Goal: Task Accomplishment & Management: Manage account settings

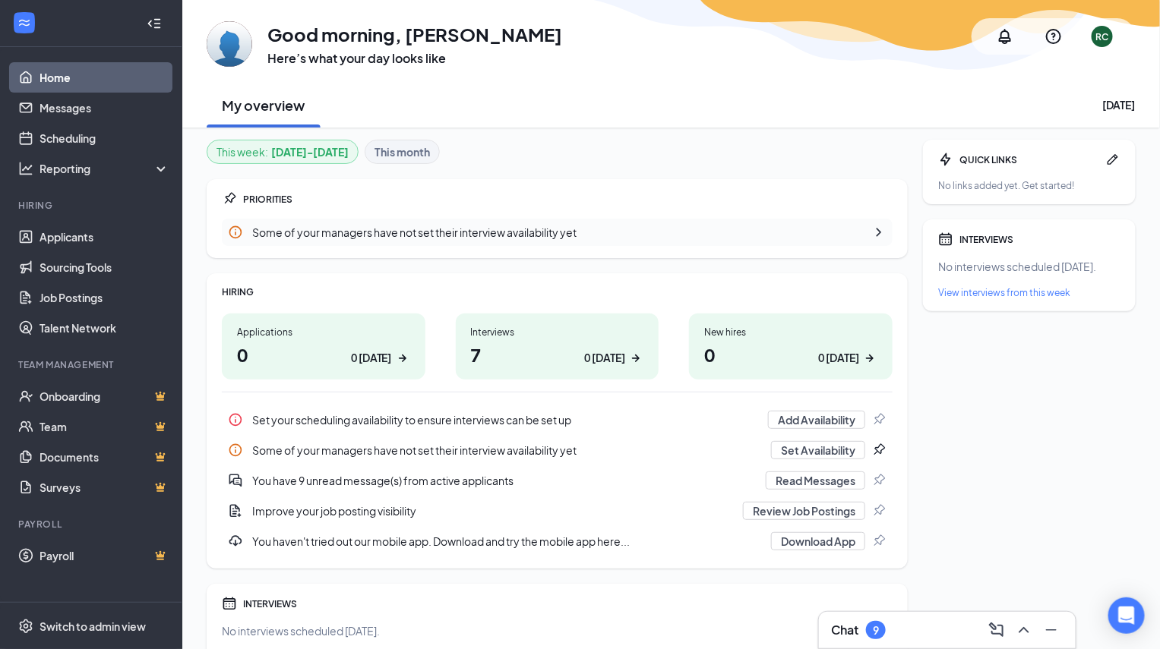
click at [536, 344] on h1 "7 0 today" at bounding box center [557, 355] width 173 height 26
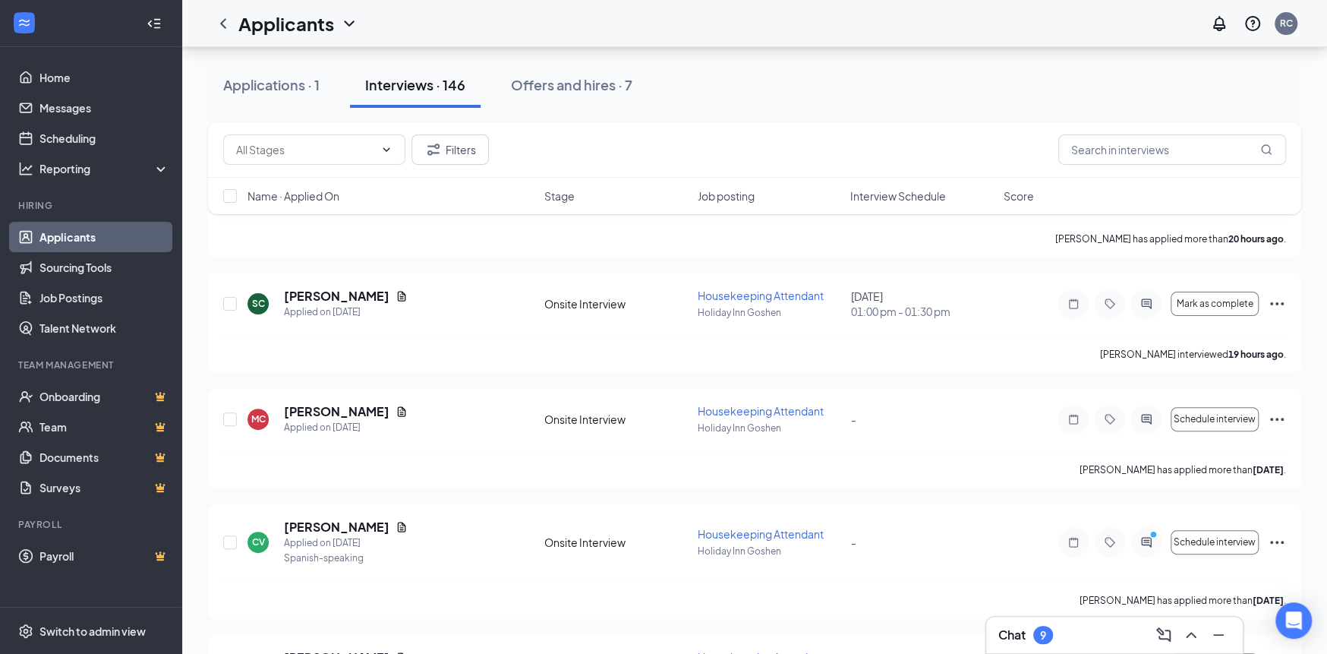
scroll to position [76, 0]
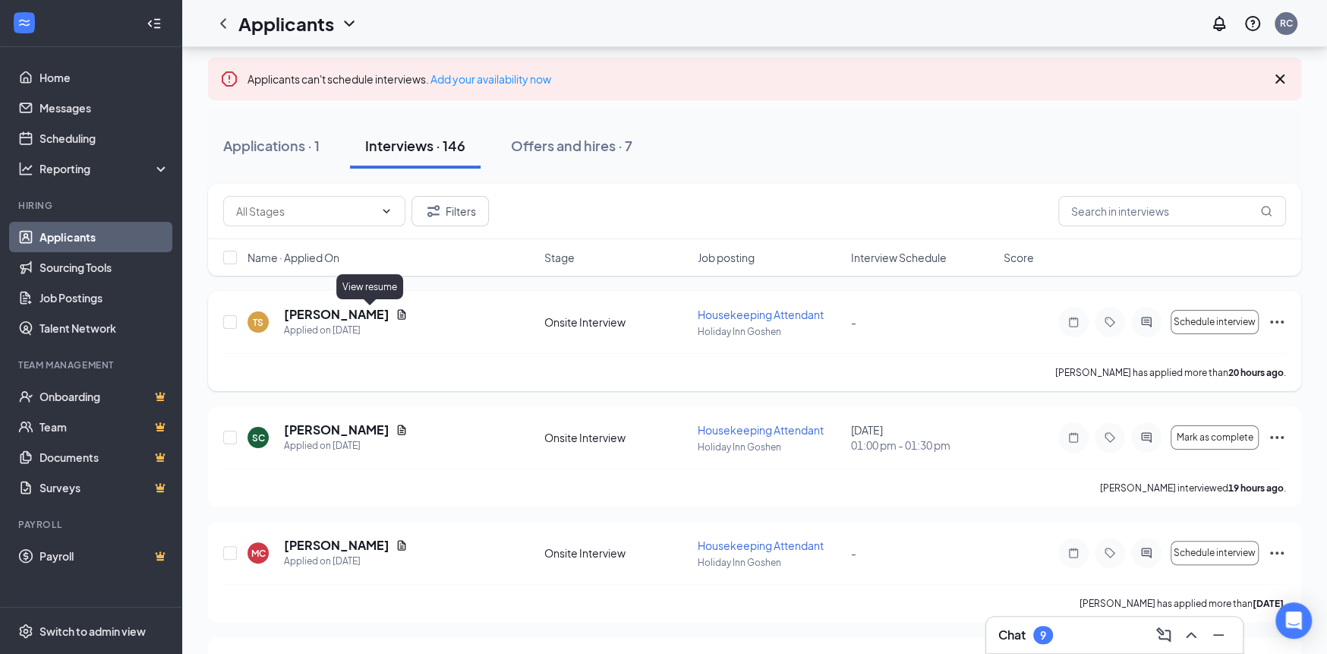
click at [396, 314] on icon "Document" at bounding box center [402, 314] width 12 height 12
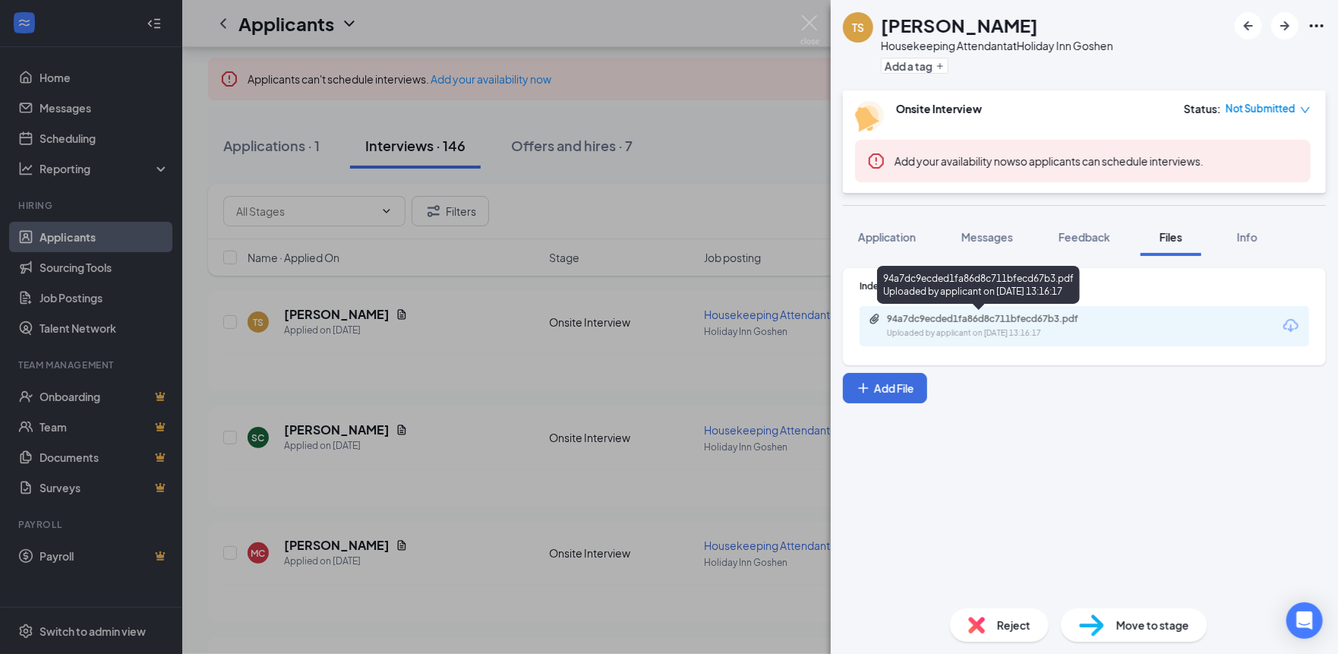
click at [983, 317] on div "94a7dc9ecded1fa86d8c711bfecd67b3.pdf" at bounding box center [993, 319] width 213 height 12
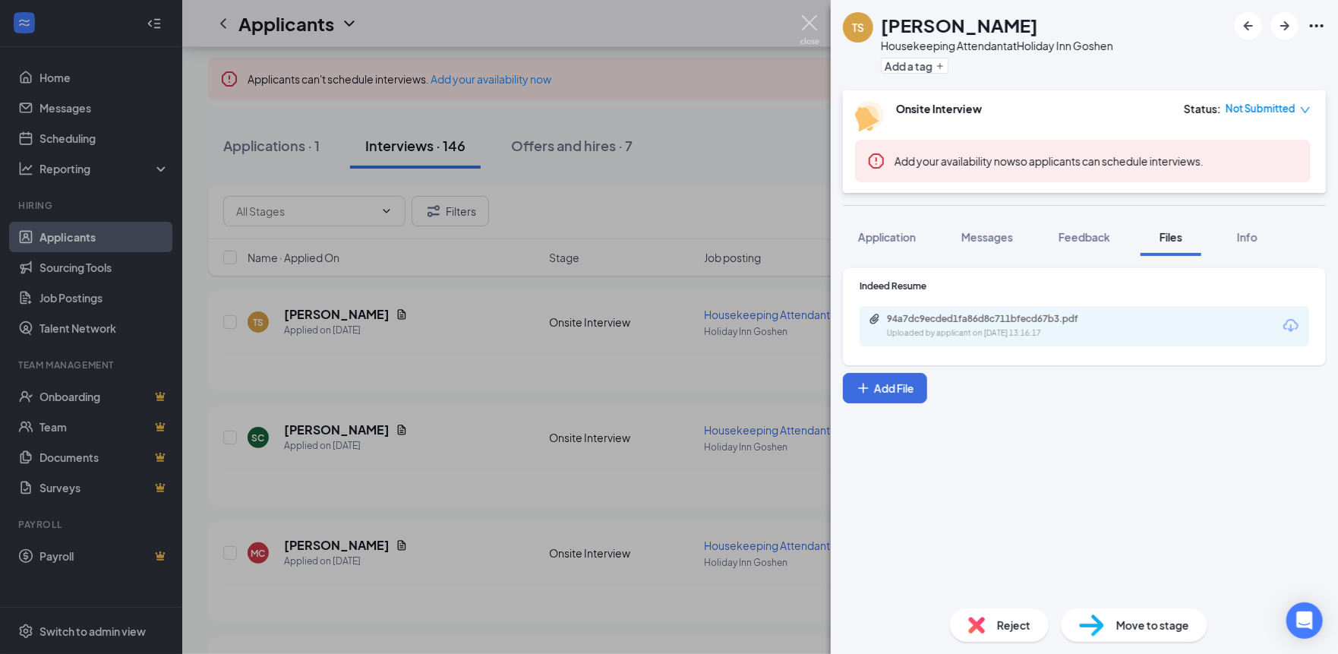
click at [811, 23] on img at bounding box center [809, 30] width 19 height 30
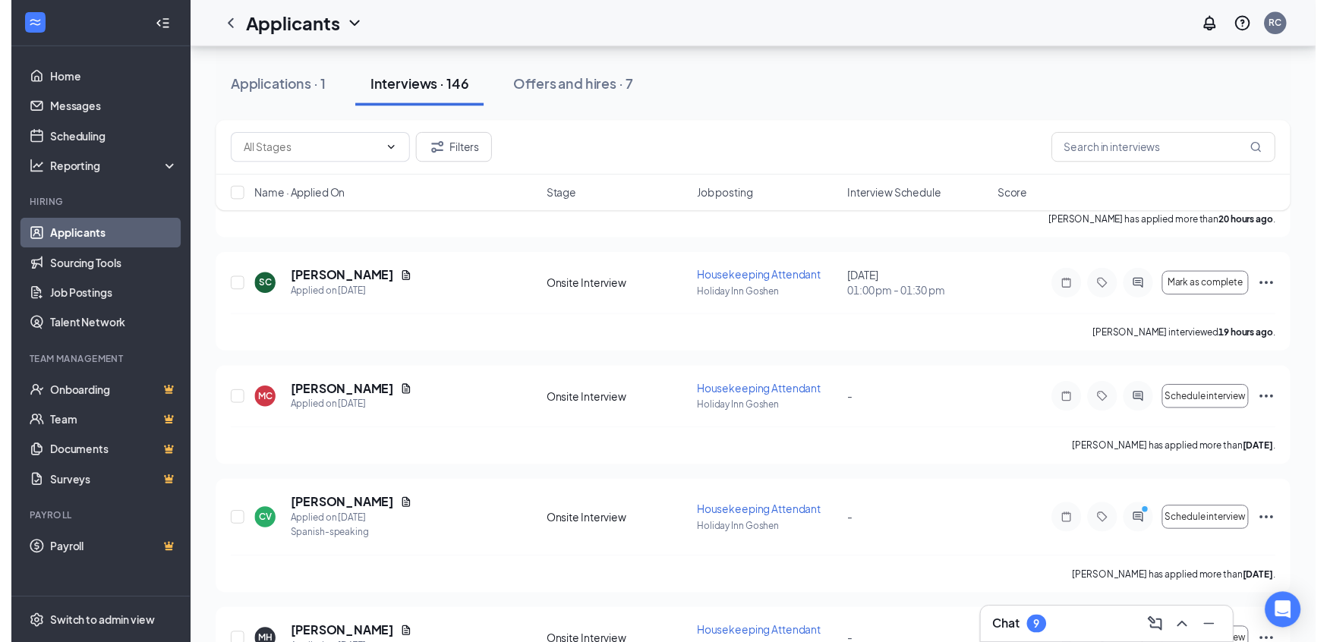
scroll to position [228, 0]
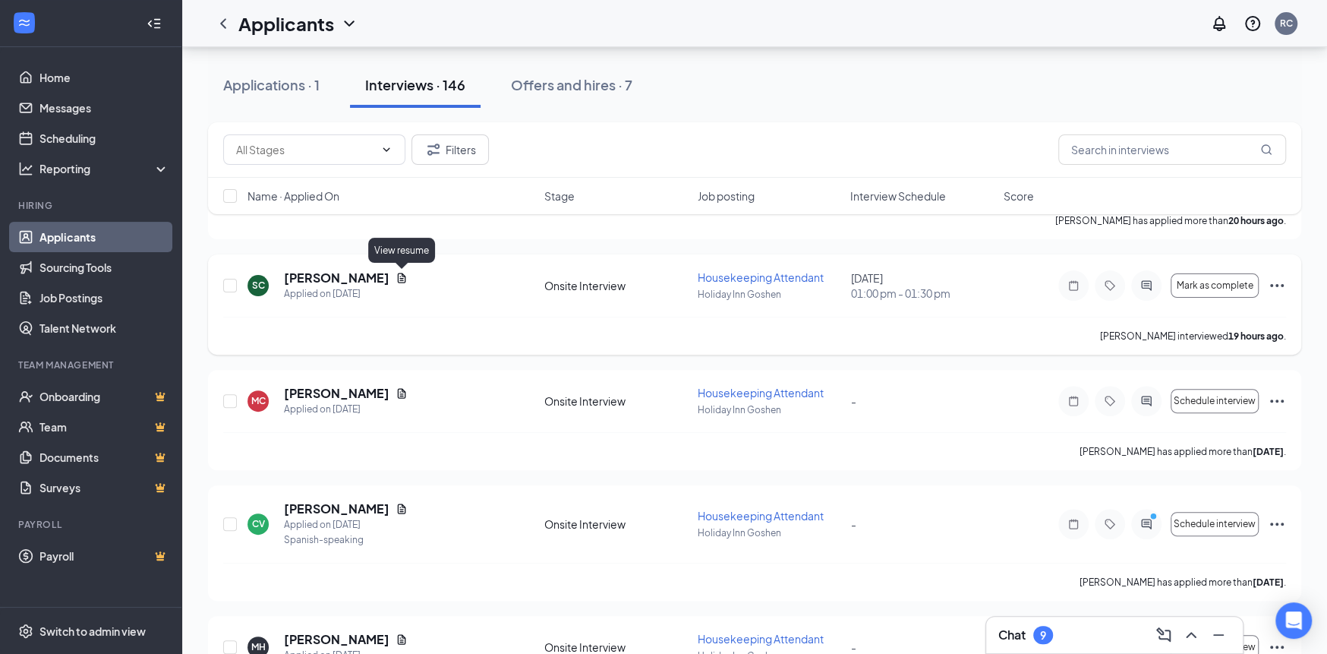
click at [399, 277] on icon "Document" at bounding box center [402, 278] width 12 height 12
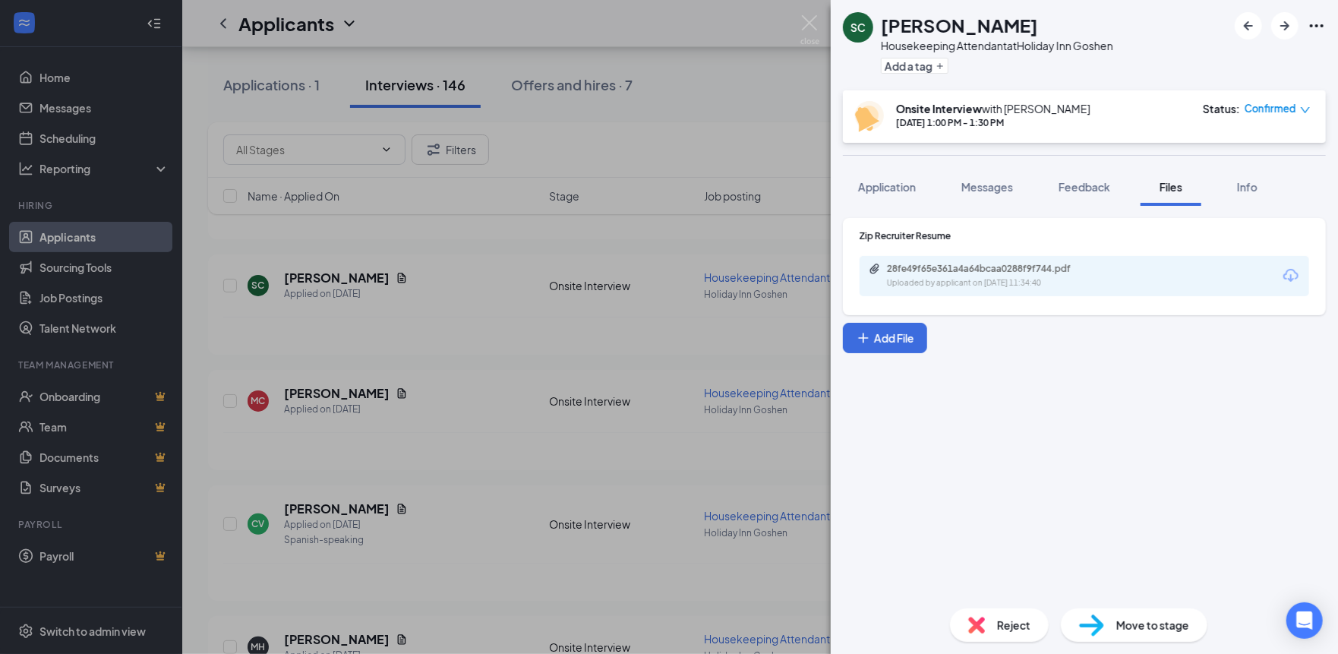
click at [996, 261] on div "28fe49f65e361a4a64bcaa0288f9f744.pdf Uploaded by applicant on Aug 26, 2025 at 1…" at bounding box center [1085, 276] width 450 height 40
click at [996, 263] on div "28fe49f65e361a4a64bcaa0288f9f744.pdf" at bounding box center [993, 269] width 213 height 12
click at [813, 23] on img at bounding box center [809, 30] width 19 height 30
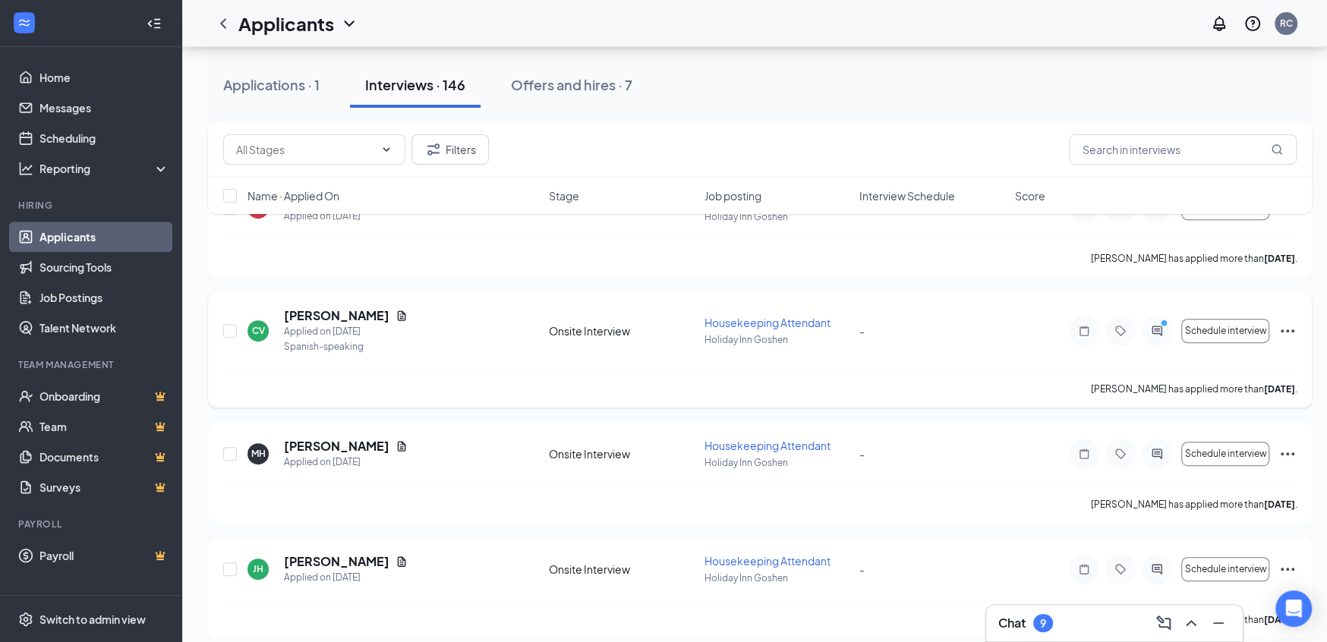
scroll to position [456, 0]
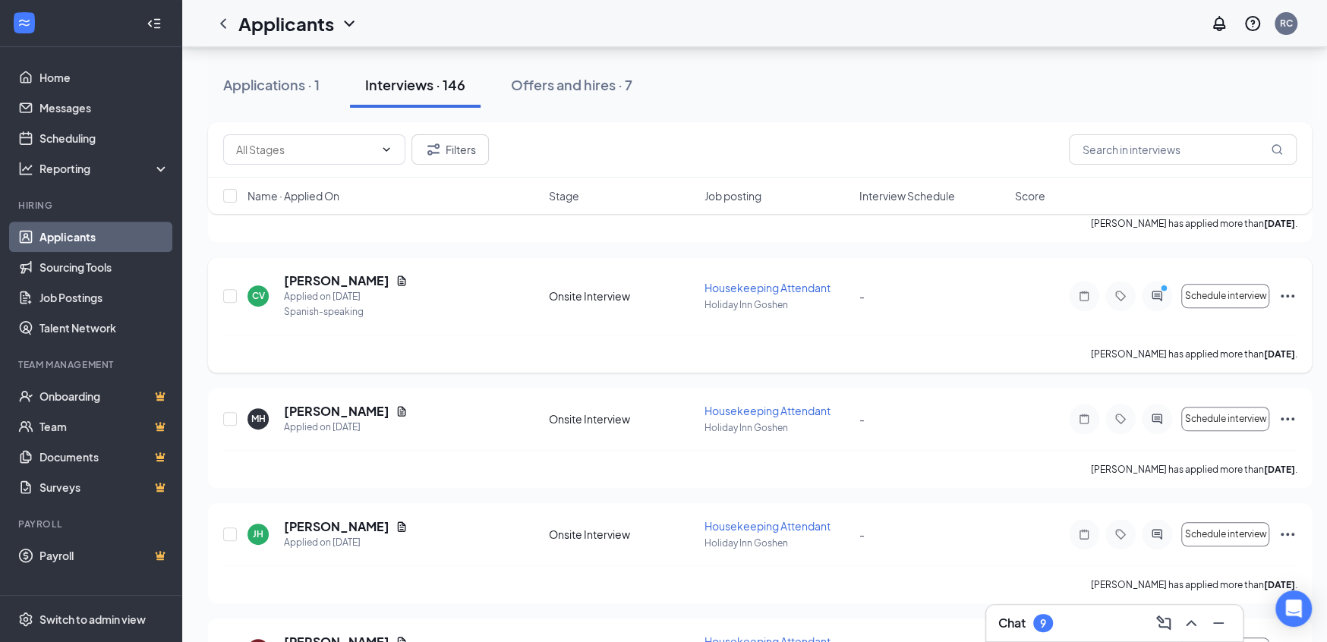
click at [396, 276] on icon "Document" at bounding box center [402, 281] width 12 height 12
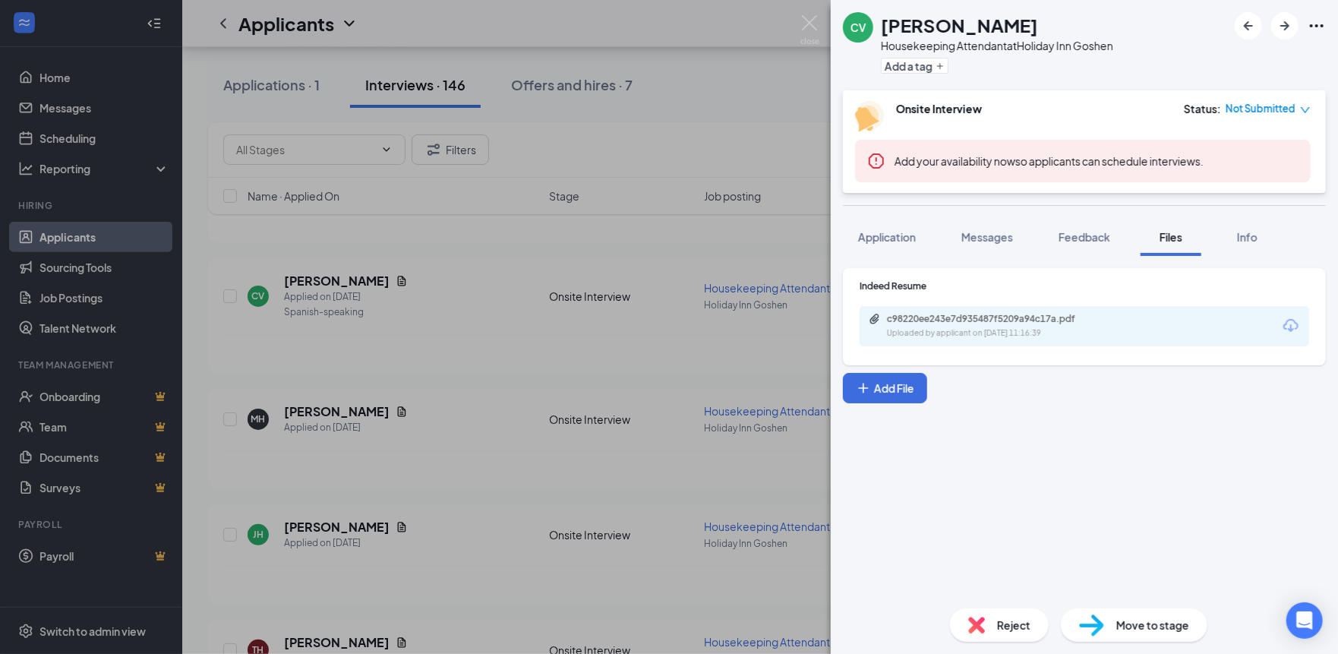
click at [1039, 303] on div "Indeed Resume c98220ee243e7d935487f5209a94c17a.pdf Uploaded by applicant on Aug…" at bounding box center [1085, 312] width 450 height 67
click at [1036, 322] on div "c98220ee243e7d935487f5209a94c17a.pdf" at bounding box center [993, 319] width 213 height 12
drag, startPoint x: 828, startPoint y: 18, endPoint x: 759, endPoint y: 103, distance: 108.5
click at [827, 18] on div "CV Cristina Valencia Housekeeping Attendant at Holiday Inn Goshen Add a tag Ons…" at bounding box center [669, 327] width 1338 height 654
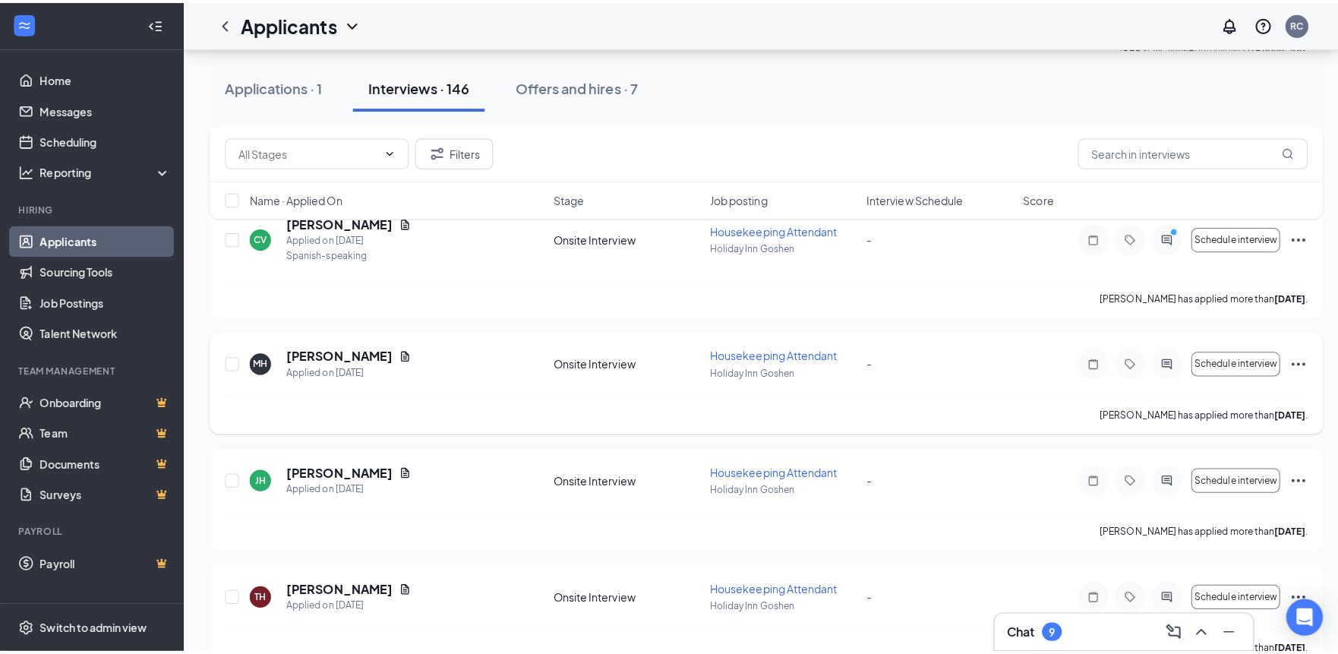
scroll to position [608, 0]
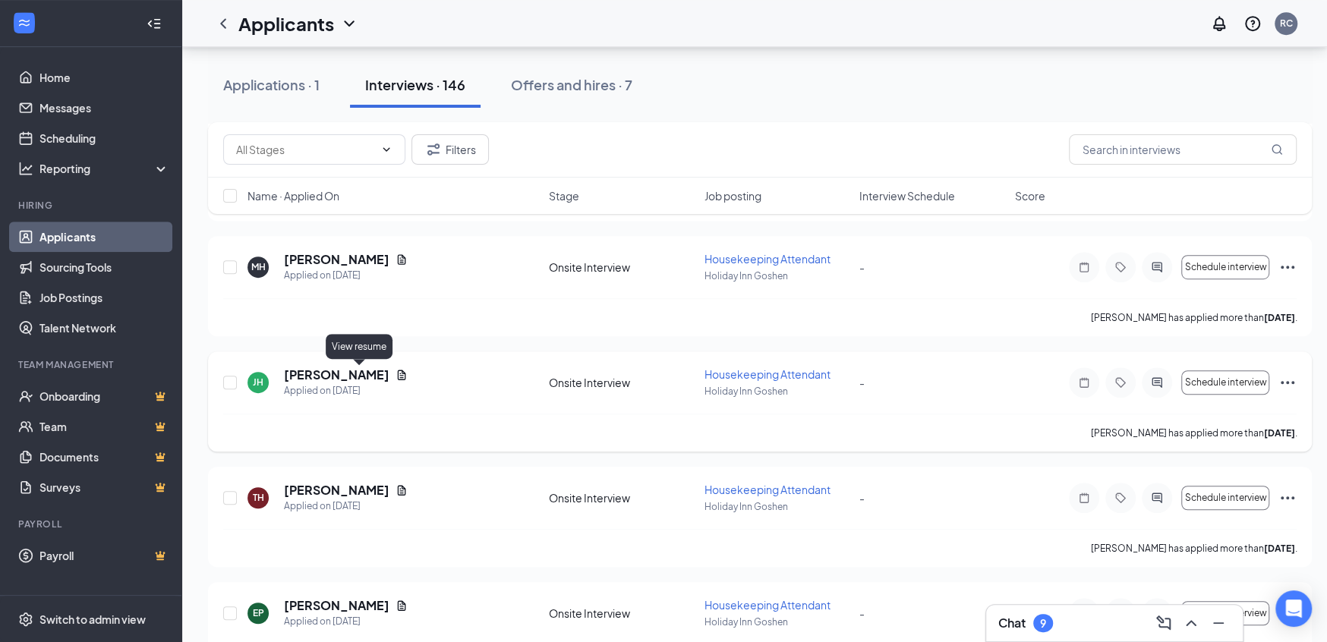
click at [396, 372] on icon "Document" at bounding box center [402, 375] width 12 height 12
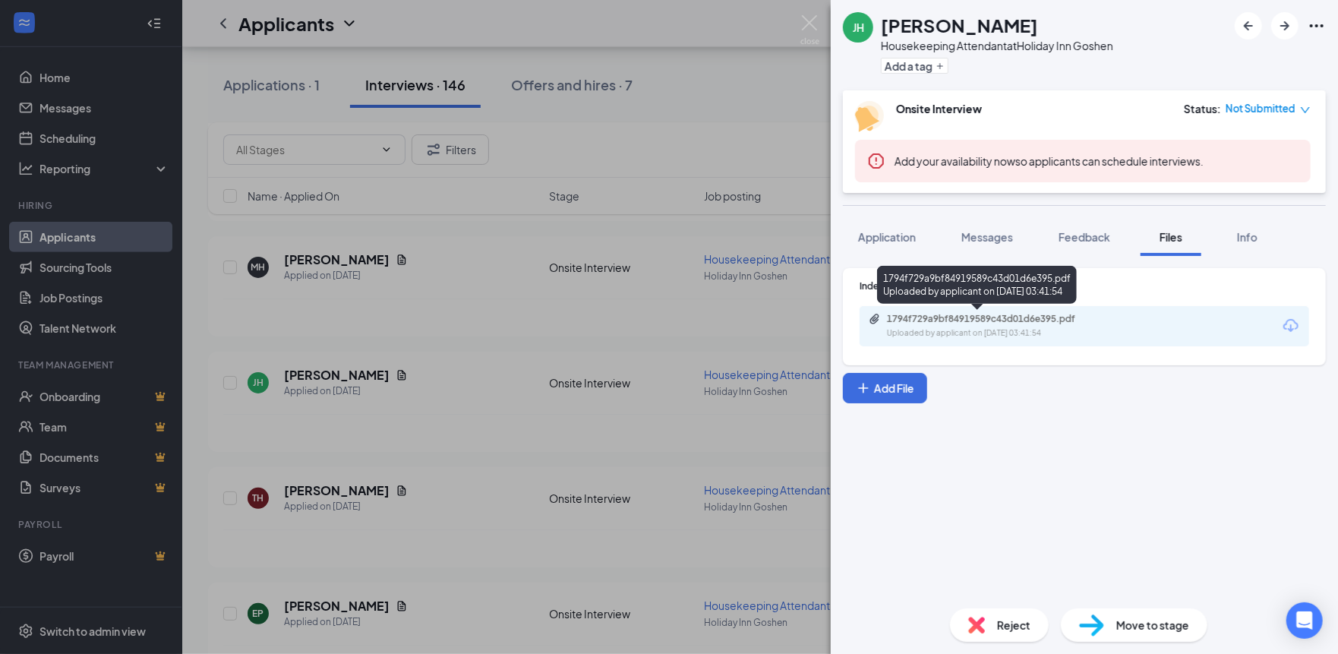
click at [990, 323] on div "1794f729a9bf84919589c43d01d6e395.pdf" at bounding box center [993, 319] width 213 height 12
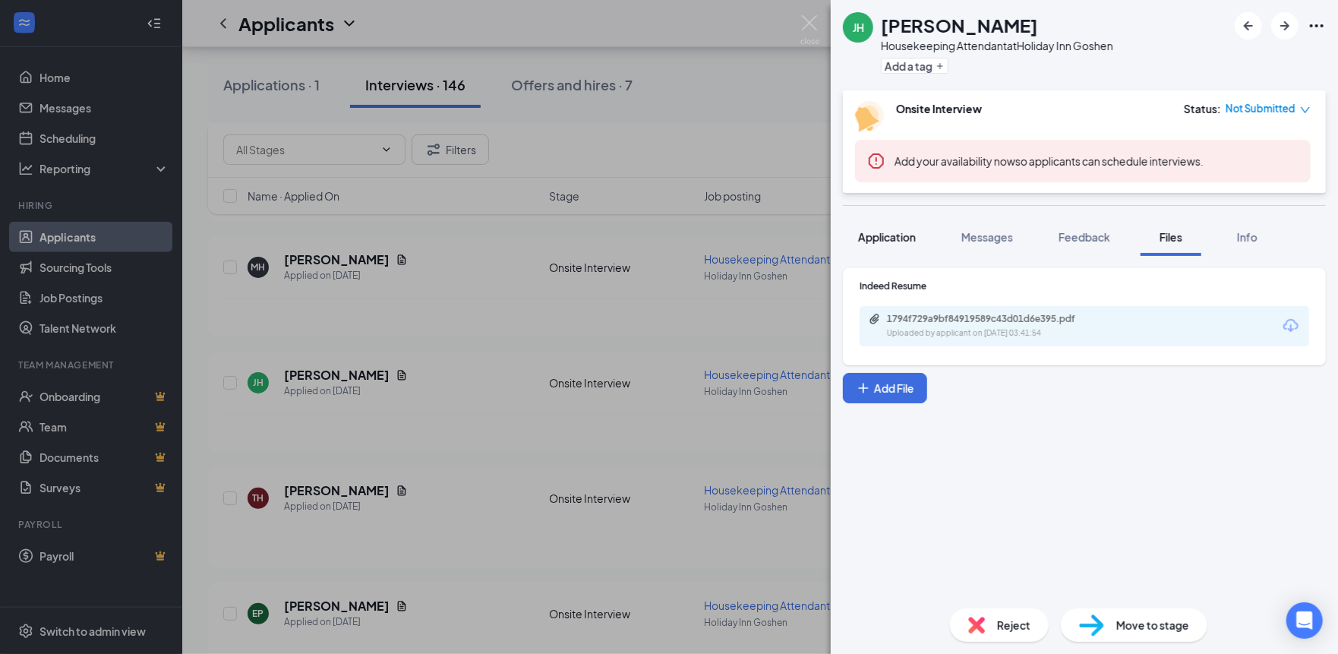
click at [926, 239] on button "Application" at bounding box center [887, 237] width 88 height 38
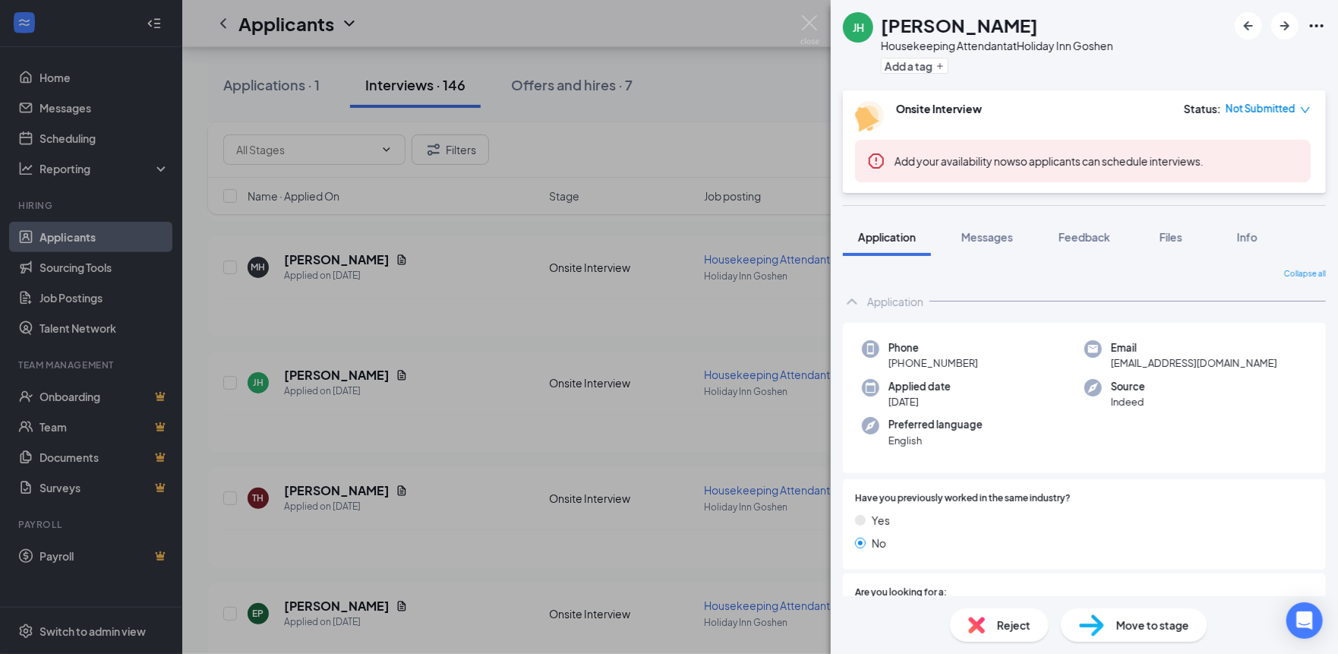
click at [1170, 111] on span "Not Submitted" at bounding box center [1261, 108] width 70 height 15
click at [835, 21] on div "JH Jada Harris Housekeeping Attendant at Holiday Inn Goshen Add a tag" at bounding box center [1084, 45] width 507 height 90
click at [812, 9] on div "JH Jada Harris Housekeeping Attendant at Holiday Inn Goshen Add a tag Onsite In…" at bounding box center [669, 327] width 1338 height 654
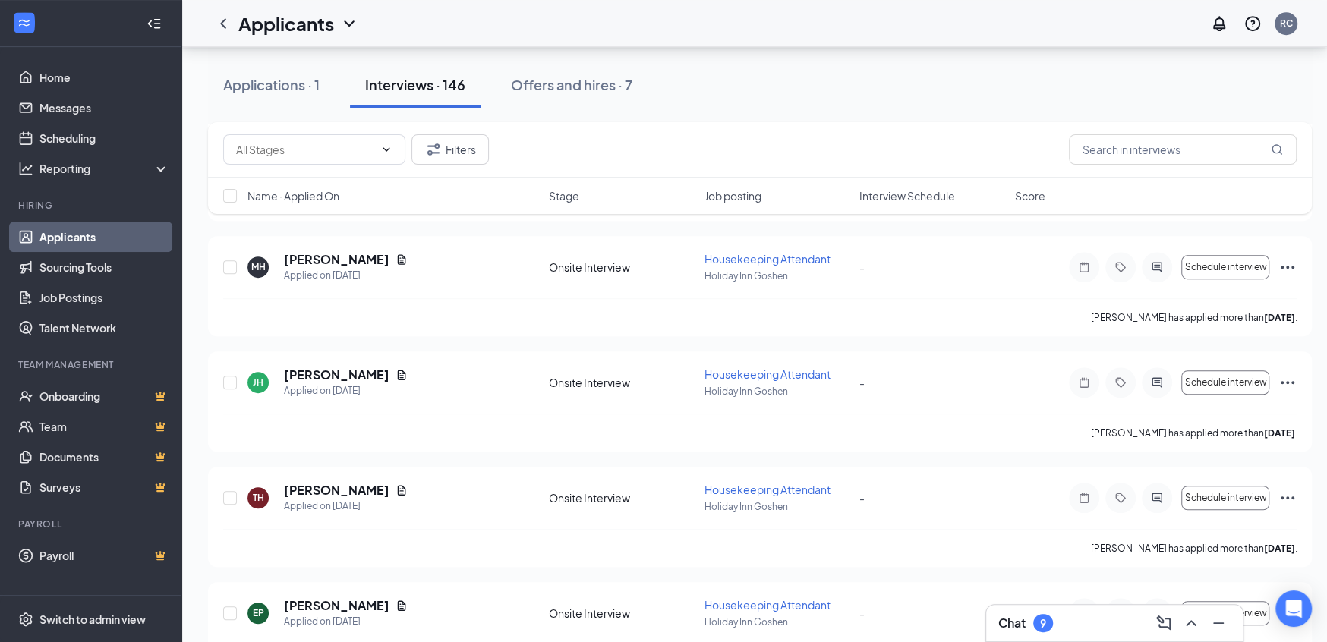
click at [812, 20] on div "Applicants RC" at bounding box center [754, 23] width 1145 height 47
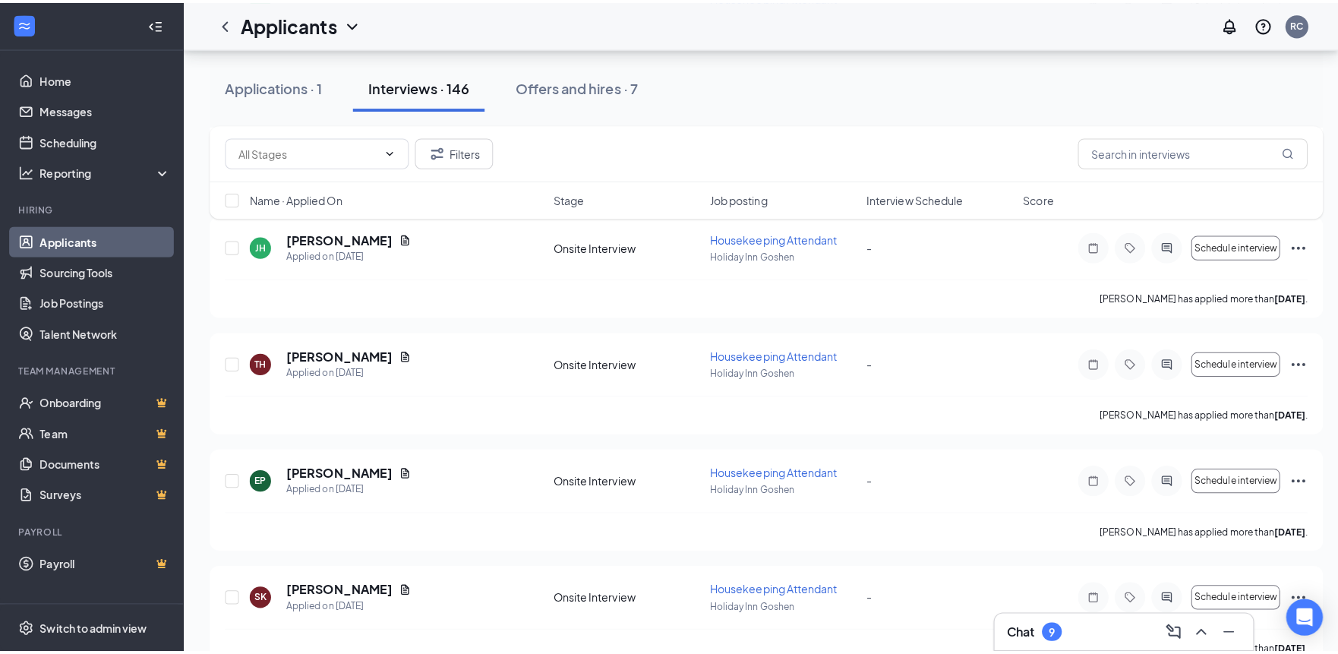
scroll to position [759, 0]
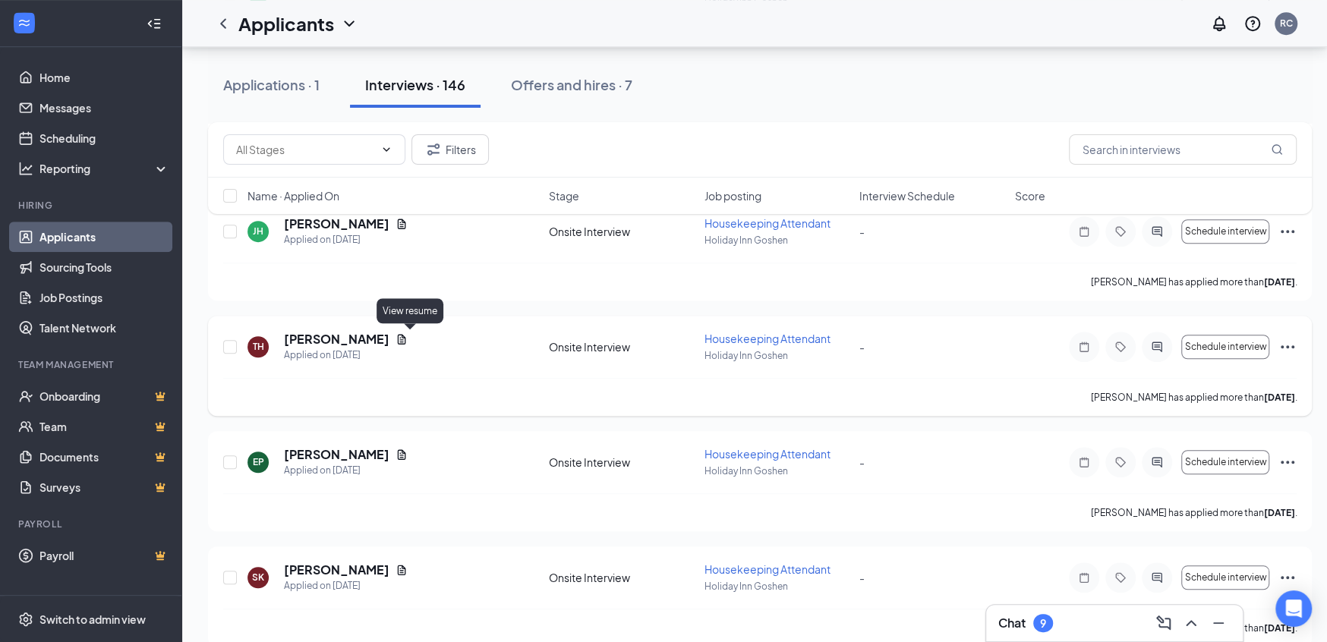
click at [404, 339] on icon "Document" at bounding box center [402, 339] width 12 height 12
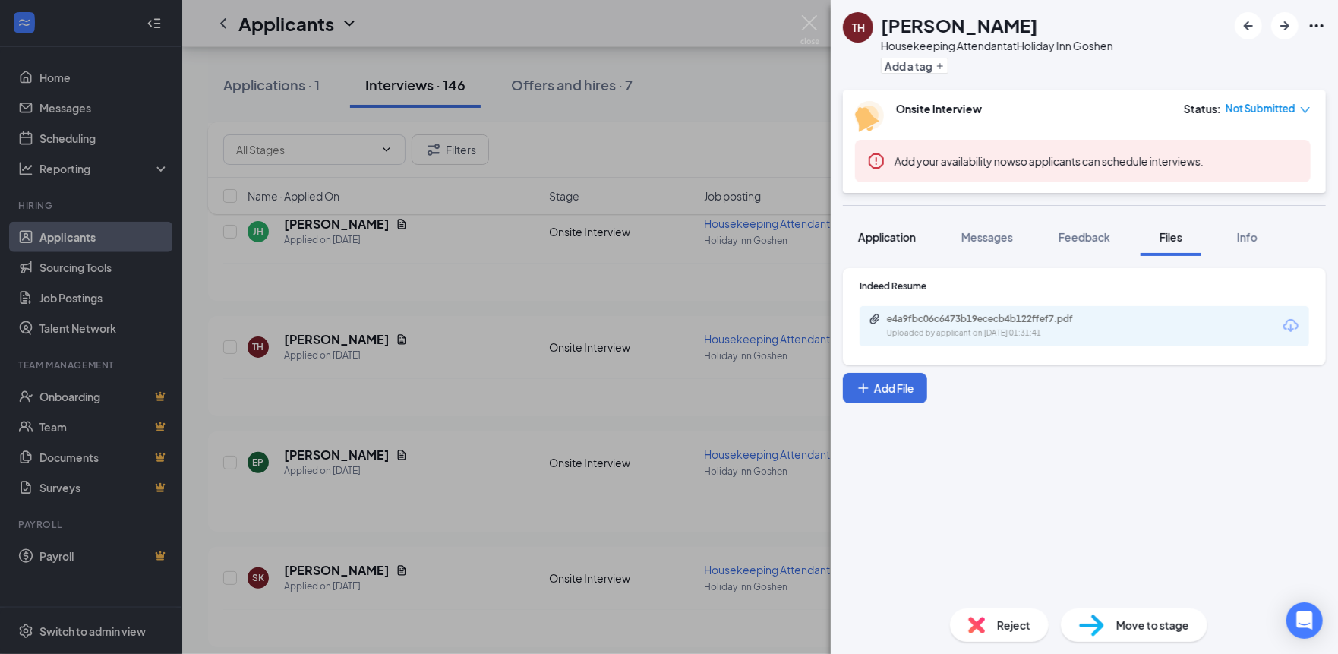
click at [906, 234] on span "Application" at bounding box center [887, 237] width 58 height 14
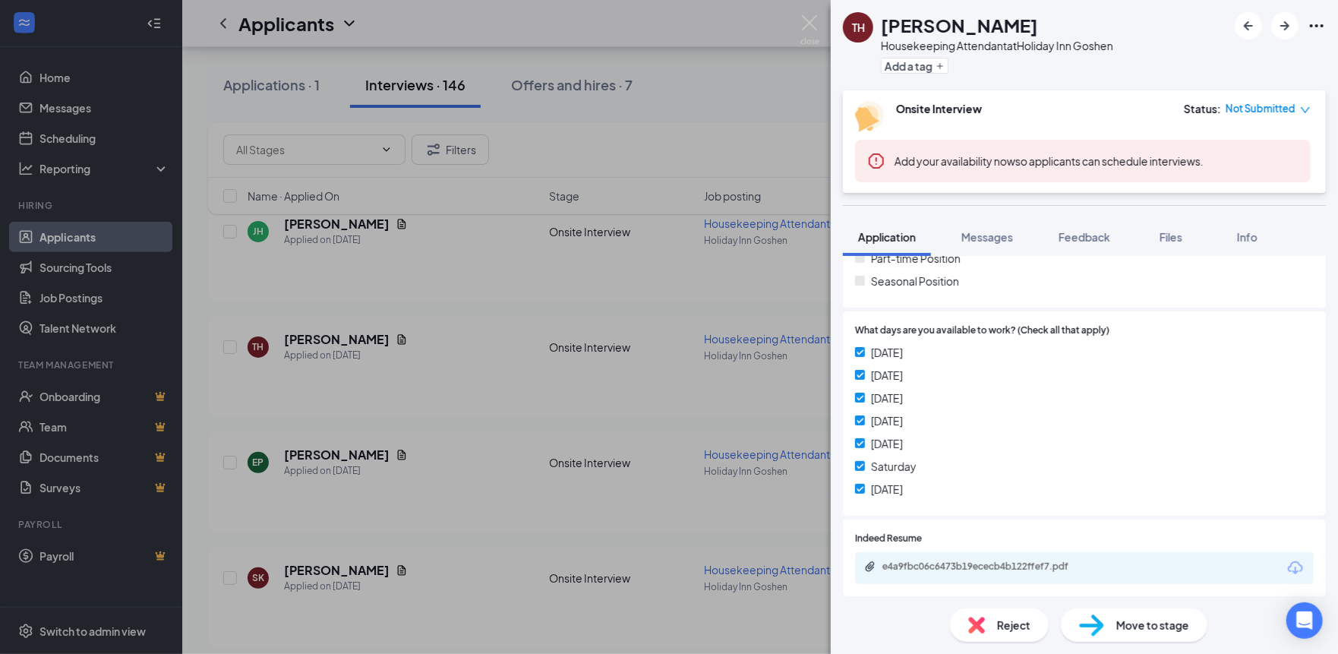
scroll to position [478, 0]
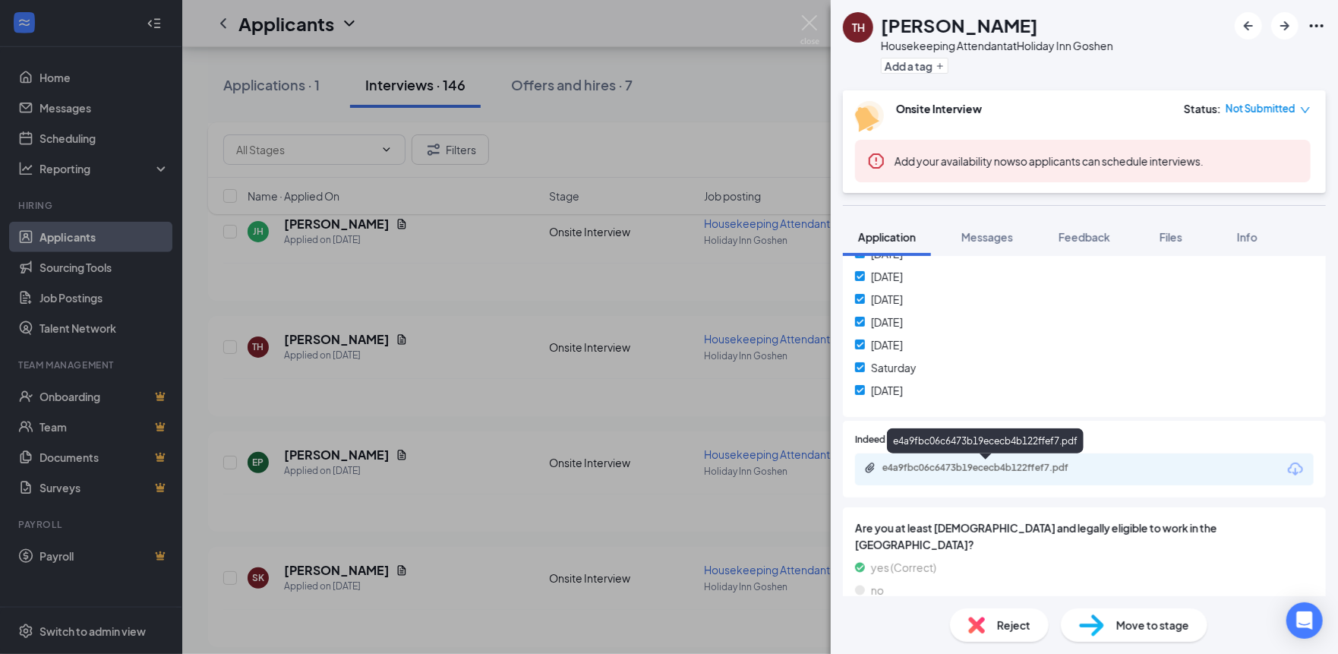
click at [1022, 467] on div "e4a9fbc06c6473b19ececb4b122ffef7.pdf" at bounding box center [988, 468] width 213 height 12
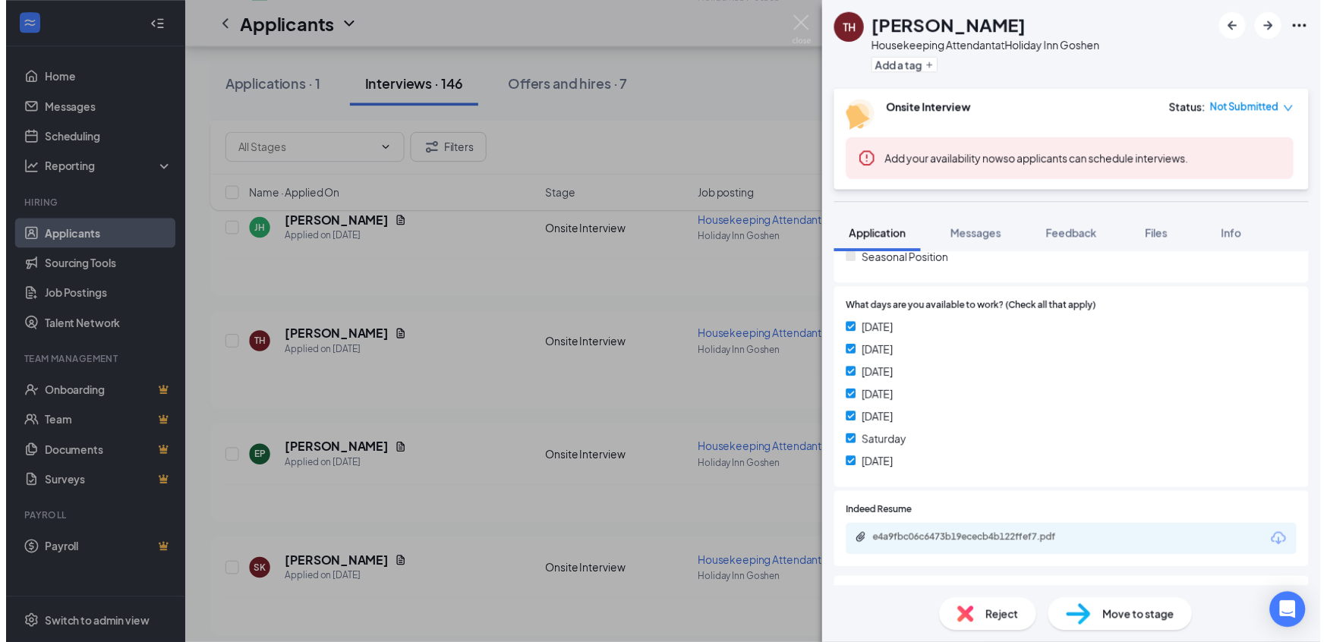
scroll to position [409, 0]
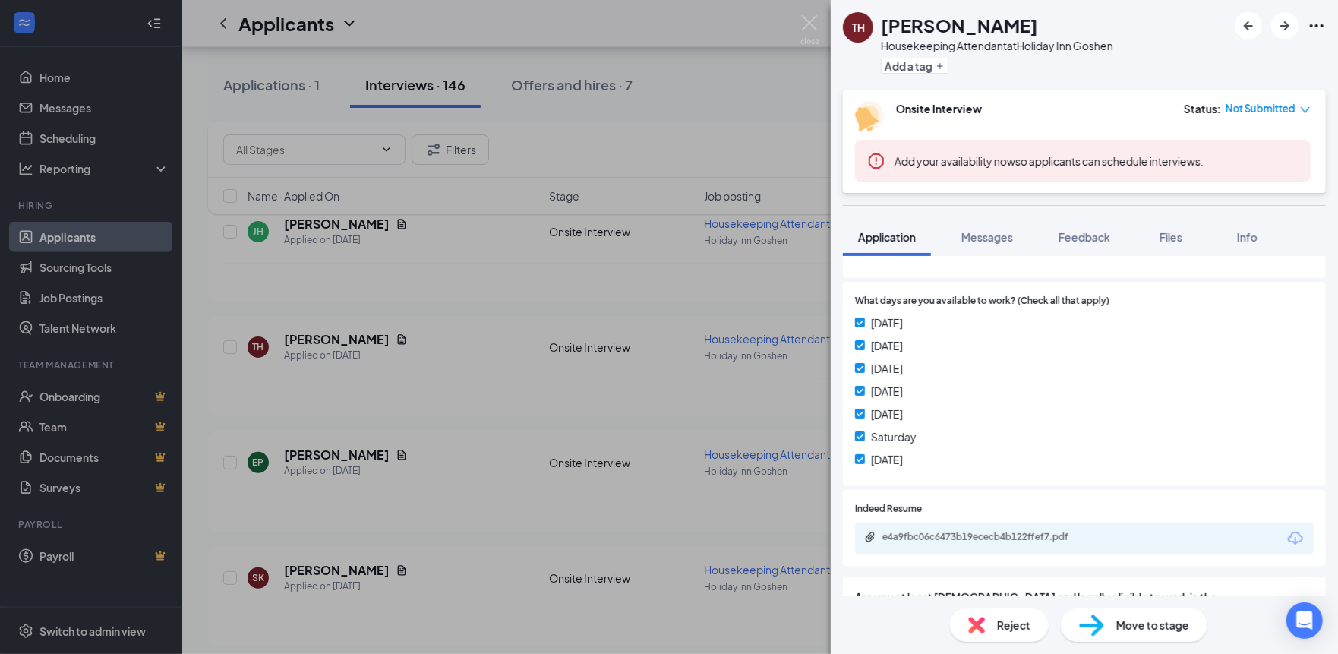
click at [929, 526] on div "e4a9fbc06c6473b19ececb4b122ffef7.pdf" at bounding box center [1084, 538] width 459 height 32
drag, startPoint x: 1178, startPoint y: 501, endPoint x: 1171, endPoint y: 497, distance: 8.2
click at [1170, 502] on div at bounding box center [1118, 509] width 392 height 14
click at [1039, 535] on div "e4a9fbc06c6473b19ececb4b122ffef7.pdf" at bounding box center [988, 537] width 213 height 12
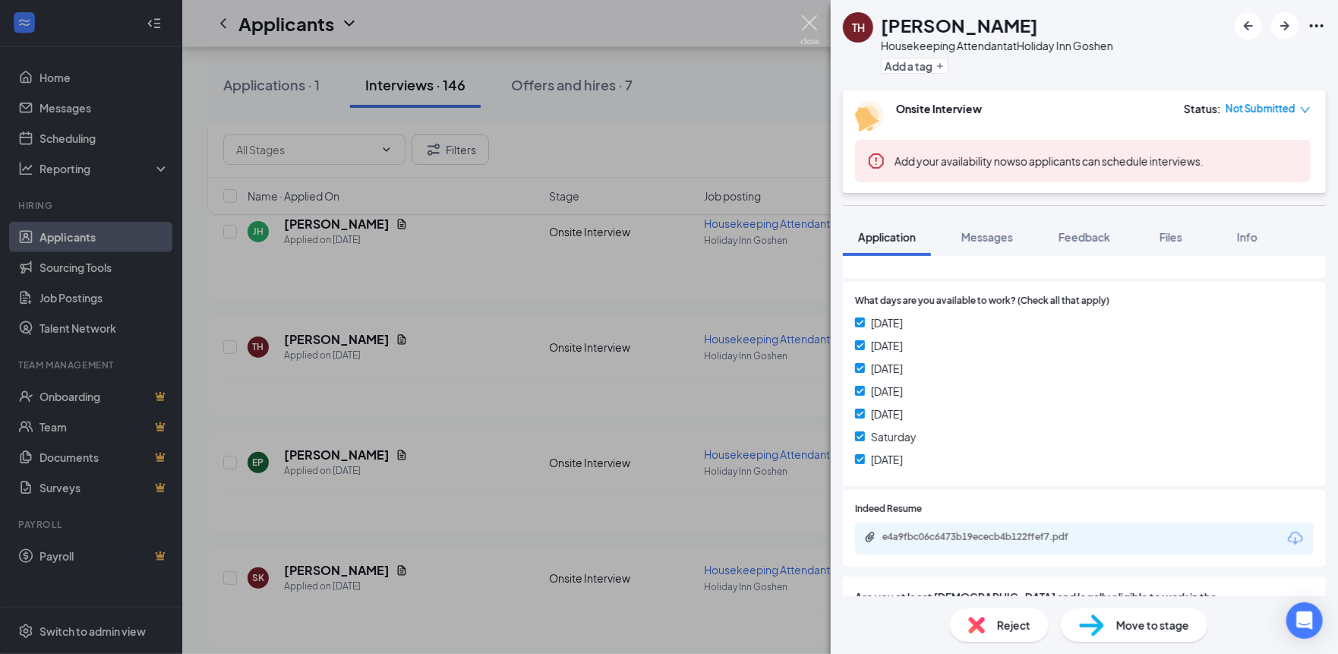
click at [812, 26] on img at bounding box center [809, 30] width 19 height 30
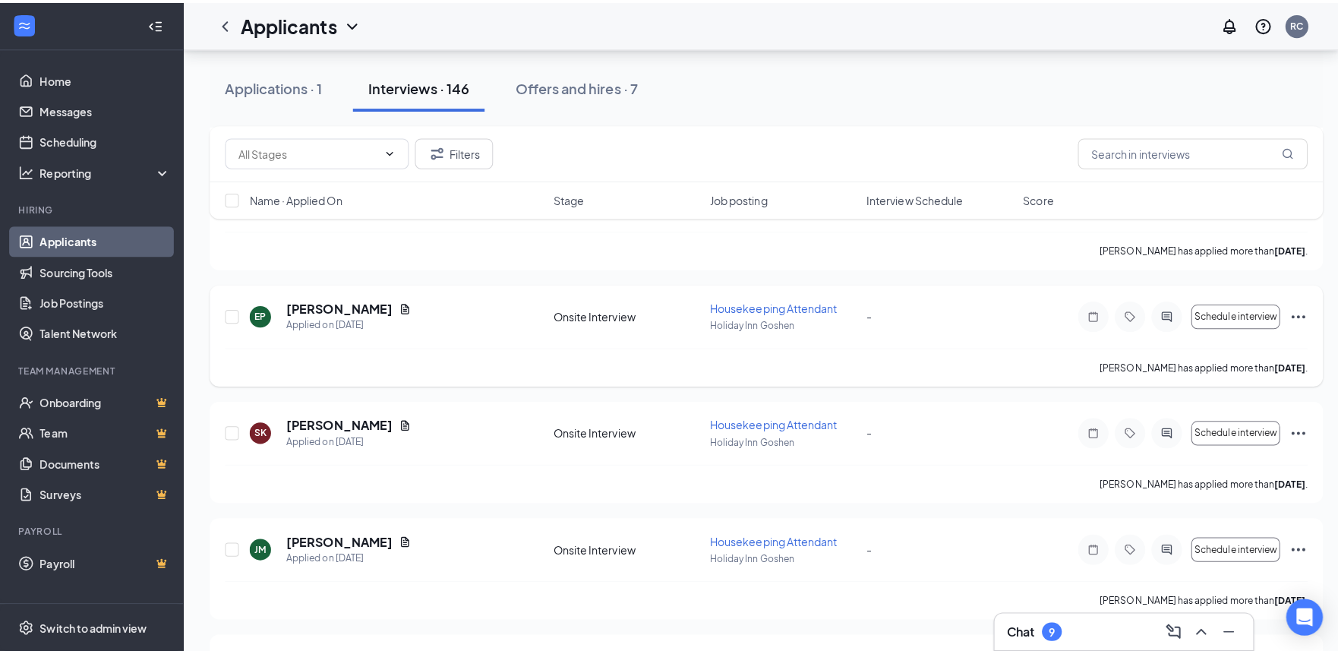
scroll to position [911, 0]
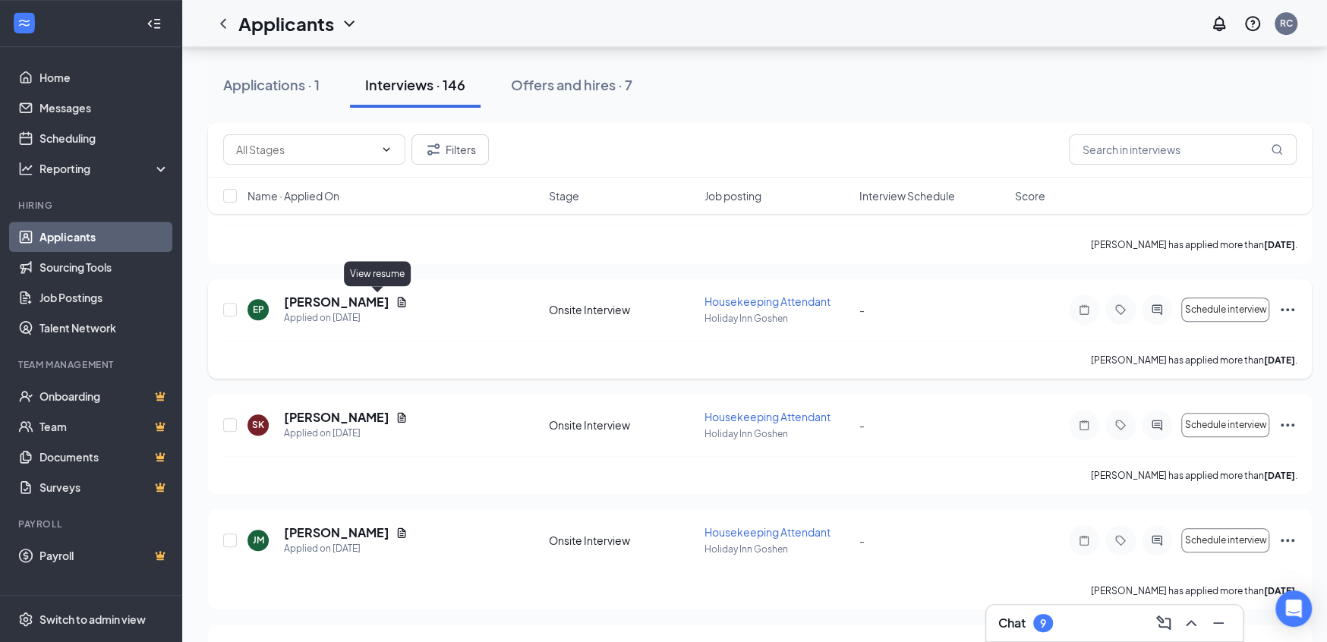
click at [398, 298] on icon "Document" at bounding box center [402, 302] width 8 height 10
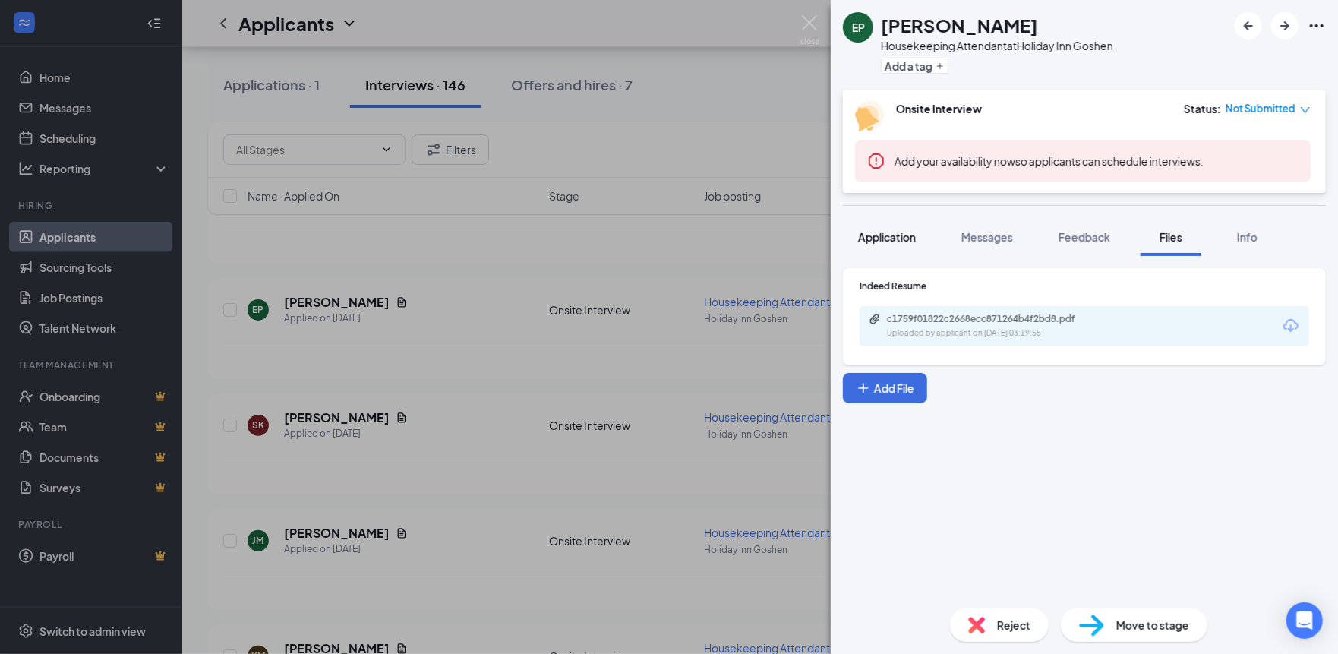
click at [896, 244] on div "Application" at bounding box center [887, 236] width 58 height 15
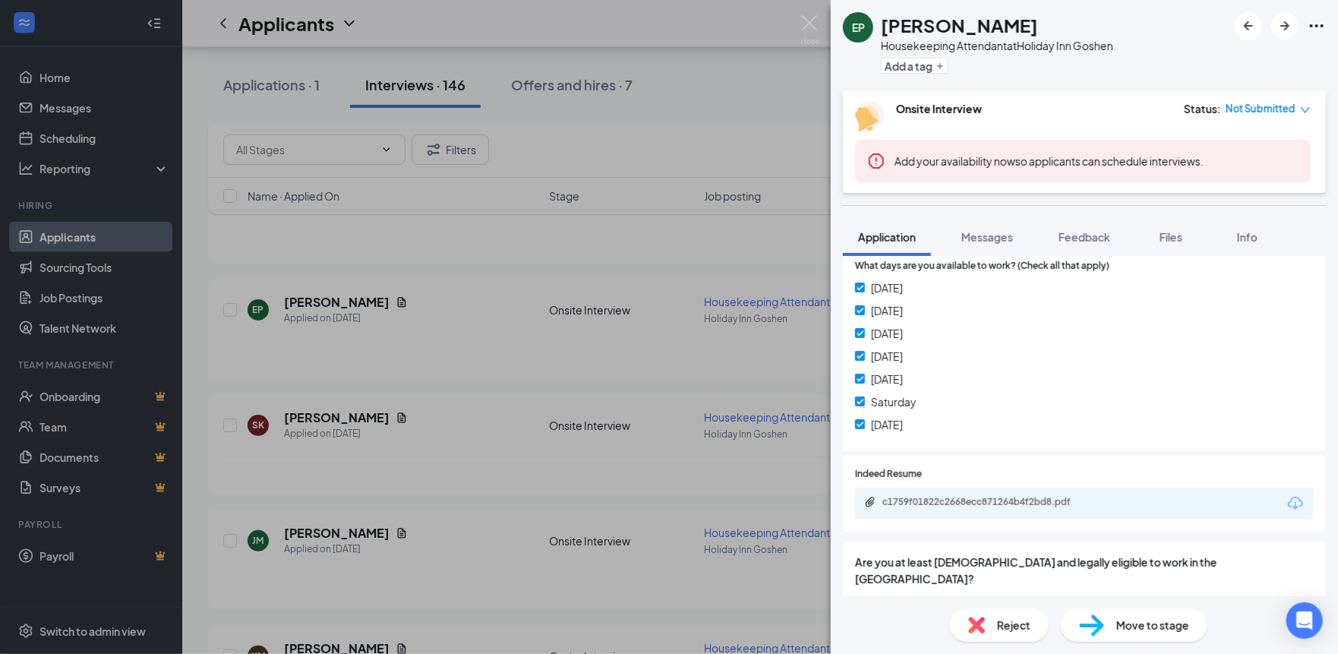
scroll to position [484, 0]
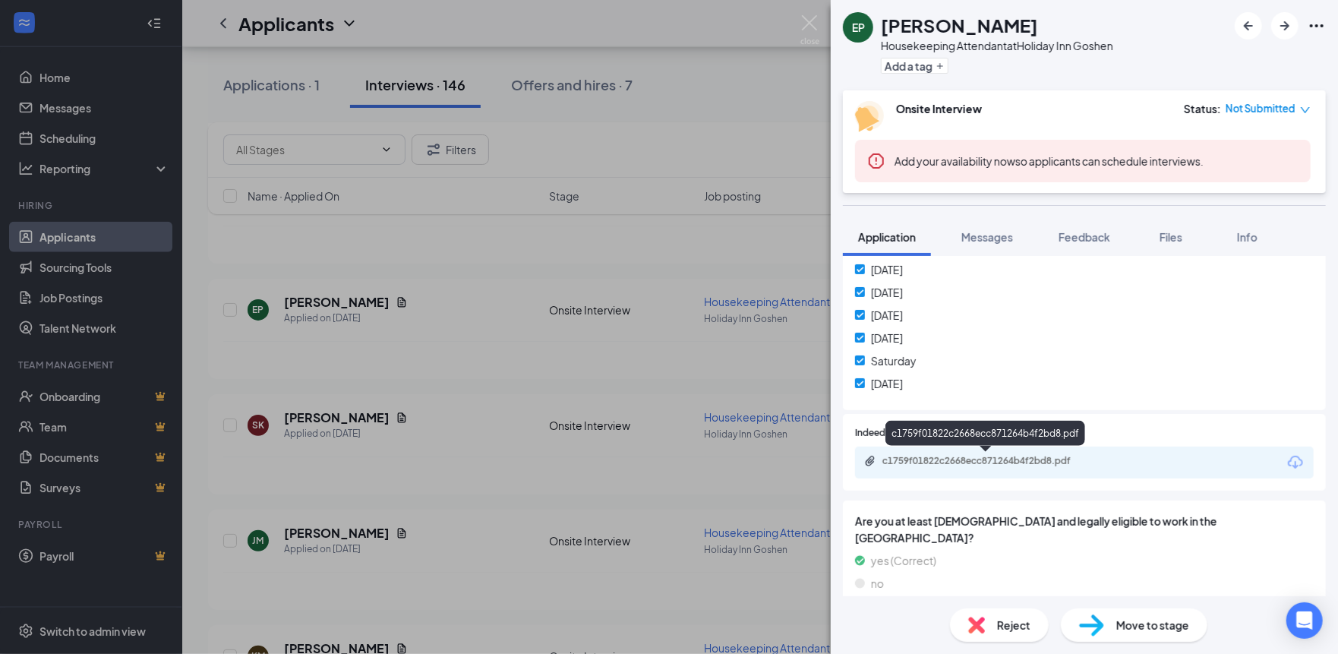
click at [1011, 455] on div "c1759f01822c2668ecc871264b4f2bd8.pdf" at bounding box center [988, 461] width 213 height 12
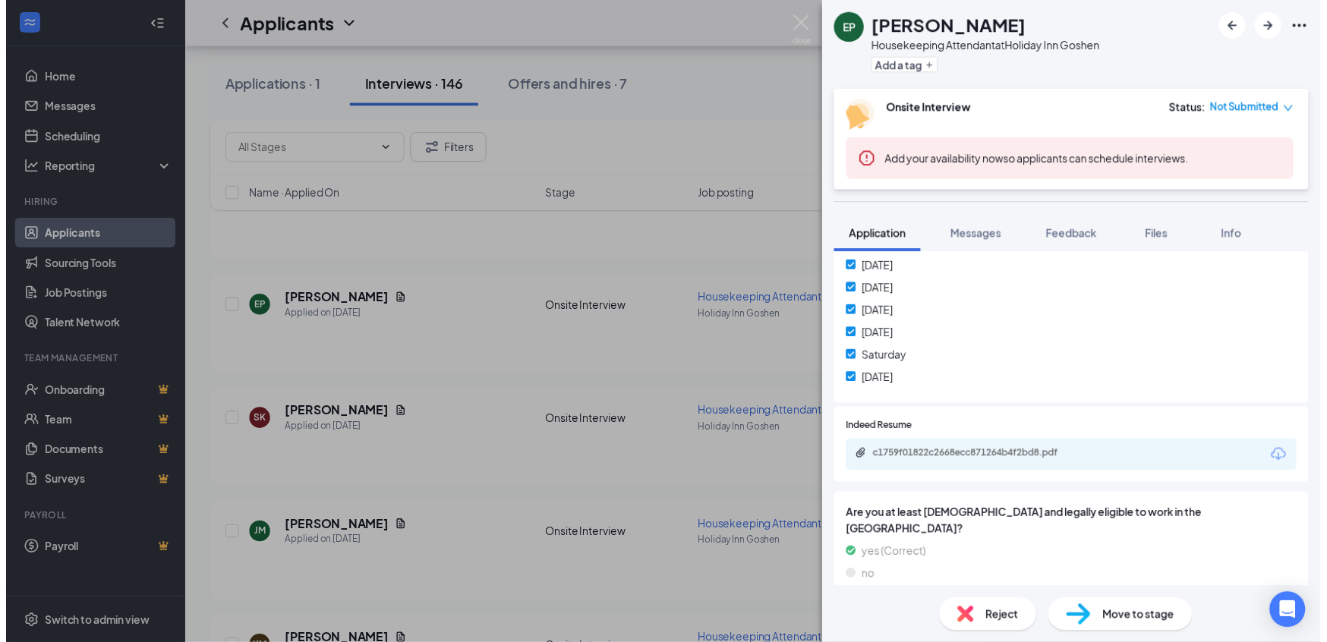
scroll to position [105, 0]
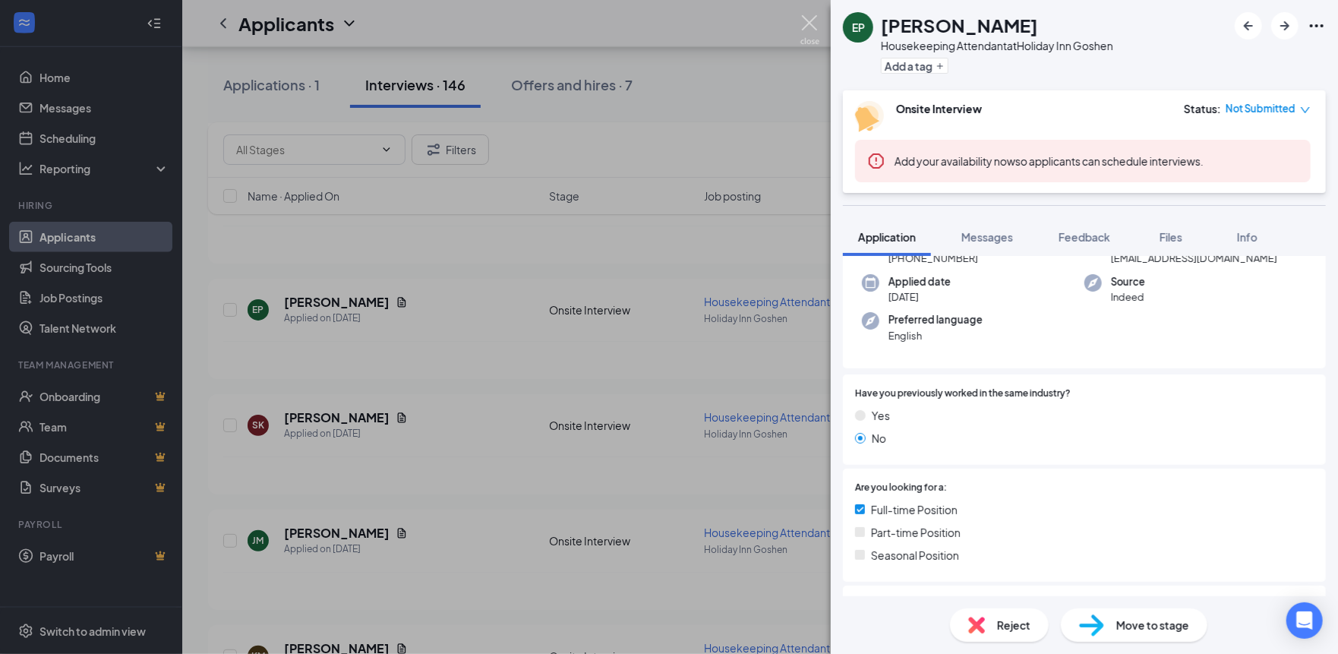
click at [813, 26] on img at bounding box center [809, 30] width 19 height 30
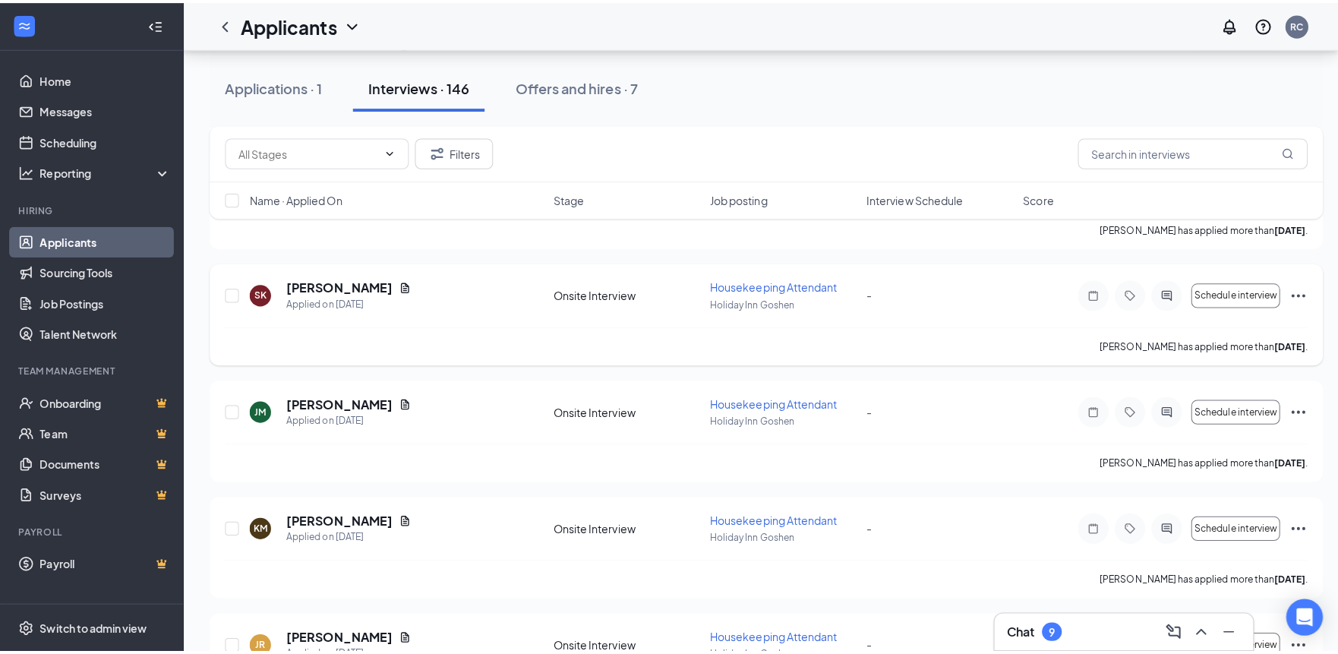
scroll to position [1063, 0]
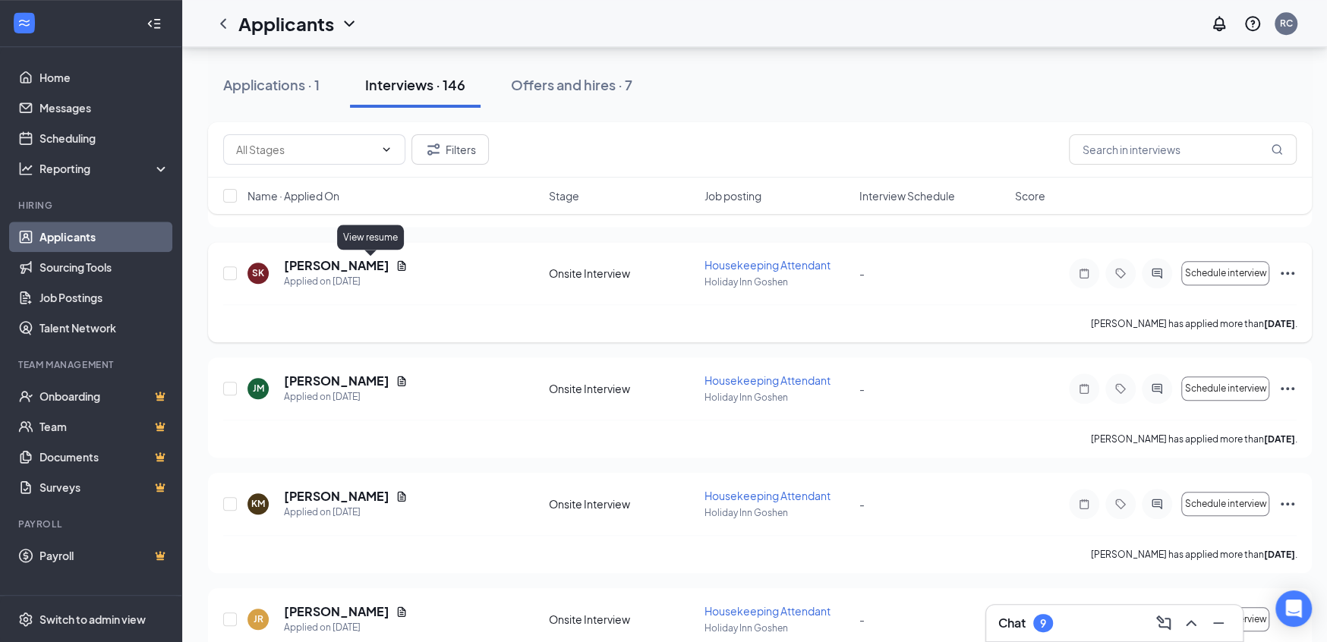
click at [396, 261] on icon "Document" at bounding box center [402, 266] width 12 height 12
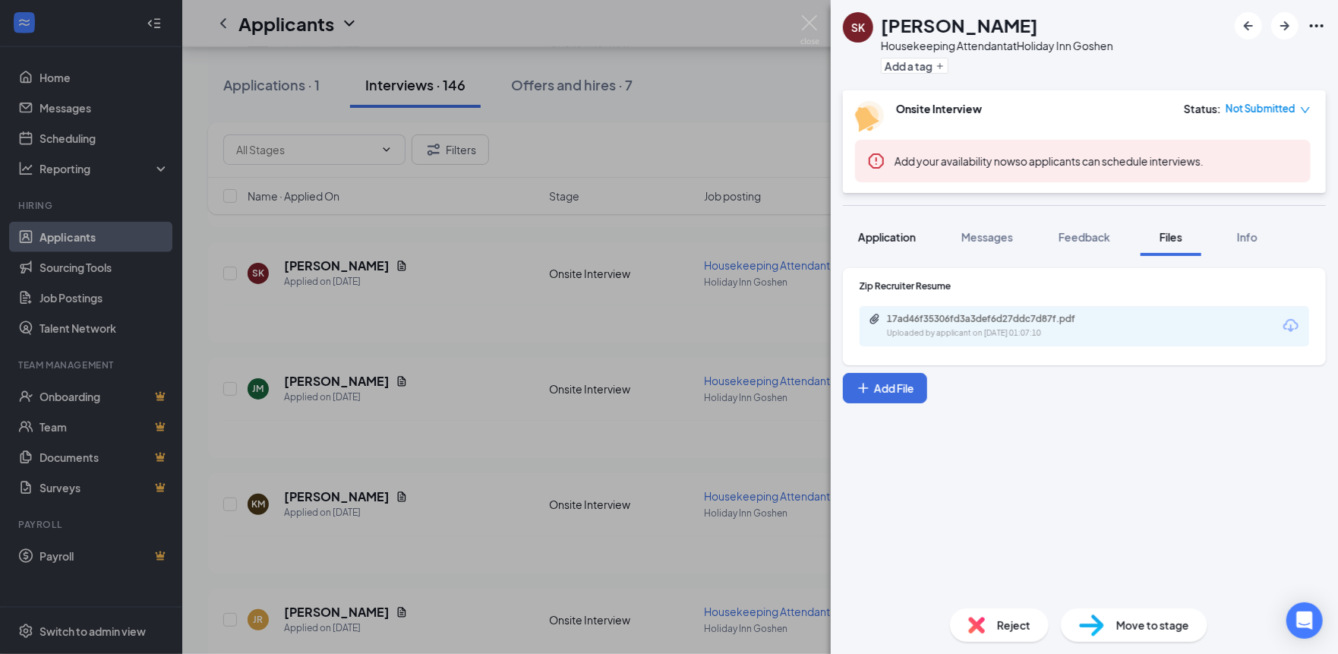
click at [910, 238] on span "Application" at bounding box center [887, 237] width 58 height 14
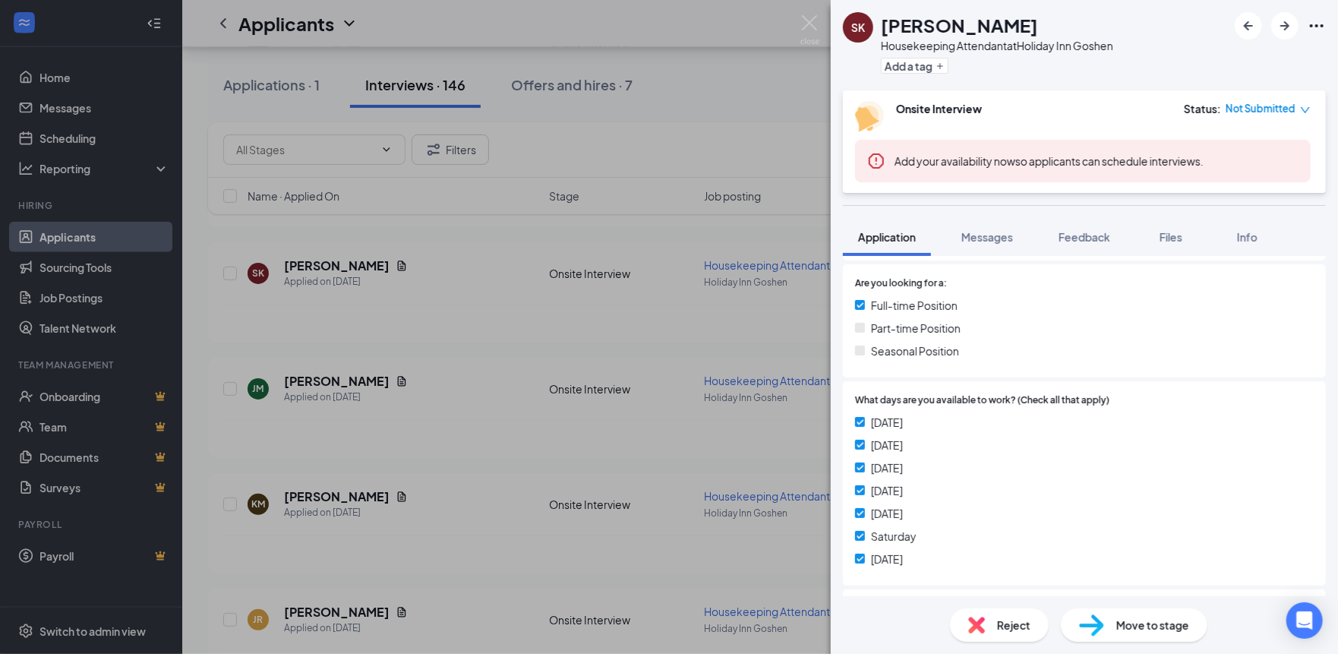
scroll to position [472, 0]
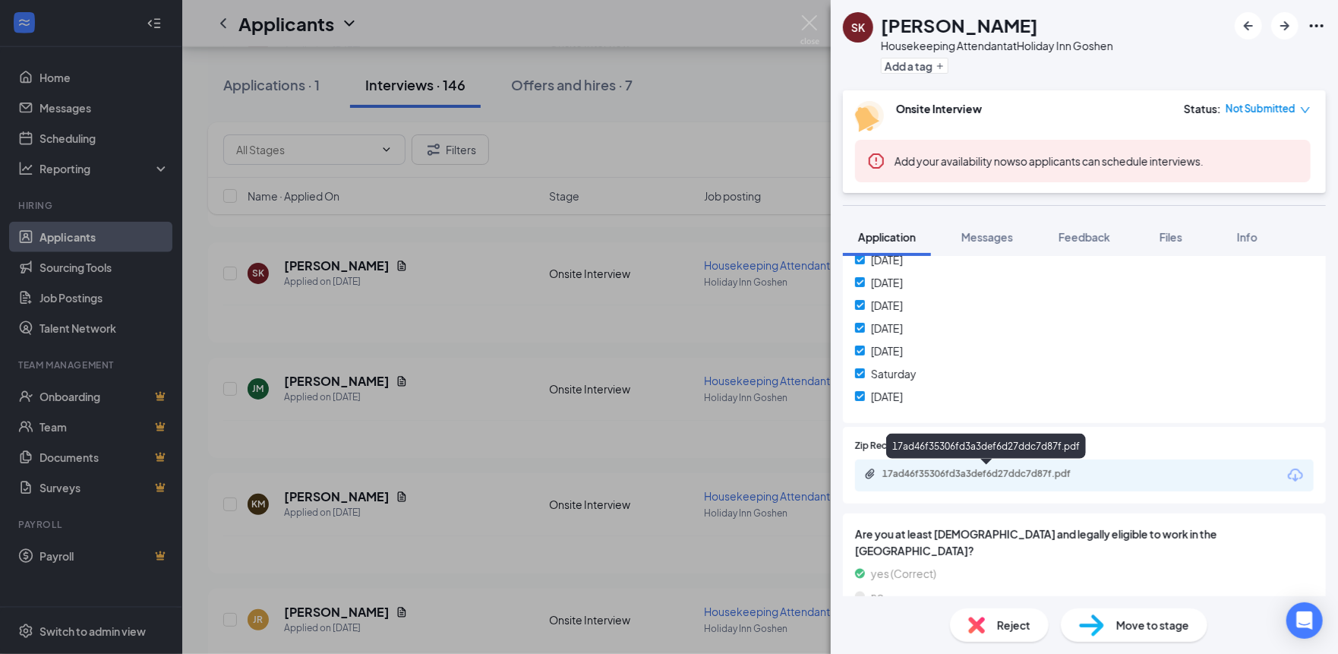
click at [1012, 477] on div "17ad46f35306fd3a3def6d27ddc7d87f.pdf" at bounding box center [988, 474] width 213 height 12
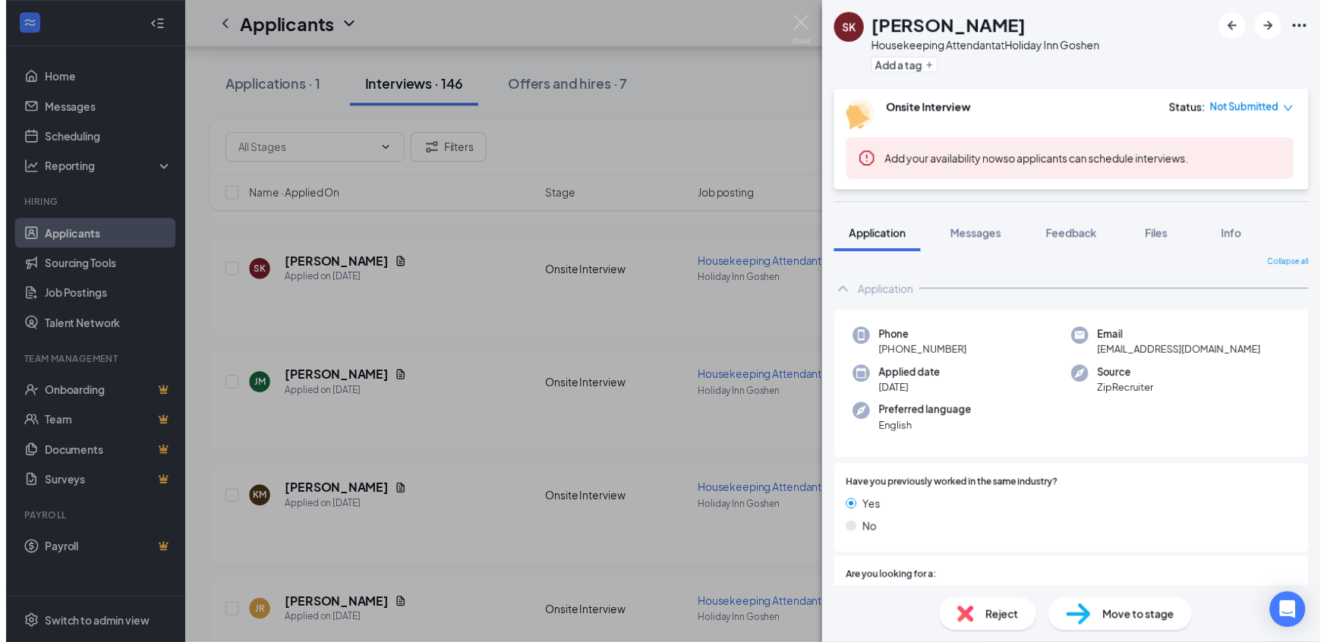
scroll to position [0, 0]
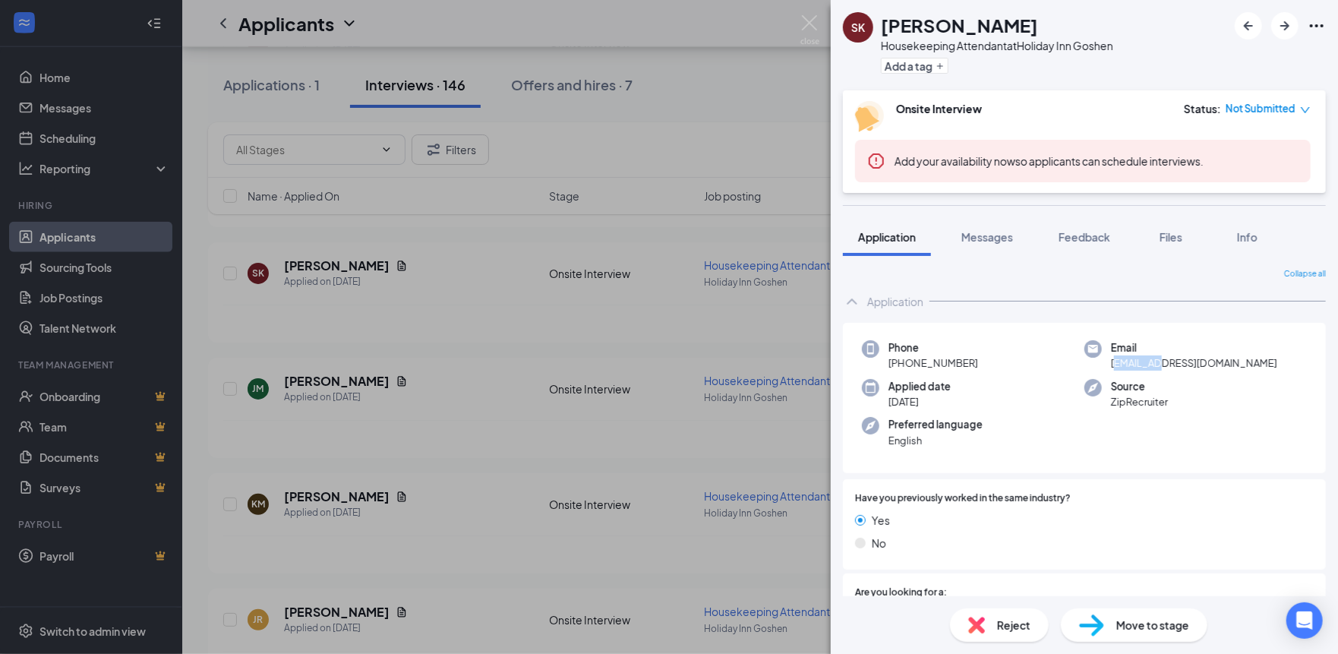
drag, startPoint x: 1109, startPoint y: 362, endPoint x: 1135, endPoint y: 372, distance: 28.4
click at [1150, 369] on span "sherrykoser89@gmail.com" at bounding box center [1194, 362] width 166 height 15
click at [1116, 355] on span "sherrykoser89@gmail.com" at bounding box center [1194, 362] width 166 height 15
drag, startPoint x: 1105, startPoint y: 365, endPoint x: 1257, endPoint y: 366, distance: 151.9
click at [1170, 366] on div "Email sherrykoser89@gmail.com" at bounding box center [1195, 355] width 222 height 31
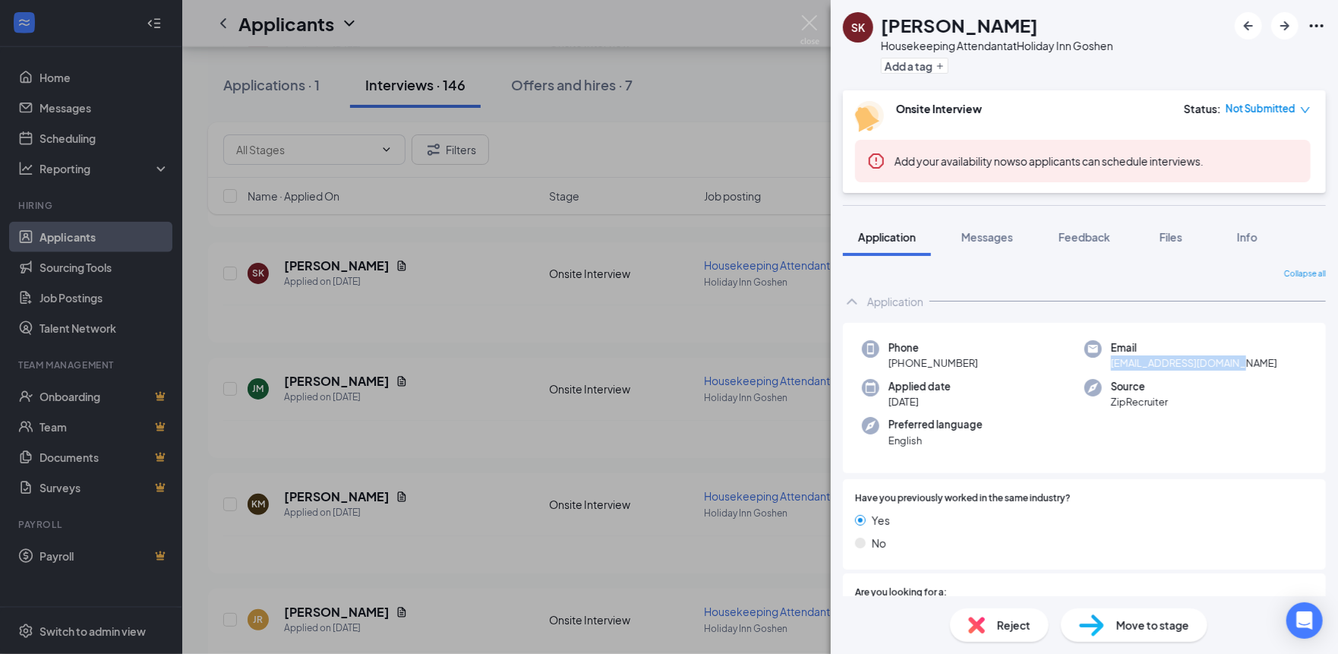
copy span "sherrykoser89@gmail.com"
click at [833, 16] on div "SK Sherry Koser Housekeeping Attendant at Holiday Inn Goshen Add a tag" at bounding box center [1084, 45] width 507 height 90
click at [810, 18] on img at bounding box center [809, 30] width 19 height 30
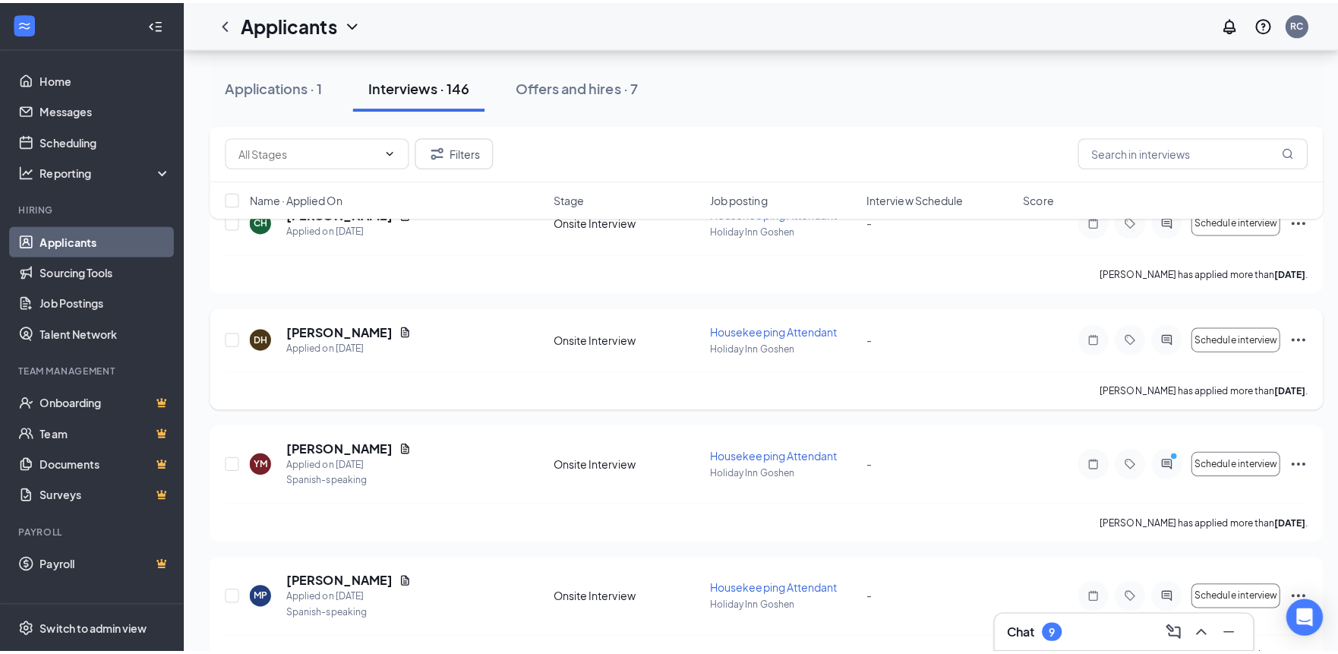
scroll to position [3493, 0]
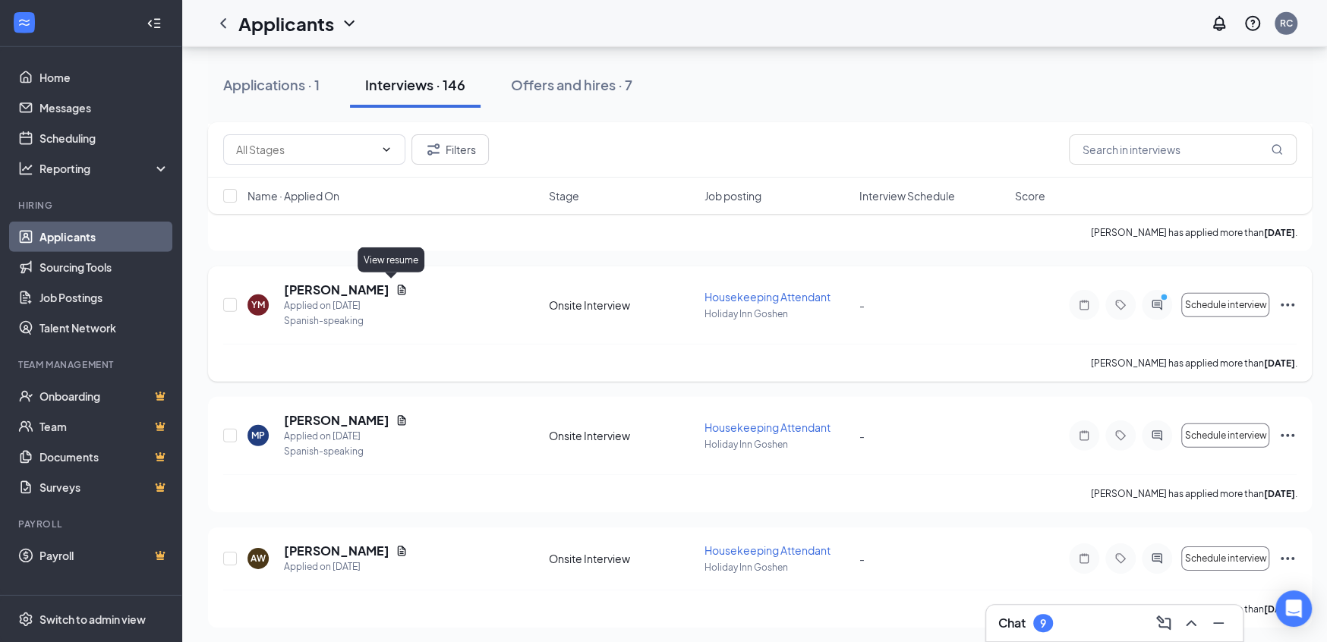
click at [398, 292] on icon "Document" at bounding box center [402, 290] width 8 height 10
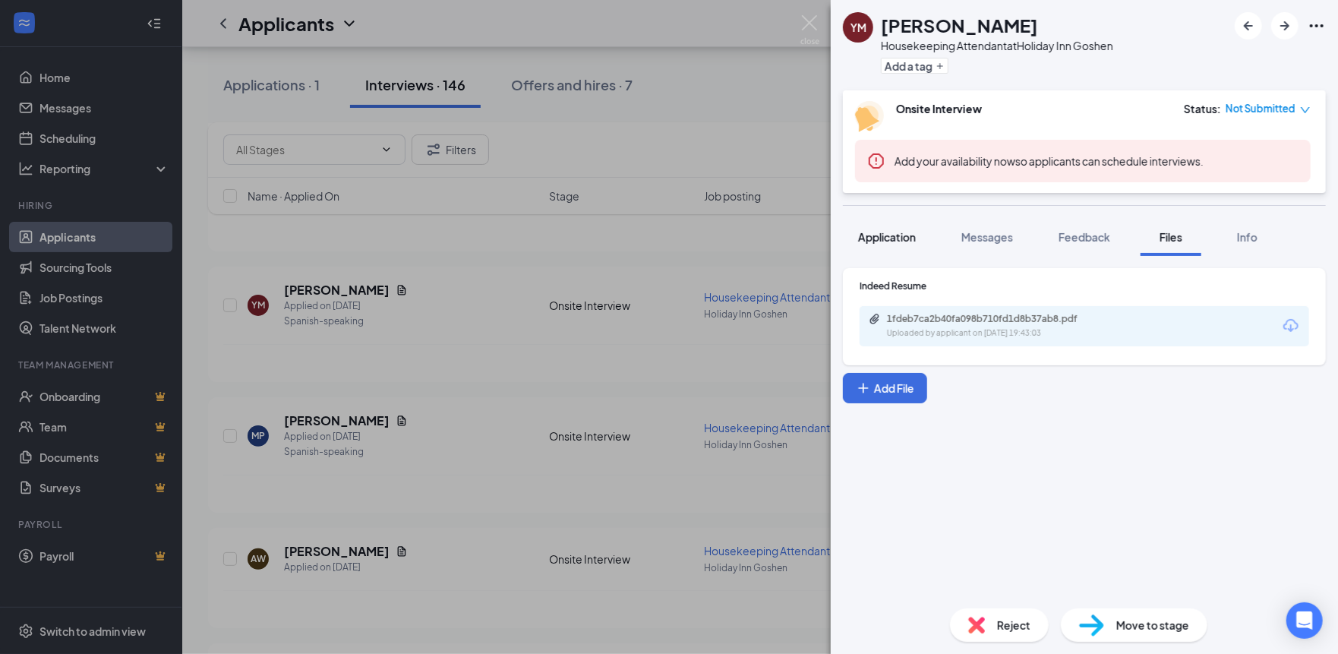
click at [870, 226] on button "Application" at bounding box center [887, 237] width 88 height 38
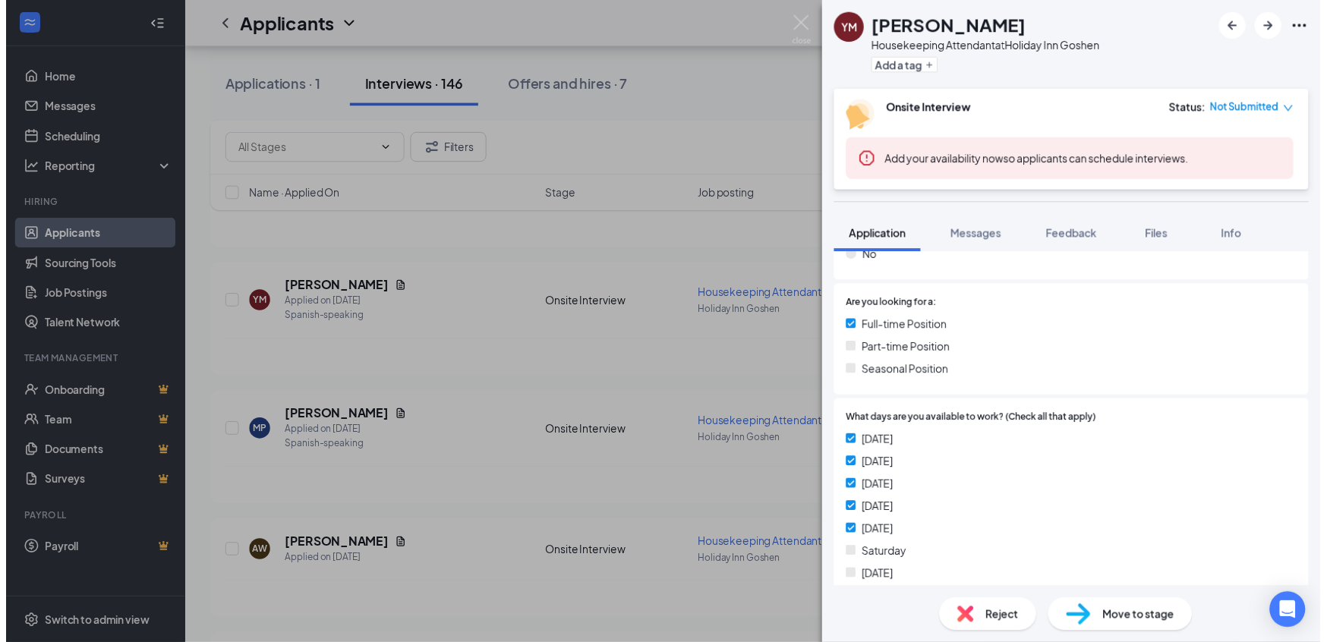
scroll to position [379, 0]
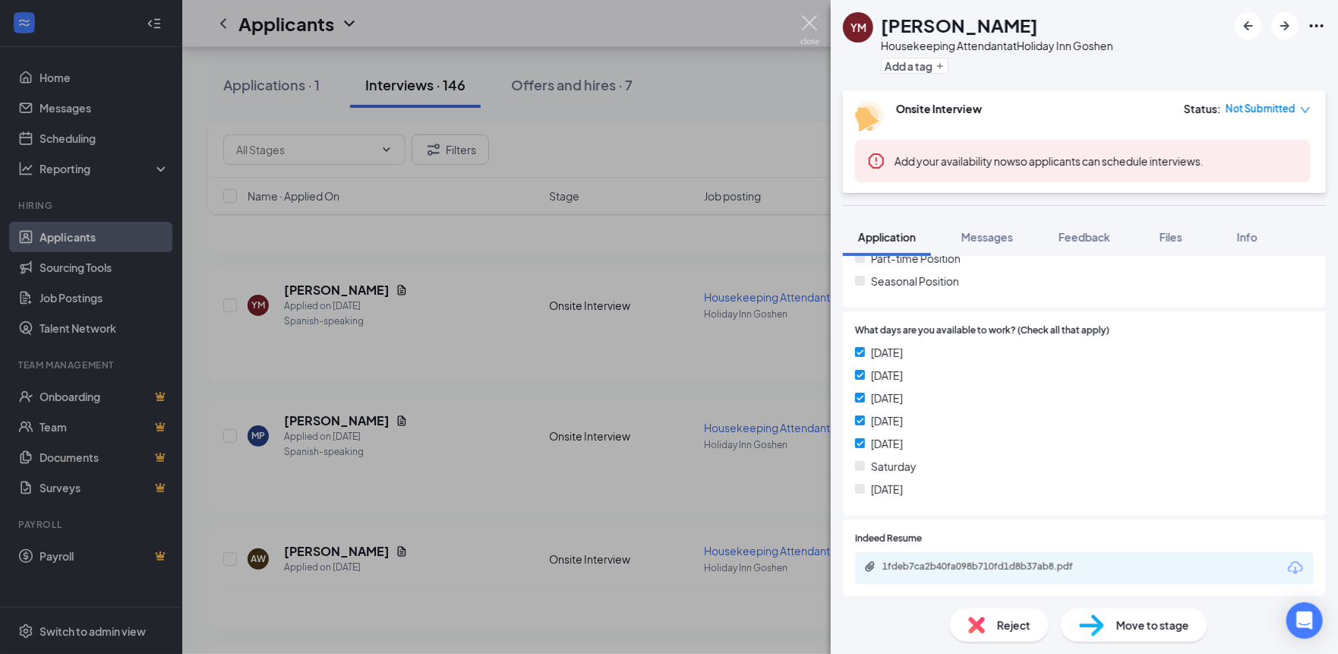
click at [814, 30] on img at bounding box center [809, 30] width 19 height 30
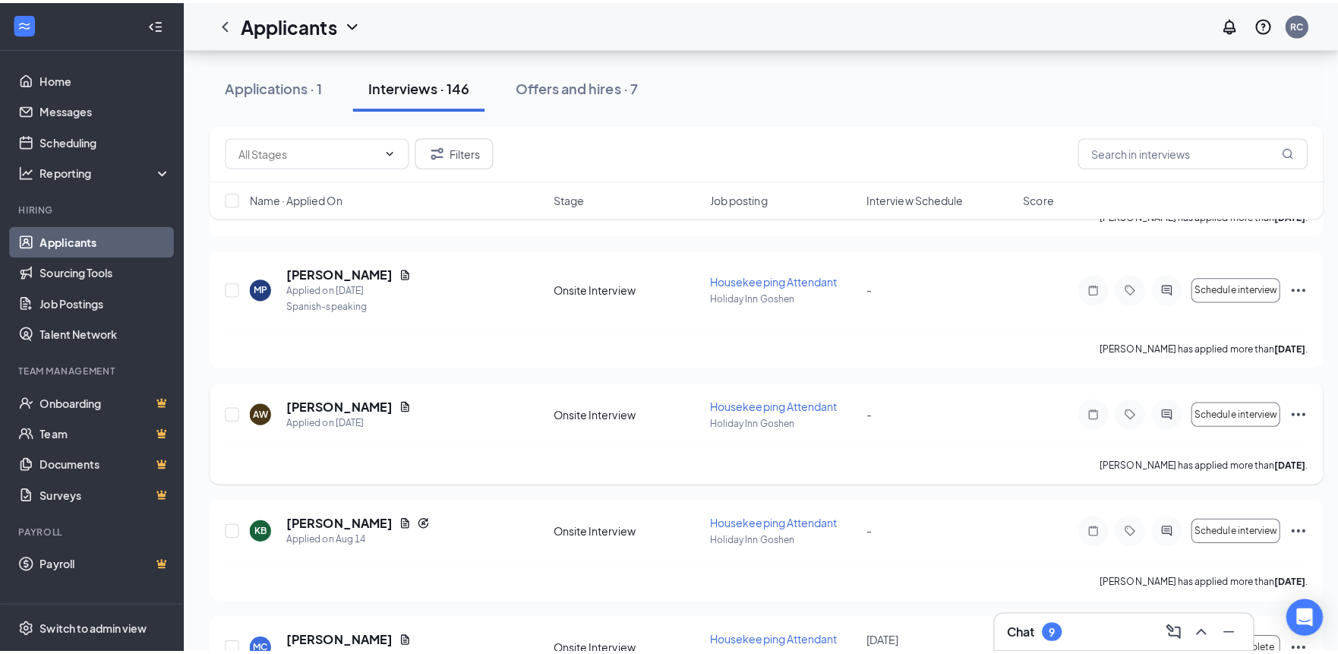
scroll to position [3645, 0]
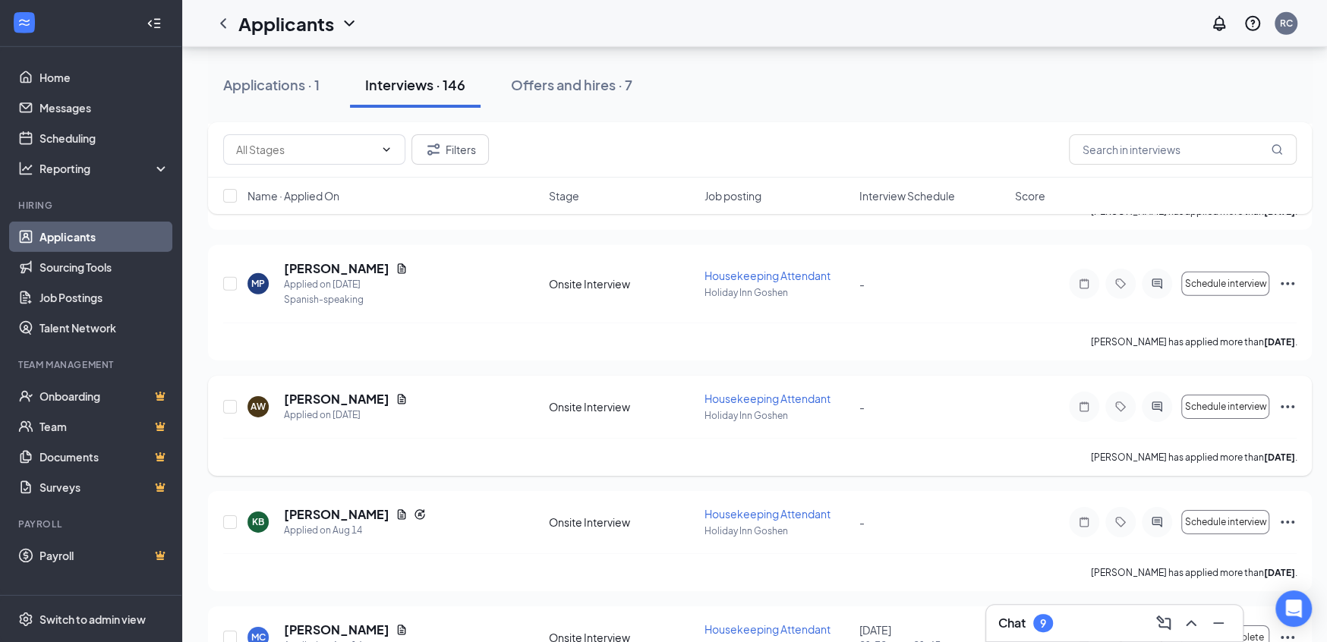
click at [371, 401] on div "[PERSON_NAME]" at bounding box center [346, 399] width 124 height 17
click at [396, 399] on icon "Document" at bounding box center [402, 399] width 12 height 12
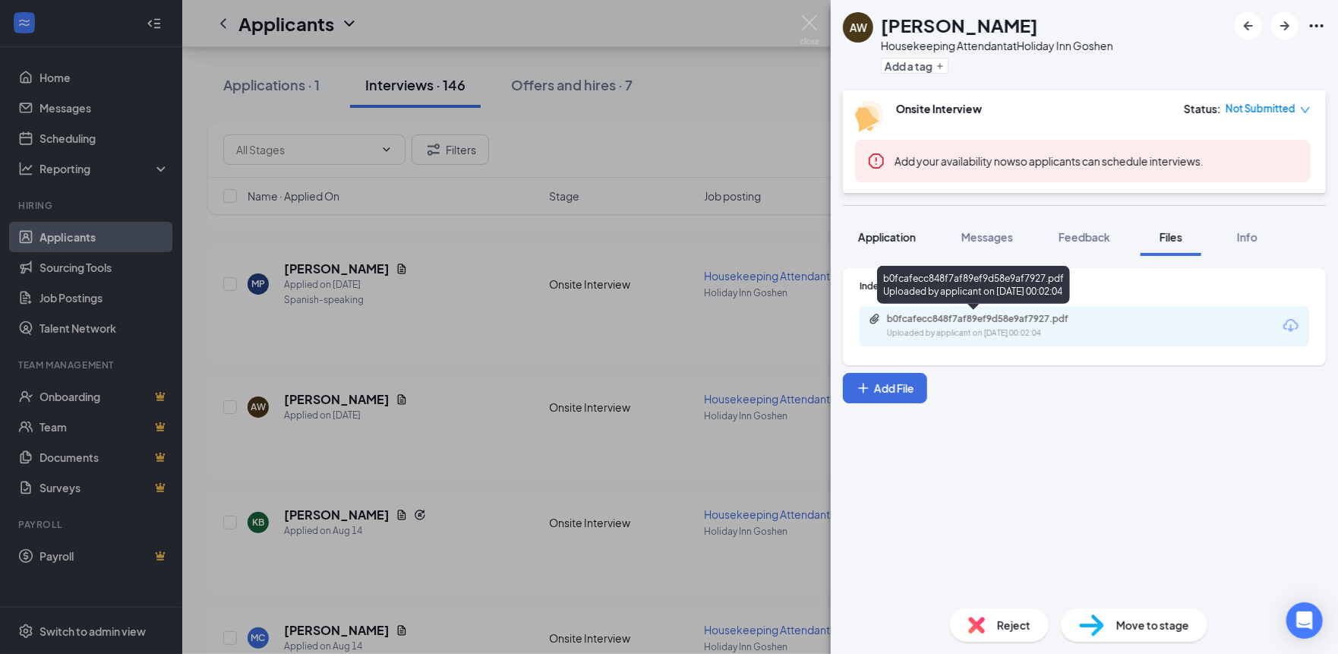
click at [877, 246] on button "Application" at bounding box center [887, 237] width 88 height 38
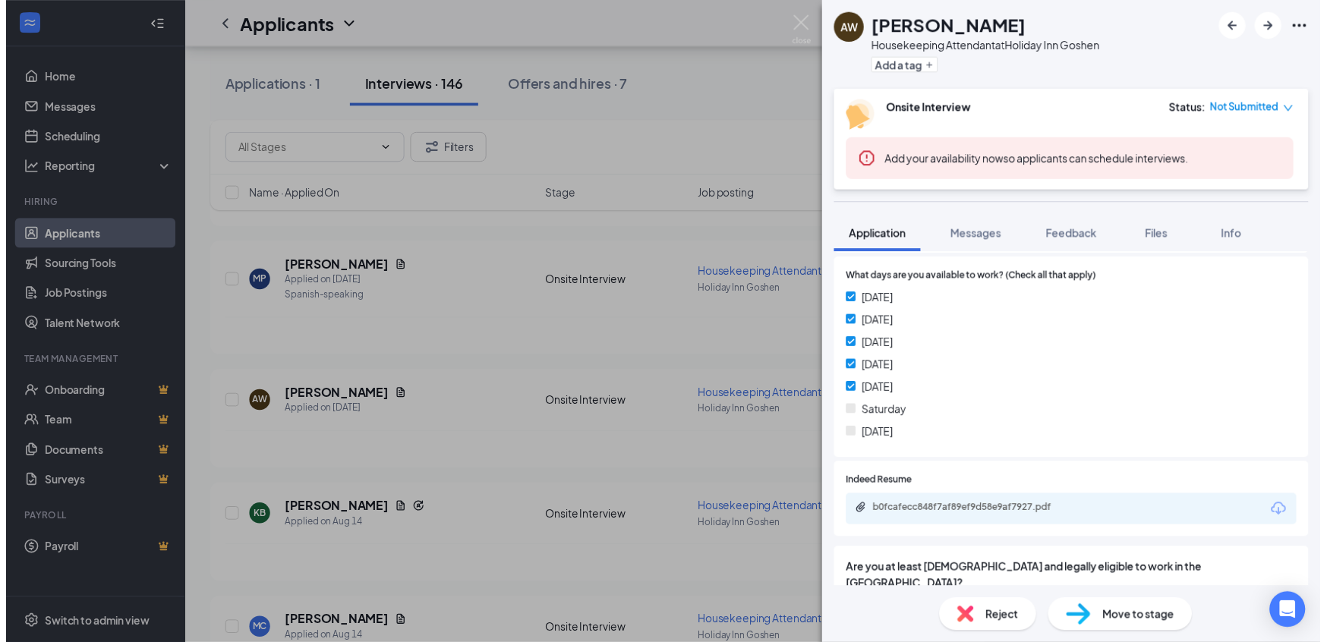
scroll to position [456, 0]
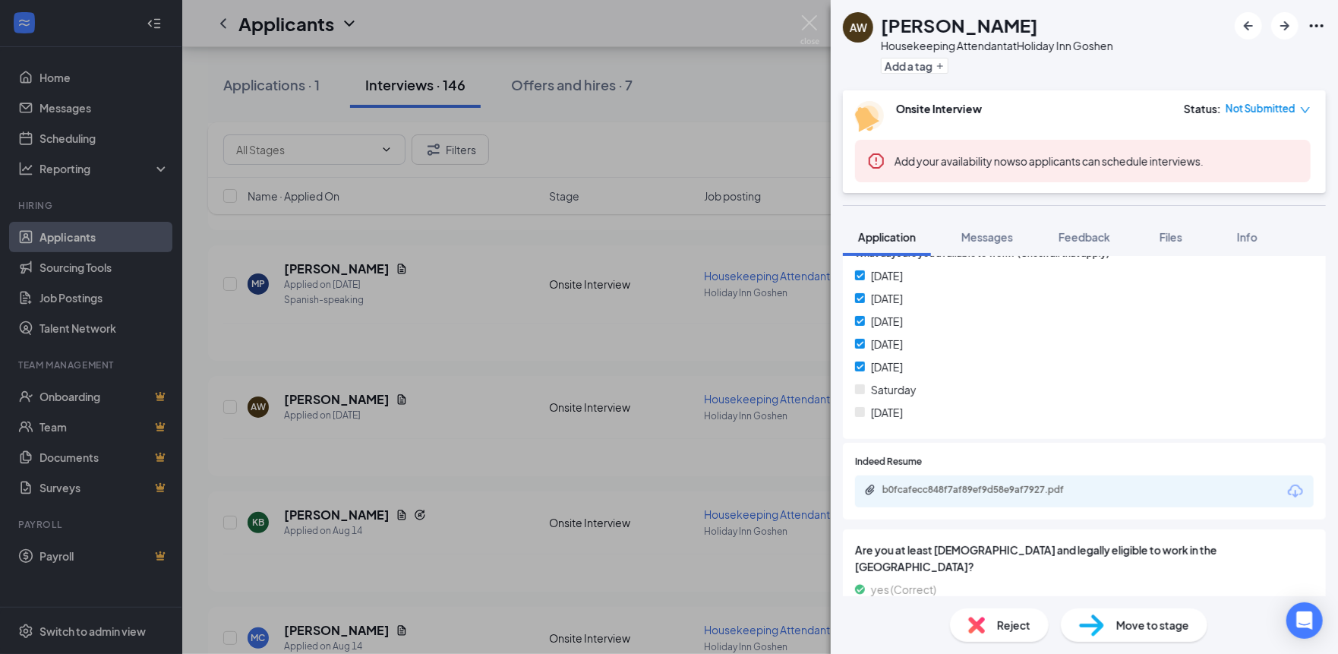
click at [800, 27] on div "AW Alexea Wilkey Housekeeping Attendant at Holiday Inn Goshen Add a tag Onsite …" at bounding box center [669, 327] width 1338 height 654
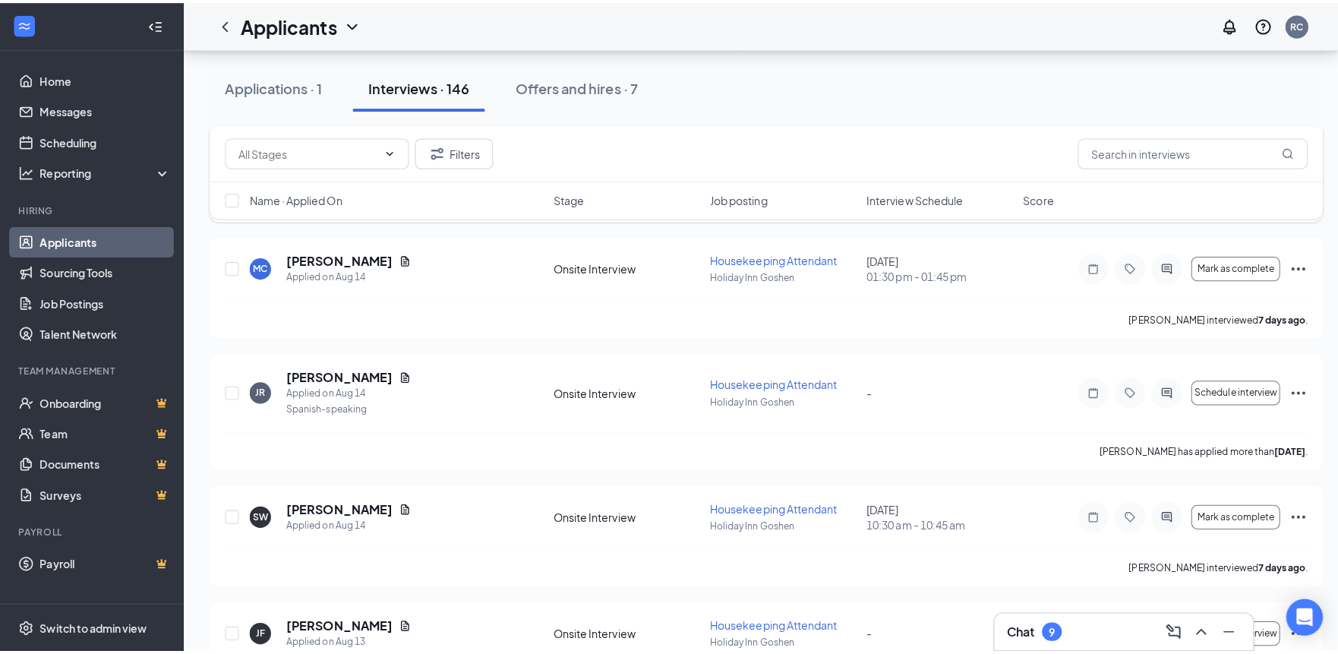
scroll to position [4025, 0]
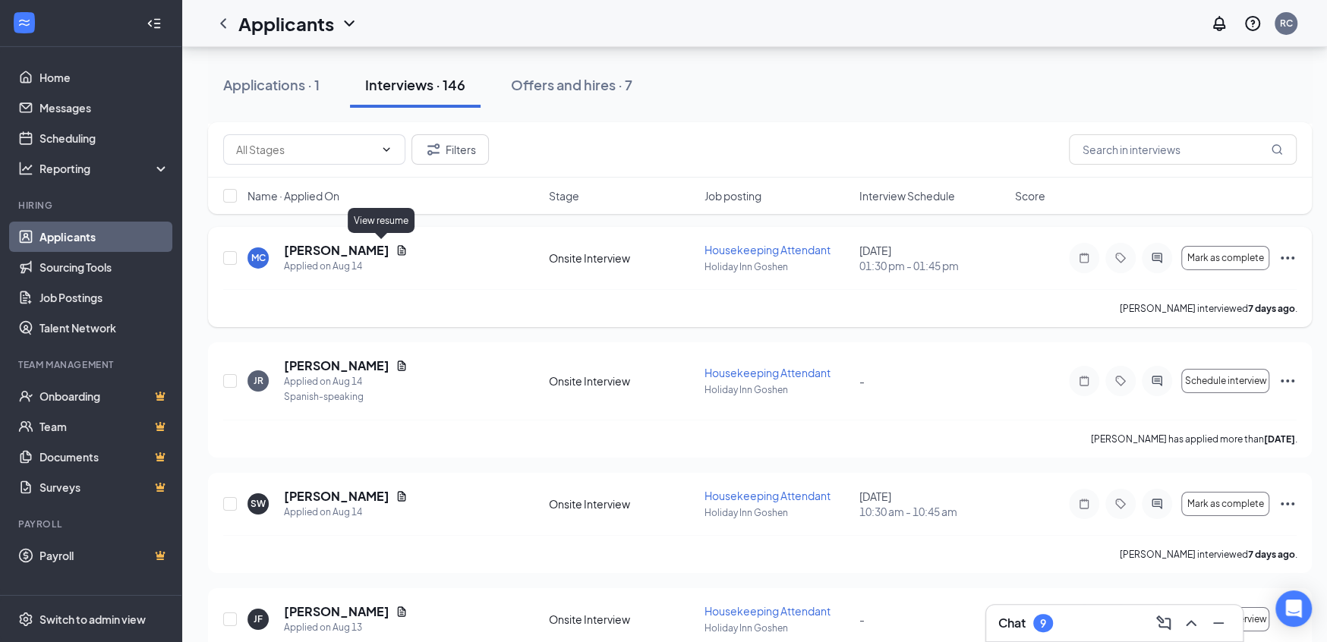
click at [398, 245] on icon "Document" at bounding box center [402, 250] width 8 height 10
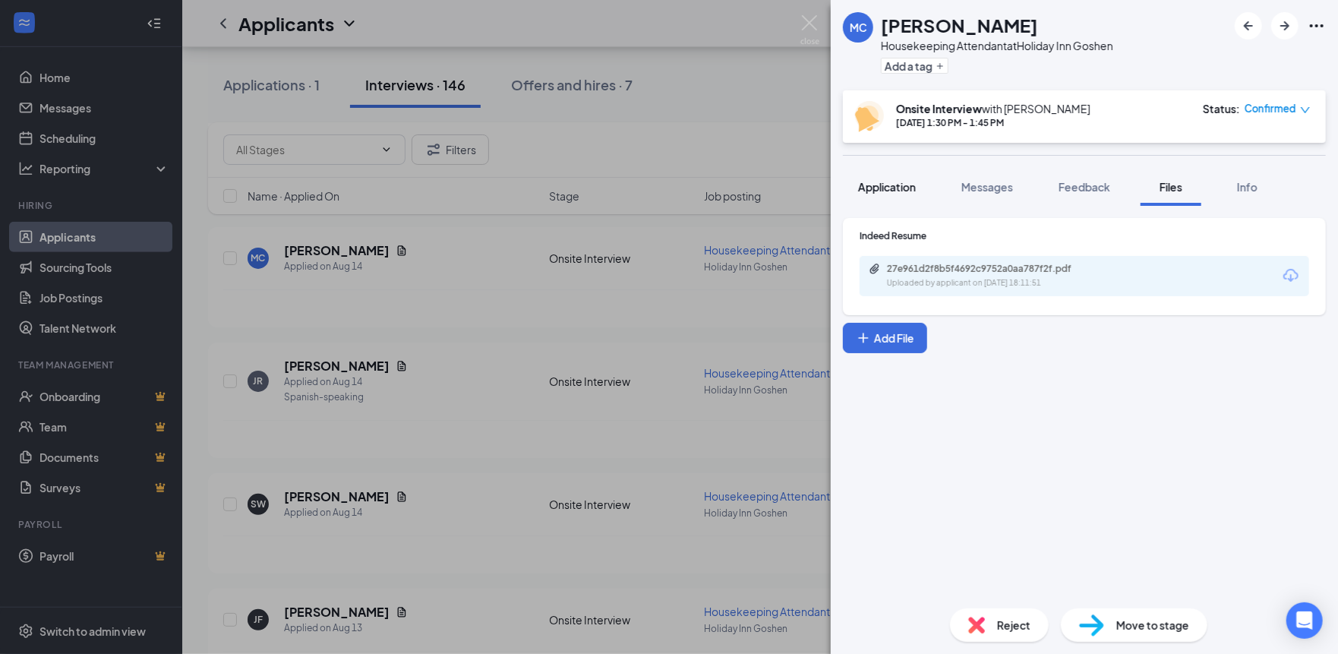
click at [905, 182] on span "Application" at bounding box center [887, 187] width 58 height 14
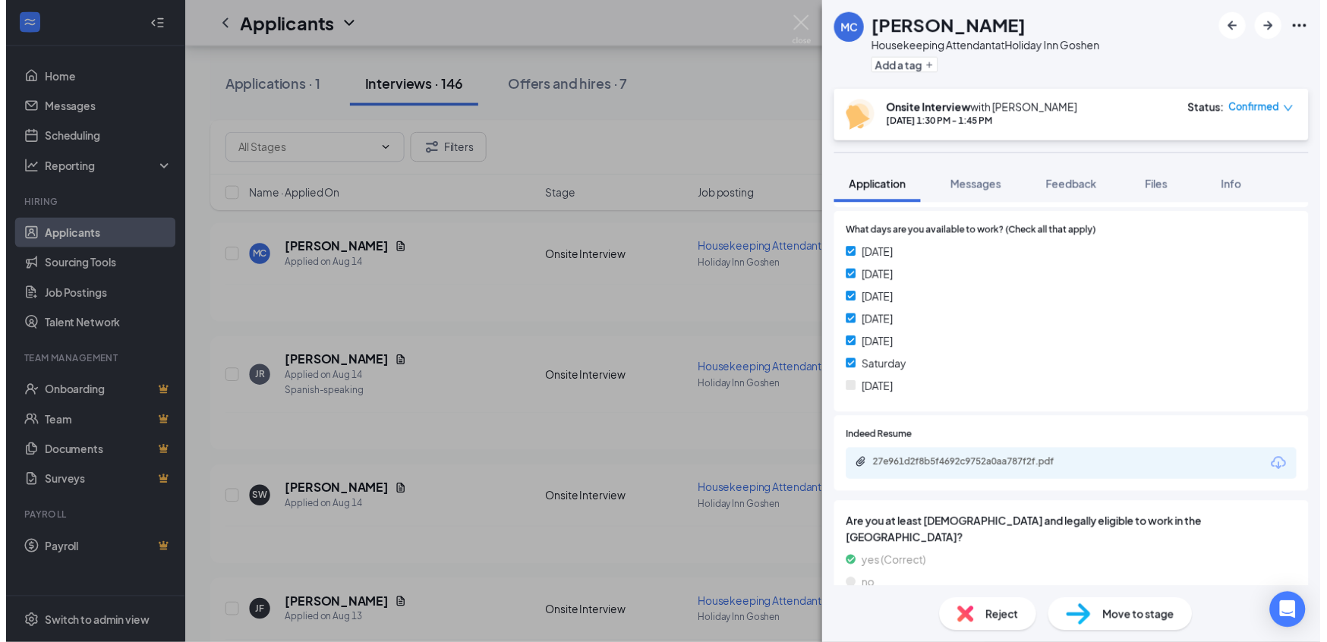
scroll to position [428, 0]
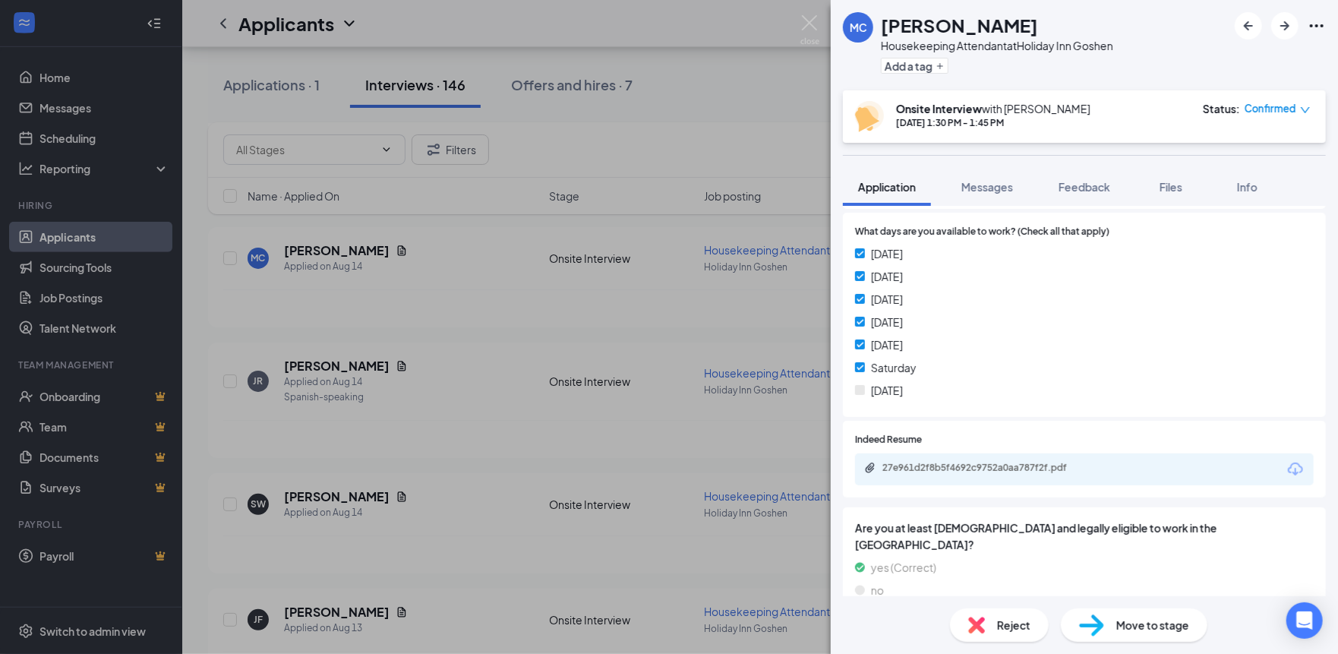
click at [819, 24] on div "MC Mikayla Carter Housekeeping Attendant at Holiday Inn Goshen Add a tag Onsite…" at bounding box center [669, 327] width 1338 height 654
click at [811, 18] on div "Applicants RC" at bounding box center [760, 23] width 1156 height 47
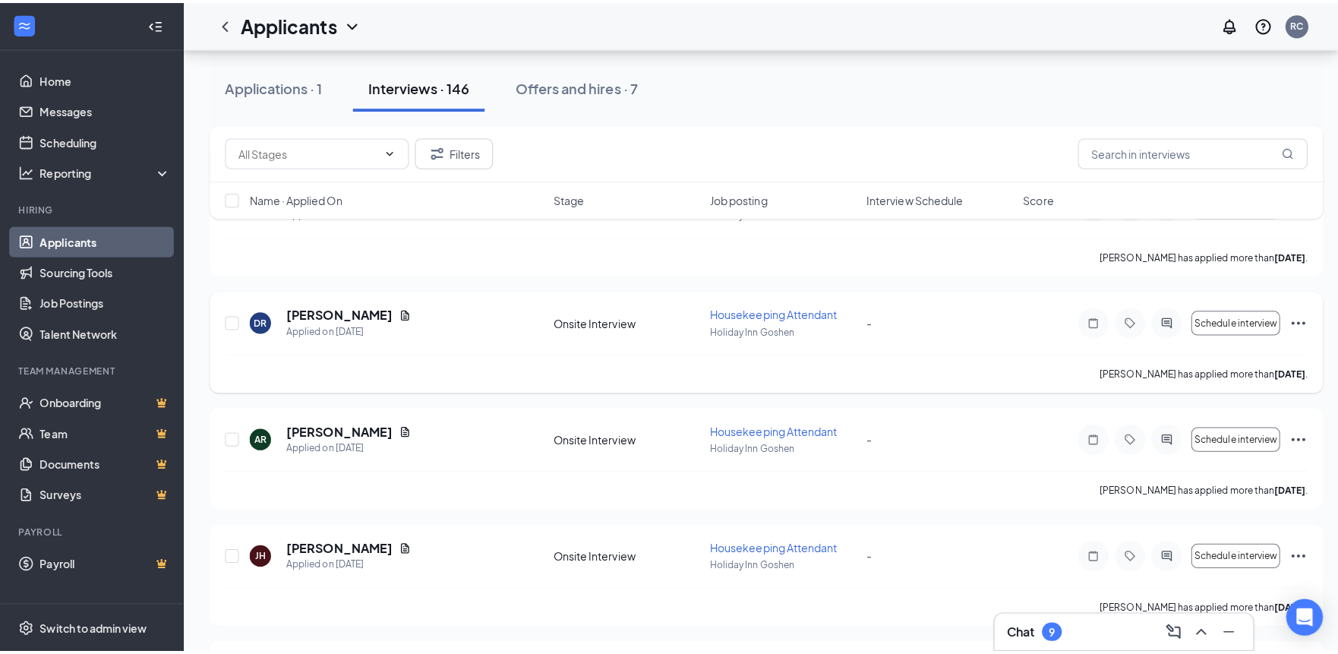
scroll to position [5012, 0]
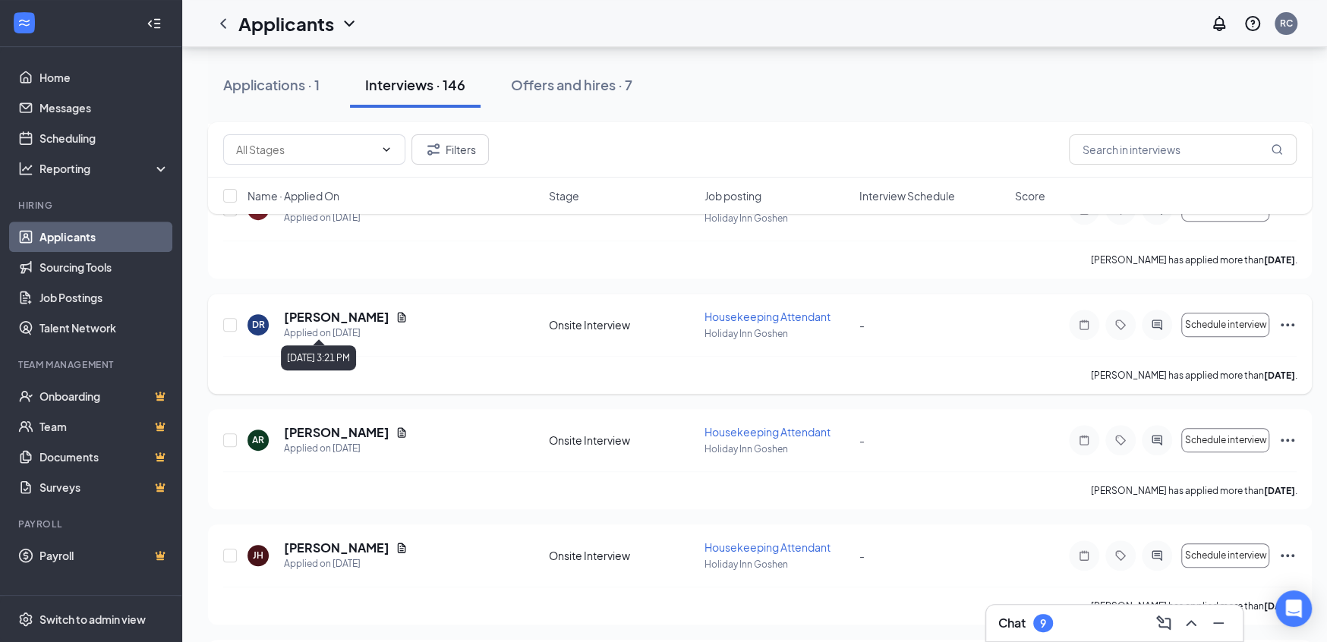
click at [396, 313] on icon "Document" at bounding box center [402, 317] width 12 height 12
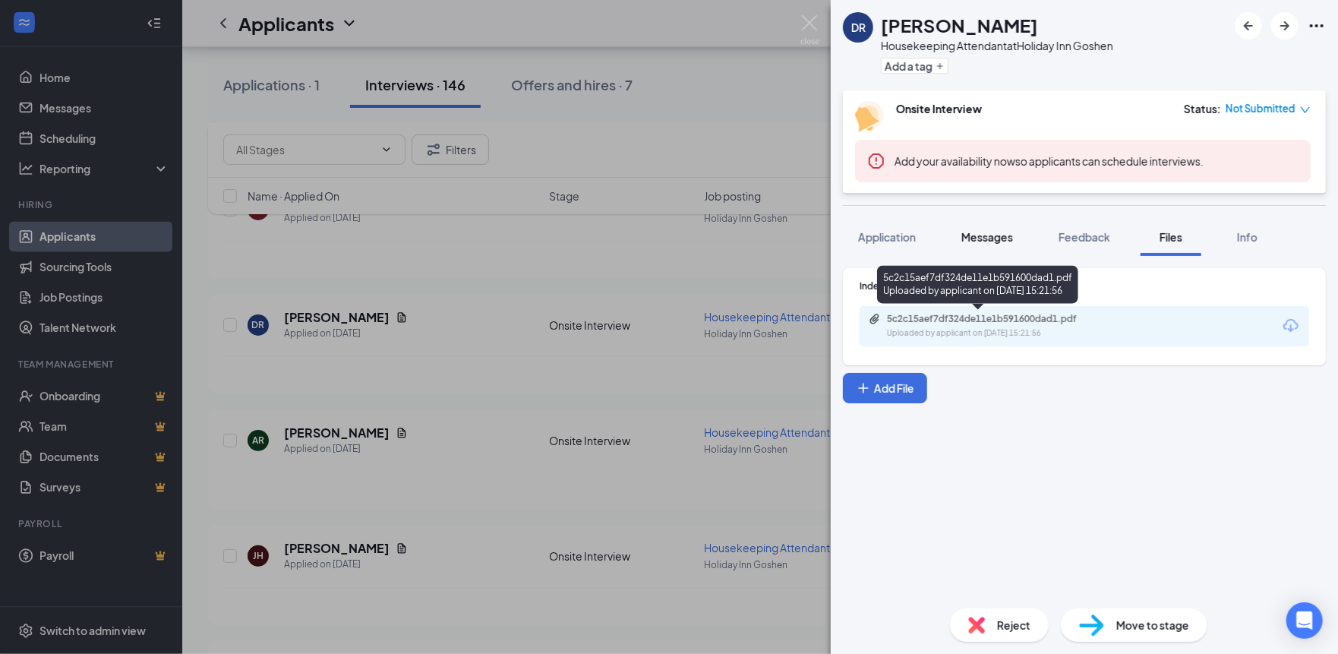
drag, startPoint x: 904, startPoint y: 239, endPoint x: 949, endPoint y: 244, distance: 45.8
click at [904, 239] on span "Application" at bounding box center [887, 237] width 58 height 14
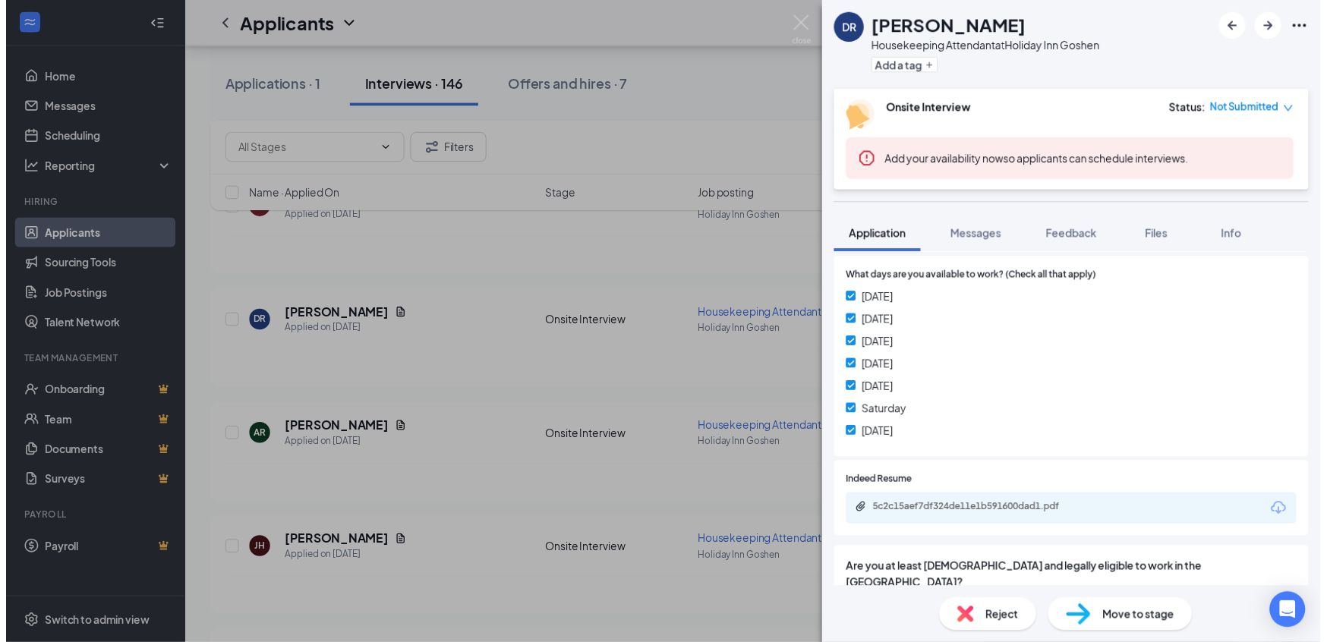
scroll to position [456, 0]
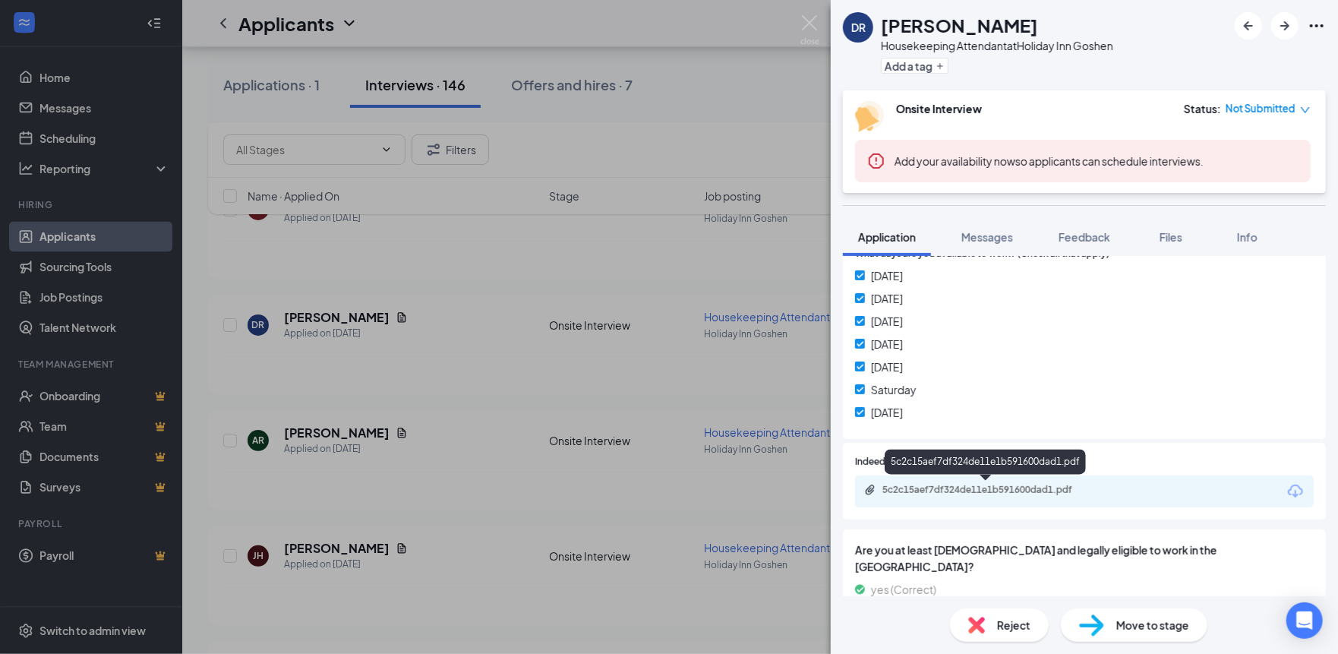
click at [993, 484] on div "5c2c15aef7df324de11e1b591600dad1.pdf" at bounding box center [988, 490] width 213 height 12
click at [816, 24] on img at bounding box center [809, 30] width 19 height 30
click at [814, 24] on div "Applicants RC" at bounding box center [760, 23] width 1156 height 47
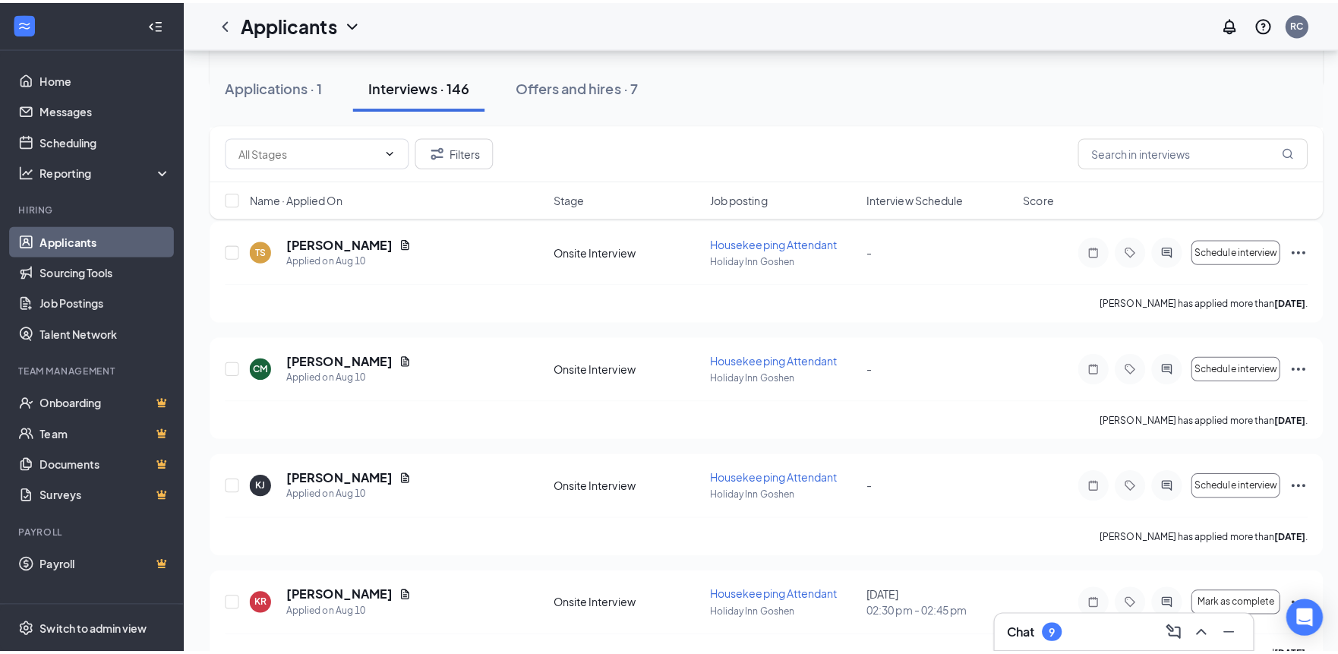
scroll to position [5695, 0]
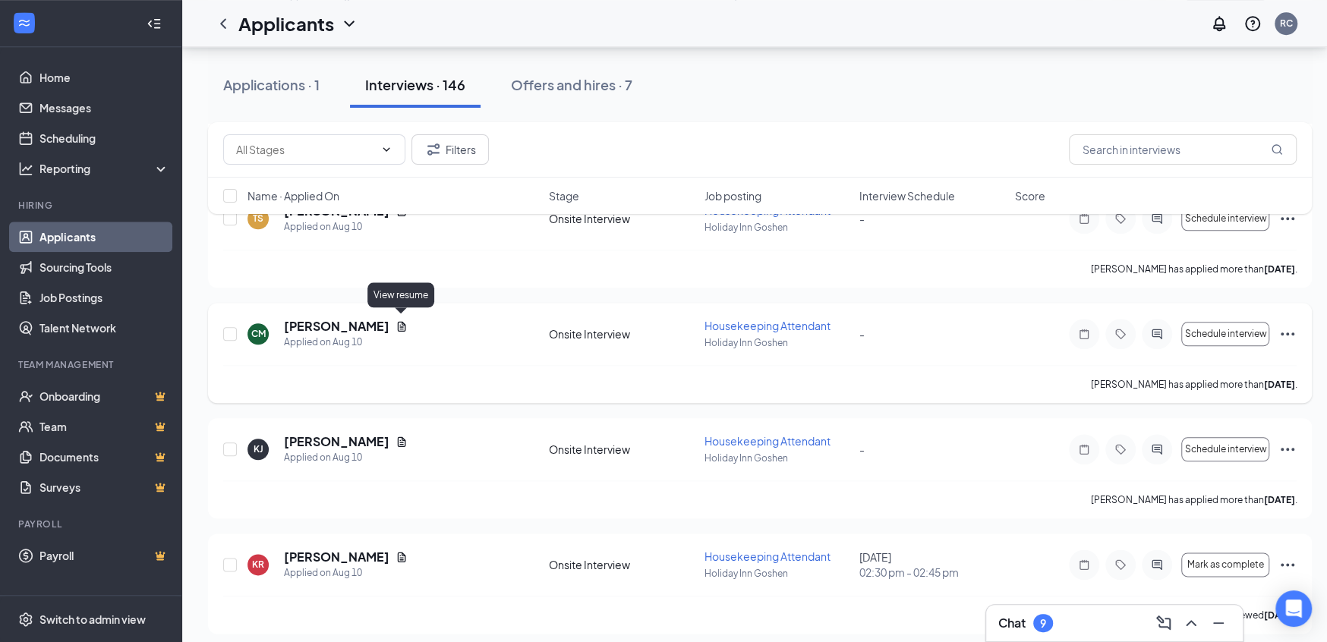
click at [396, 320] on icon "Document" at bounding box center [402, 326] width 12 height 12
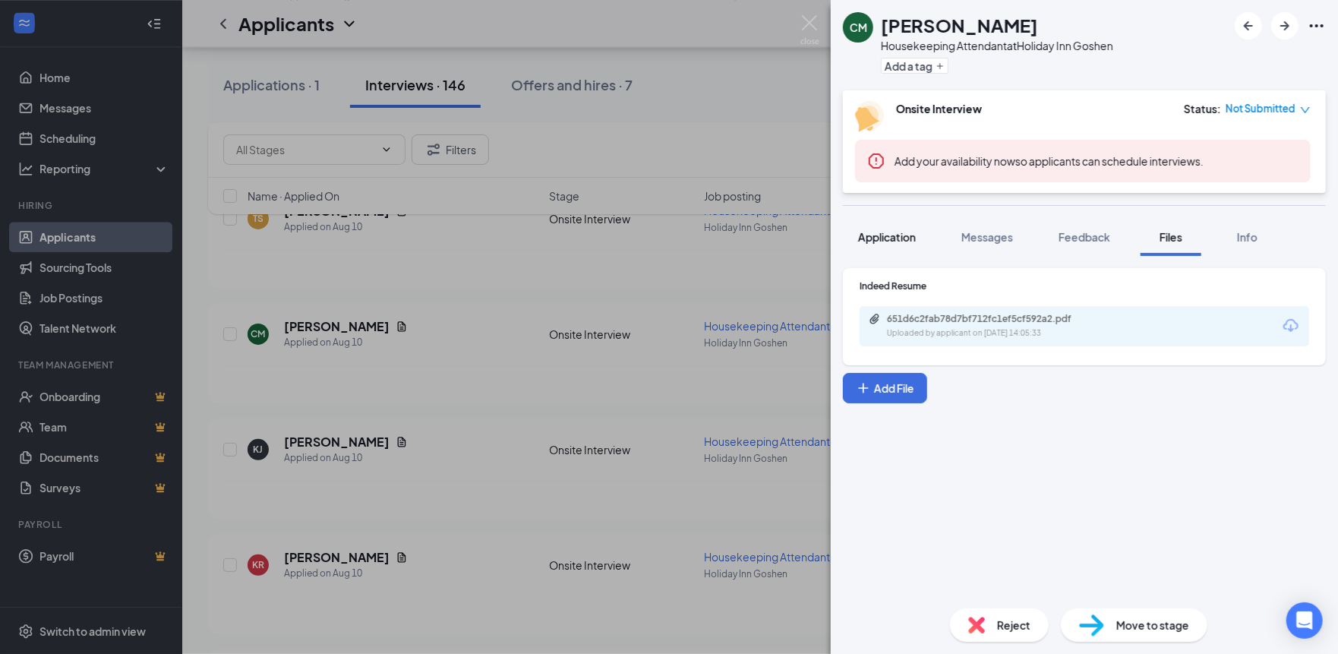
click at [887, 242] on span "Application" at bounding box center [887, 237] width 58 height 14
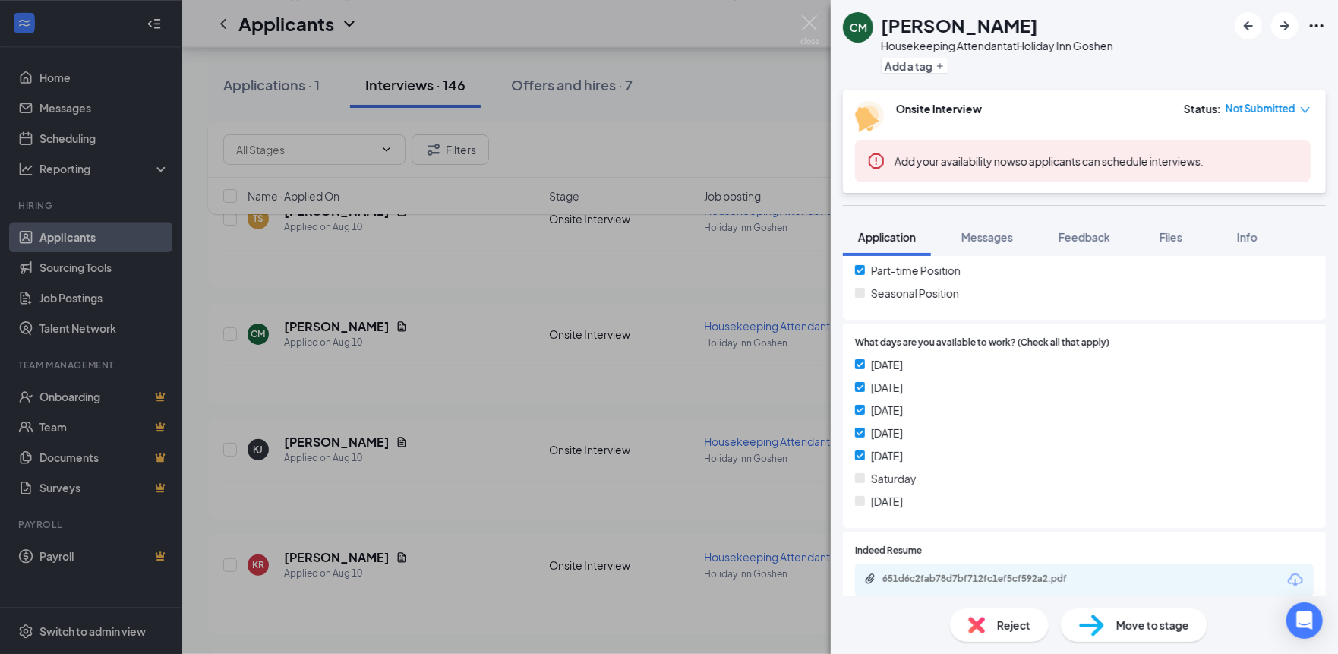
scroll to position [456, 0]
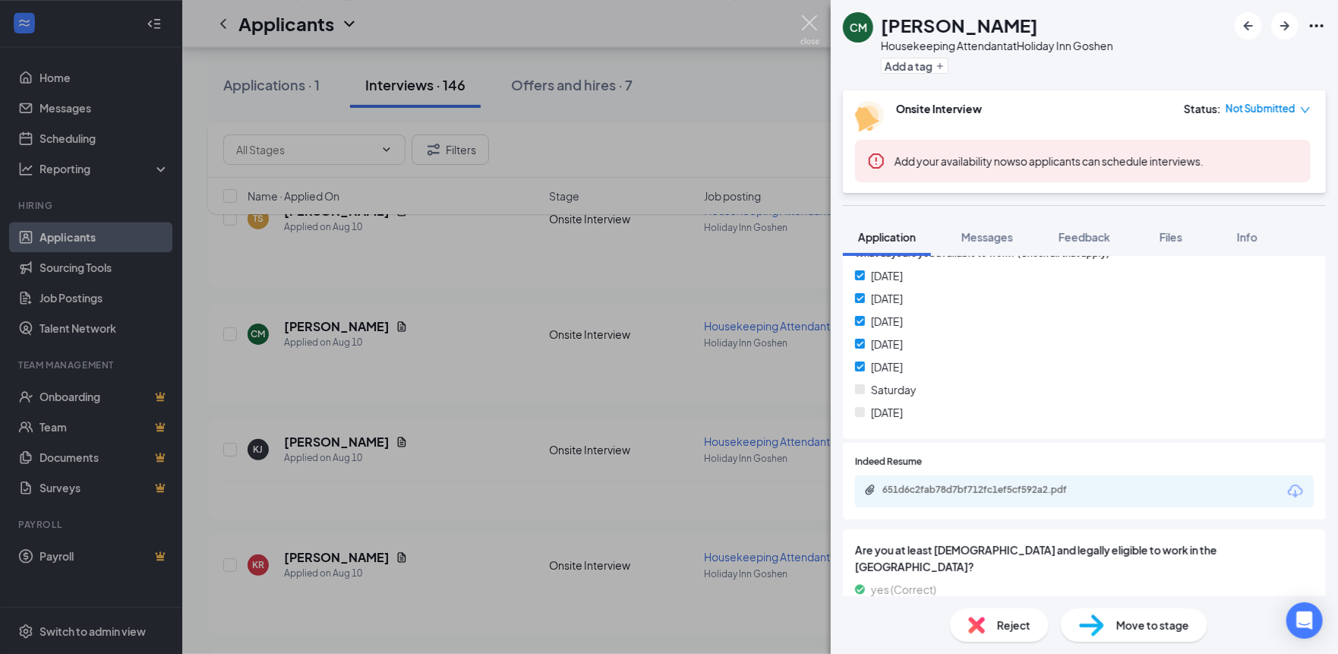
click at [811, 24] on img at bounding box center [809, 30] width 19 height 30
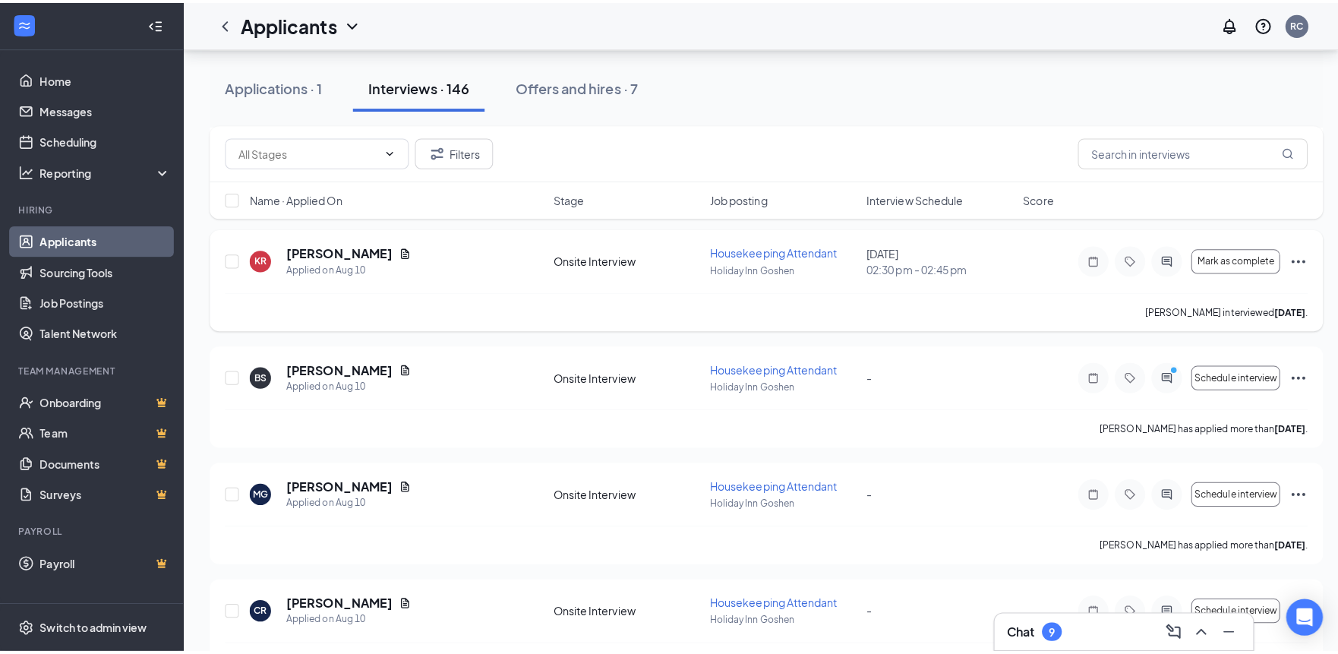
scroll to position [6074, 0]
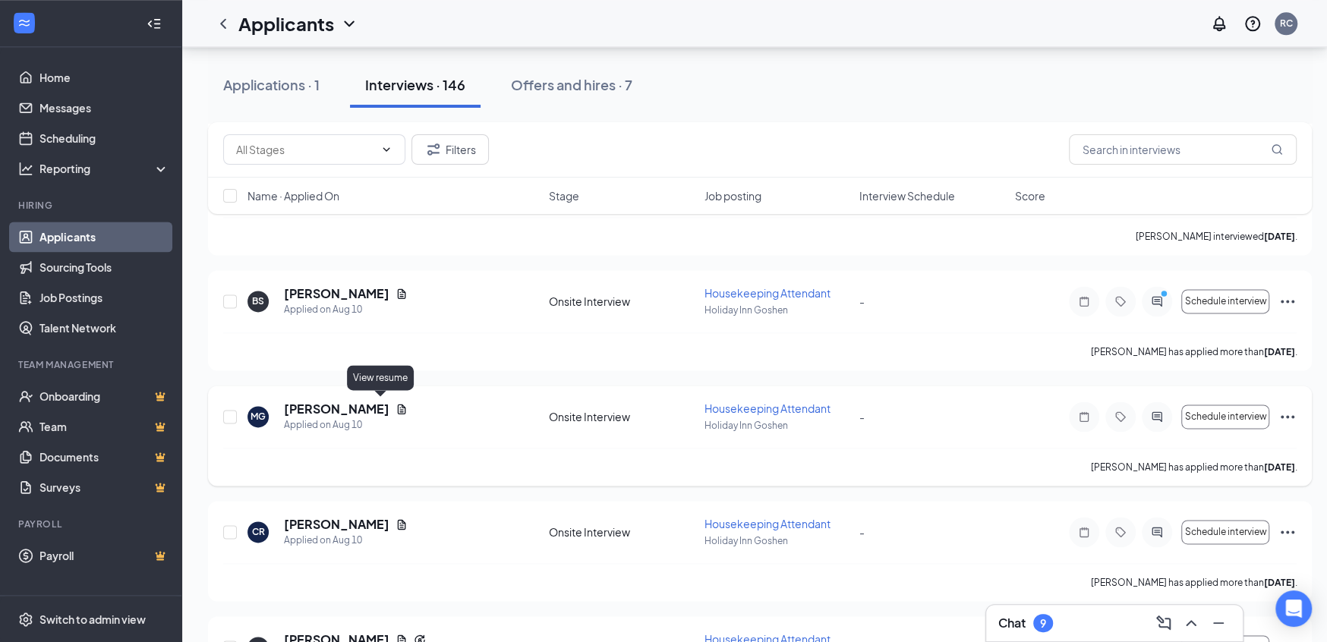
click at [396, 403] on icon "Document" at bounding box center [402, 409] width 12 height 12
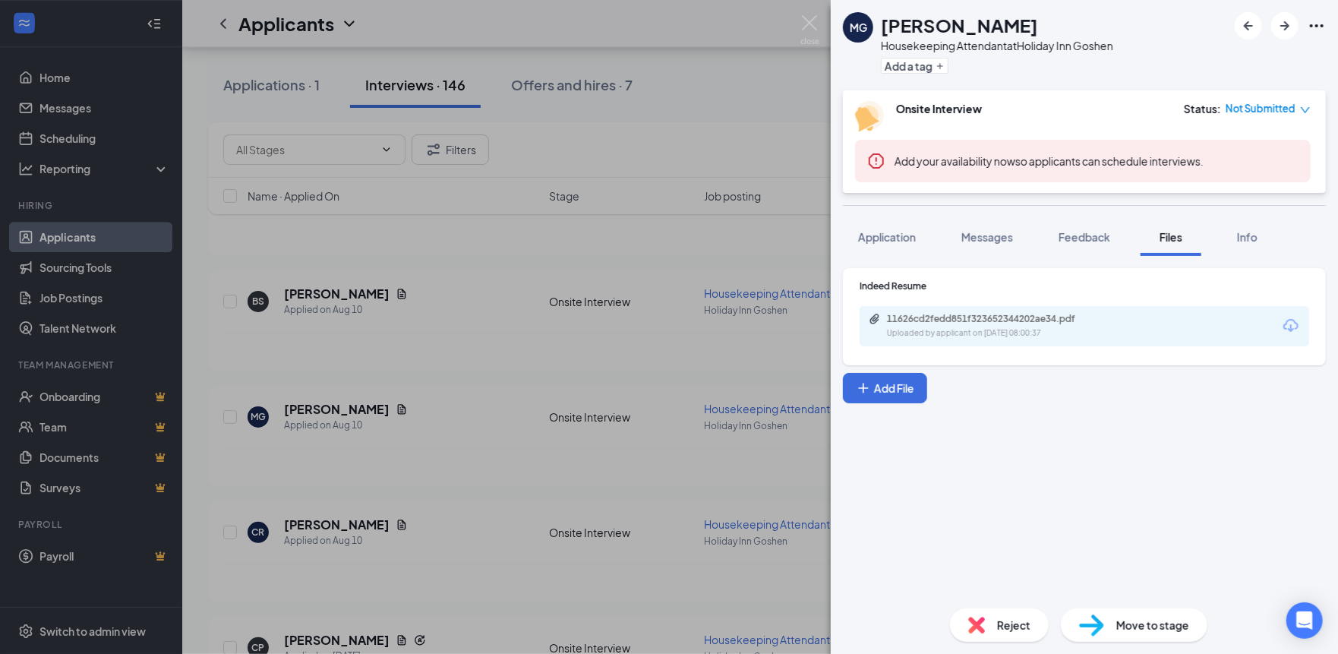
drag, startPoint x: 898, startPoint y: 248, endPoint x: 925, endPoint y: 263, distance: 30.6
click at [898, 247] on button "Application" at bounding box center [887, 237] width 88 height 38
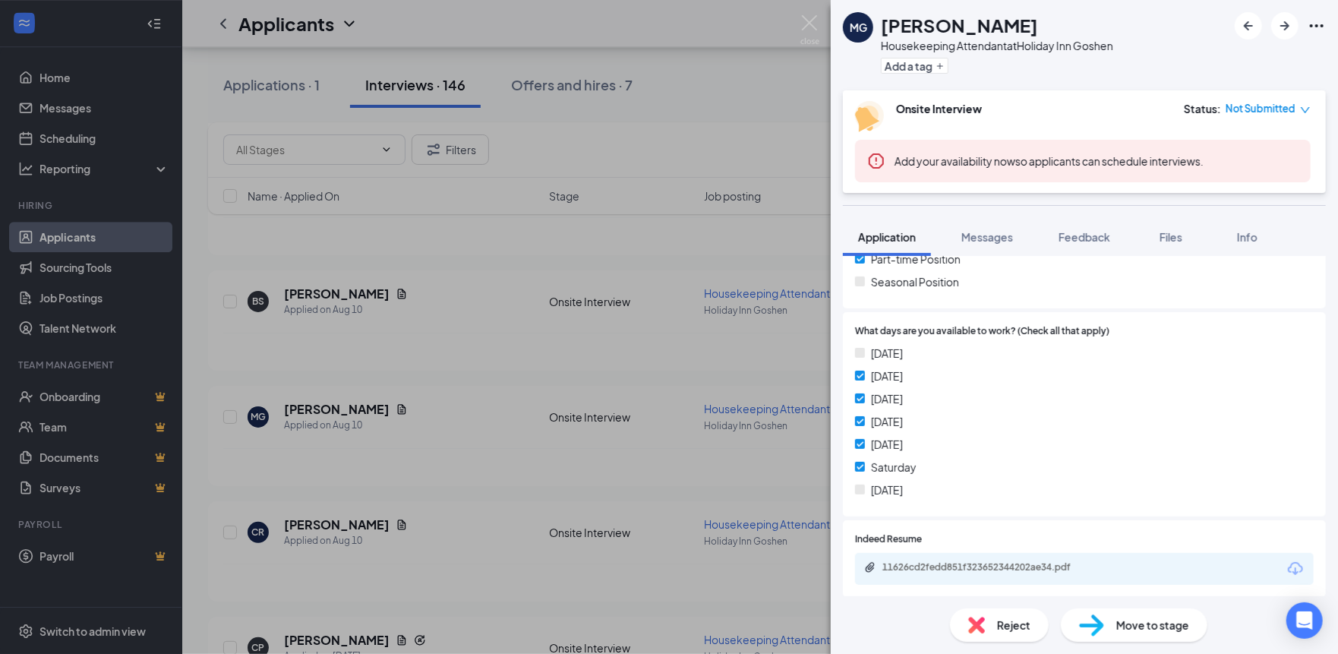
scroll to position [379, 0]
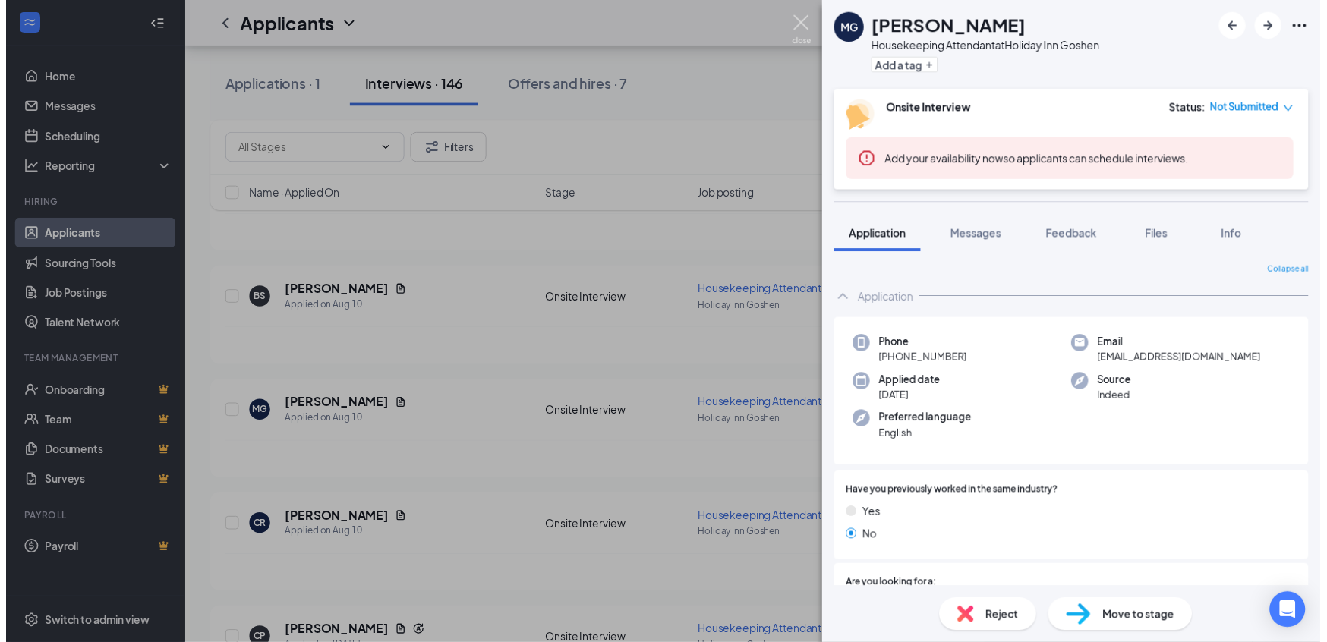
scroll to position [379, 0]
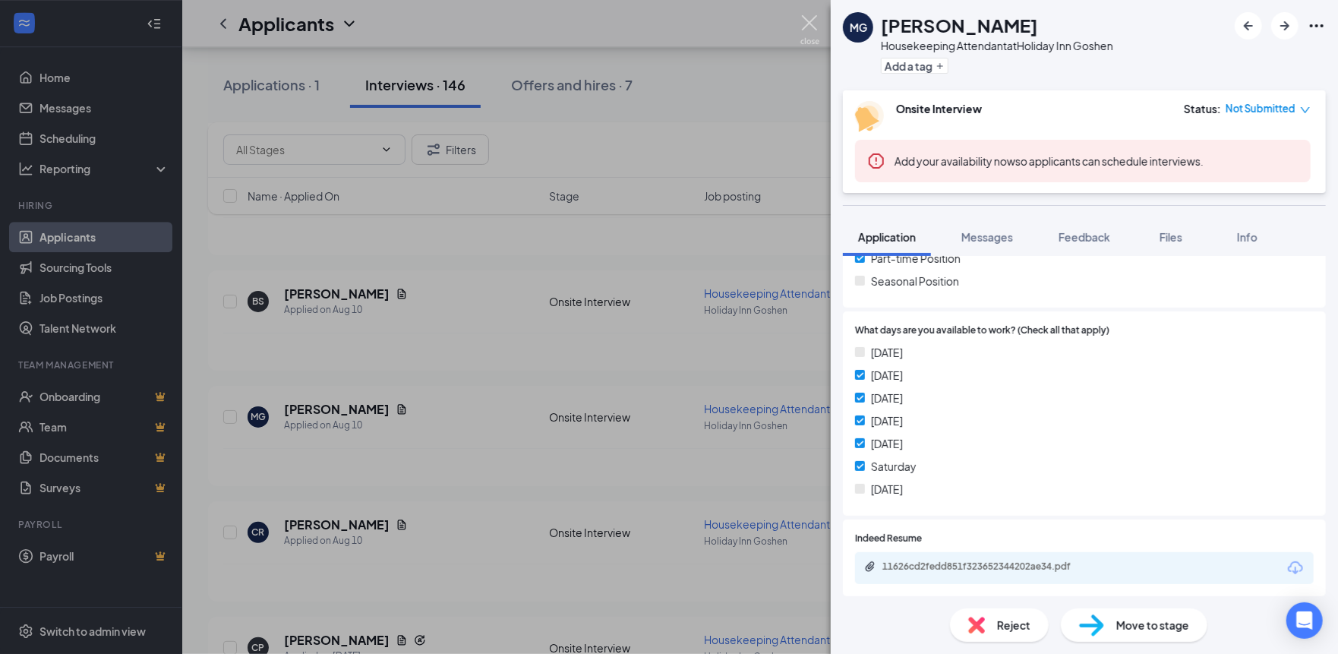
click at [819, 31] on img at bounding box center [809, 30] width 19 height 30
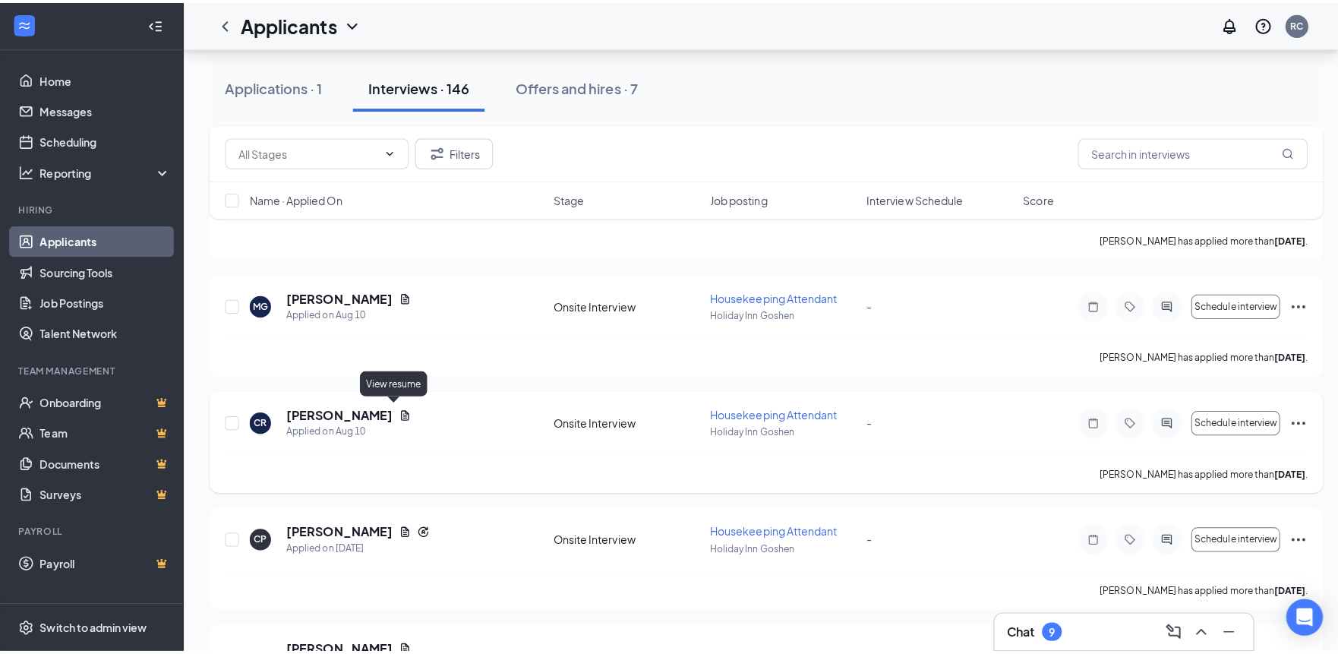
scroll to position [6227, 0]
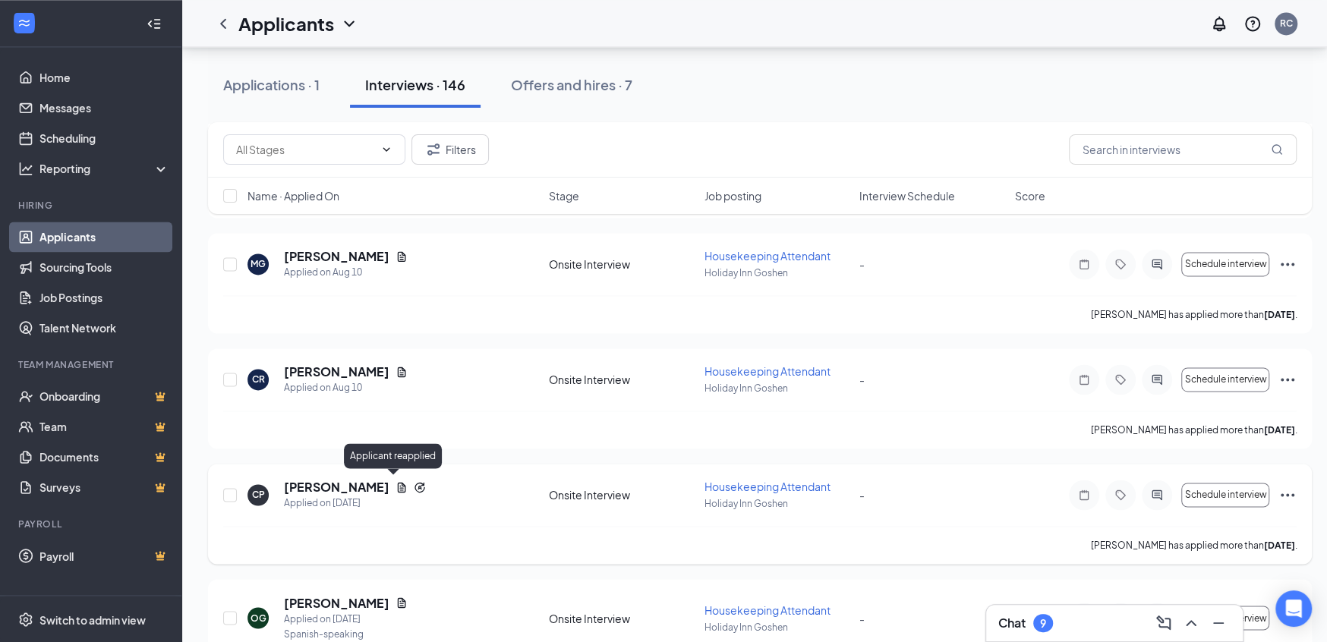
click at [398, 482] on icon "Document" at bounding box center [402, 487] width 8 height 10
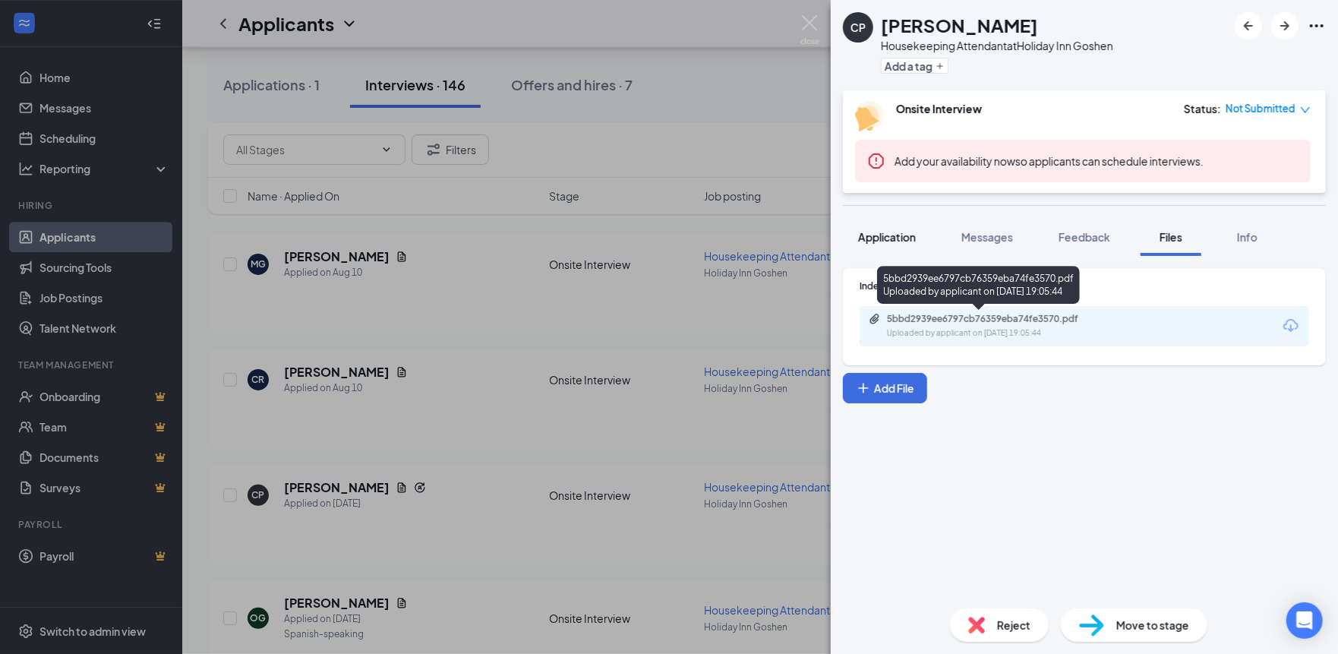
click at [898, 226] on button "Application" at bounding box center [887, 237] width 88 height 38
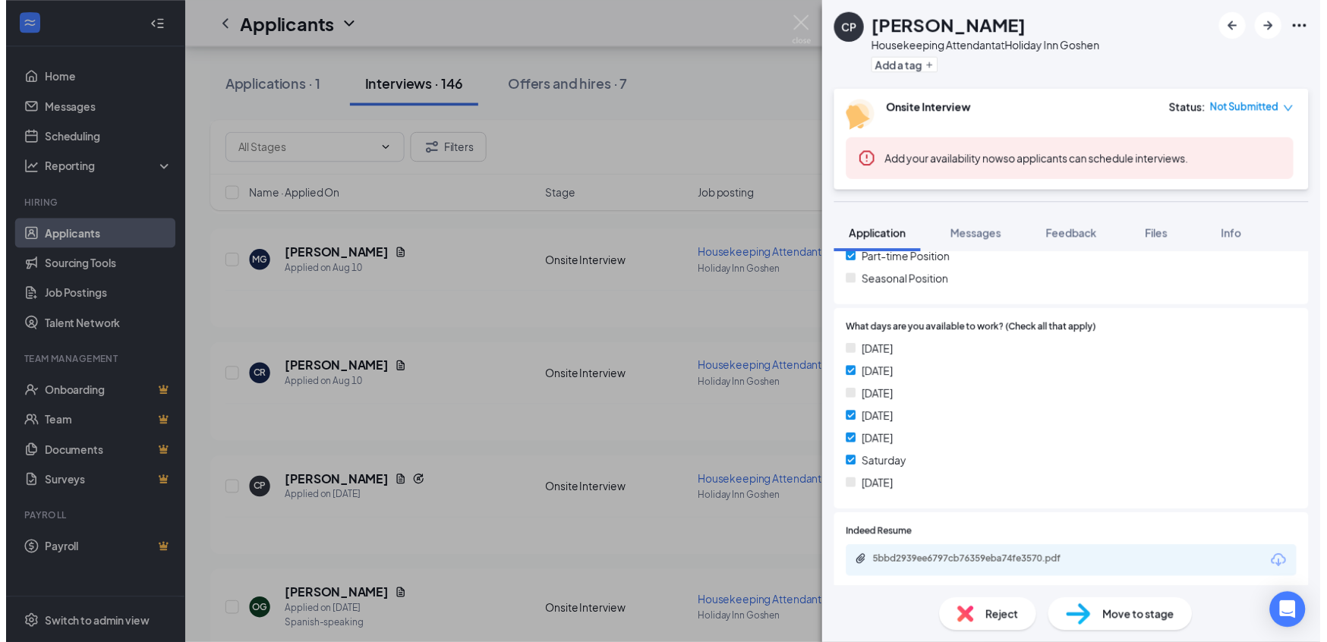
scroll to position [456, 0]
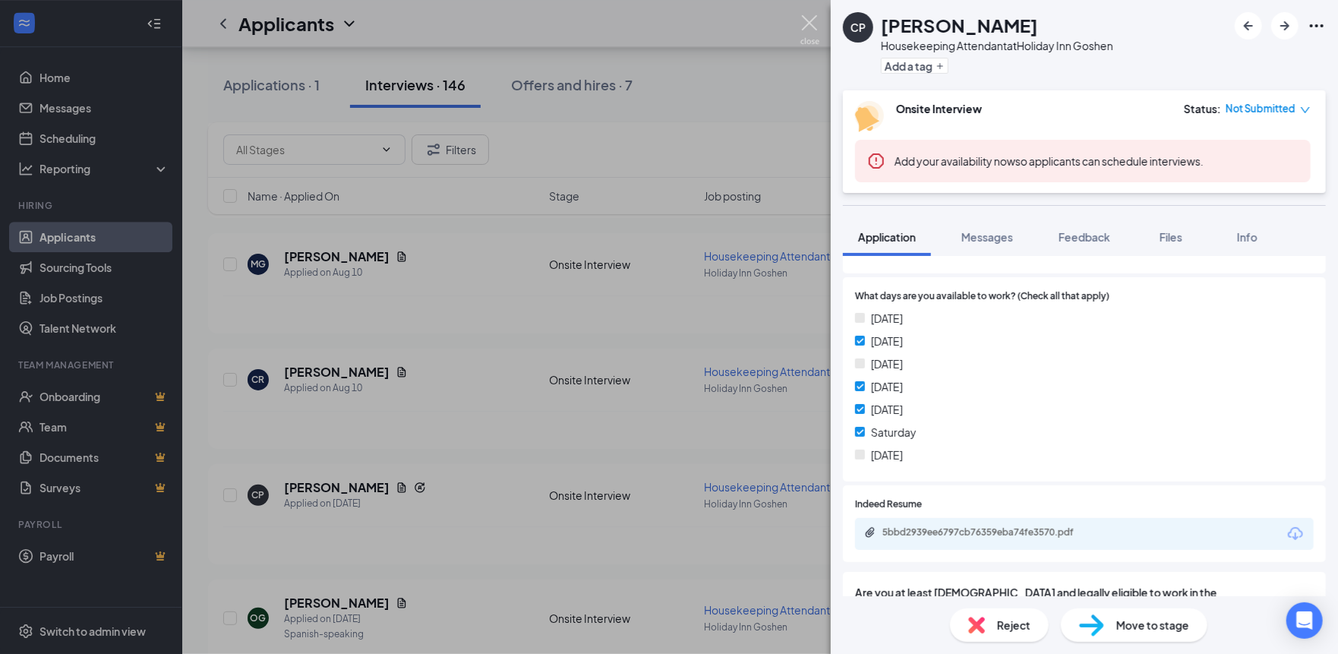
click at [809, 29] on img at bounding box center [809, 30] width 19 height 30
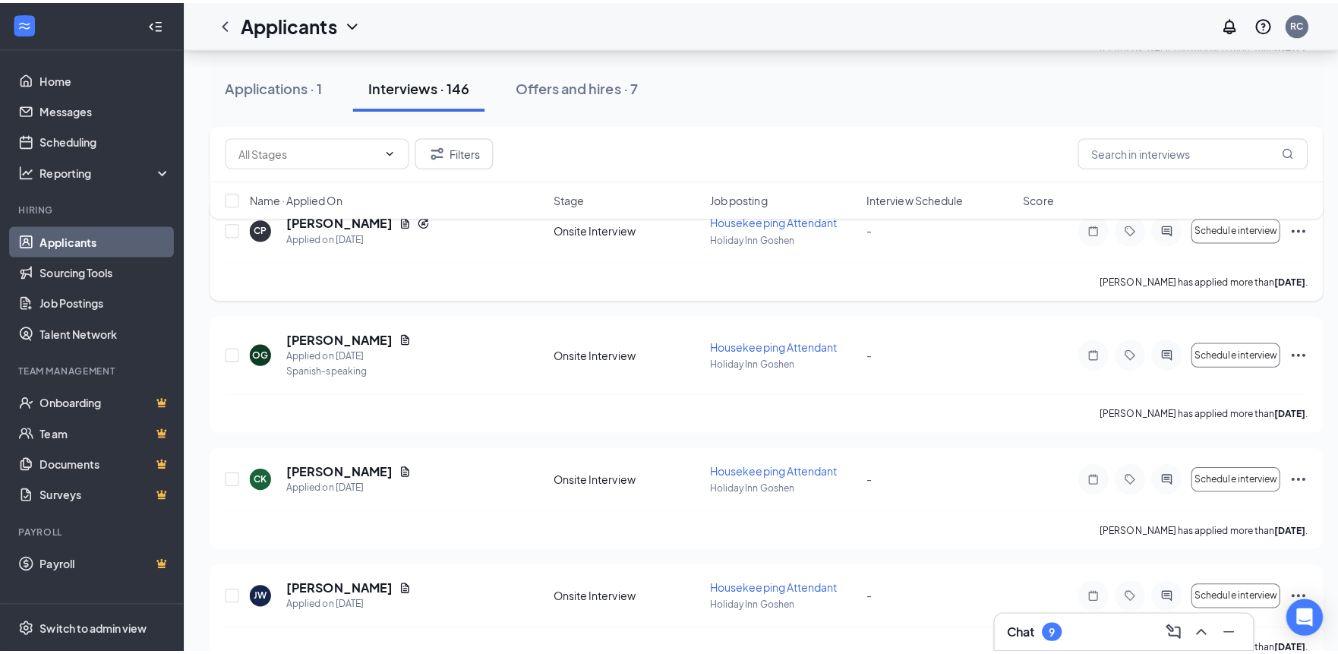
scroll to position [6531, 0]
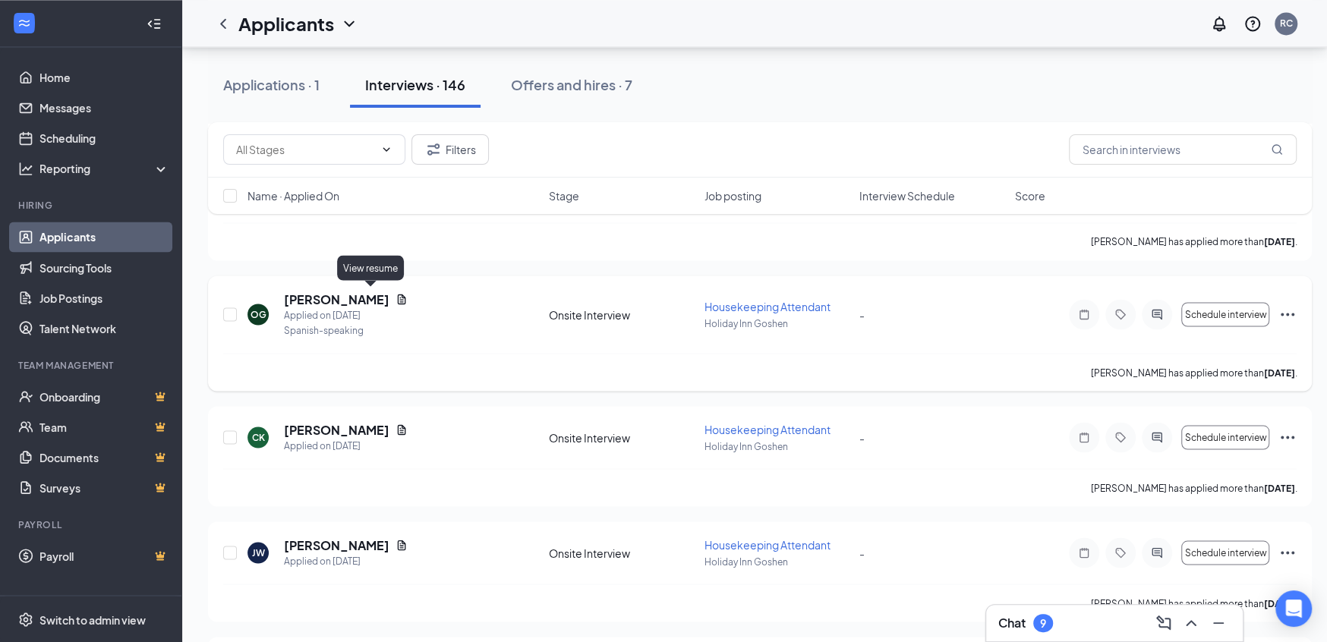
click at [396, 293] on icon "Document" at bounding box center [402, 299] width 12 height 12
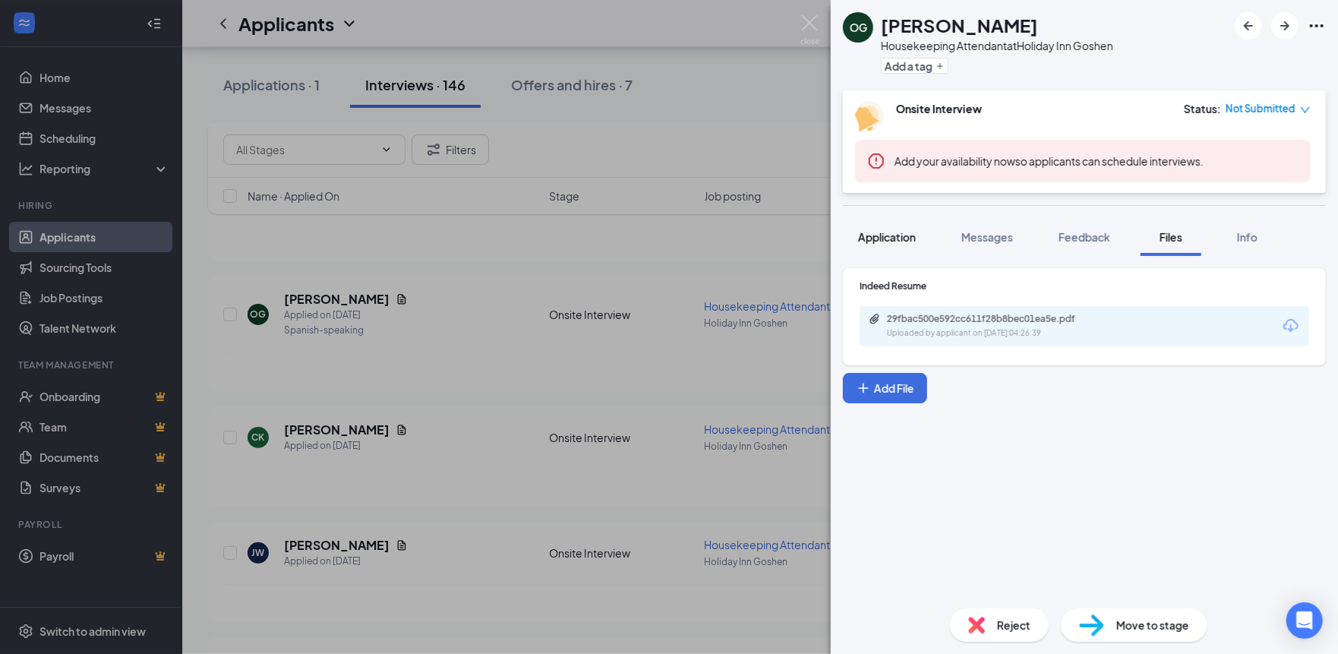
click at [873, 233] on span "Application" at bounding box center [887, 237] width 58 height 14
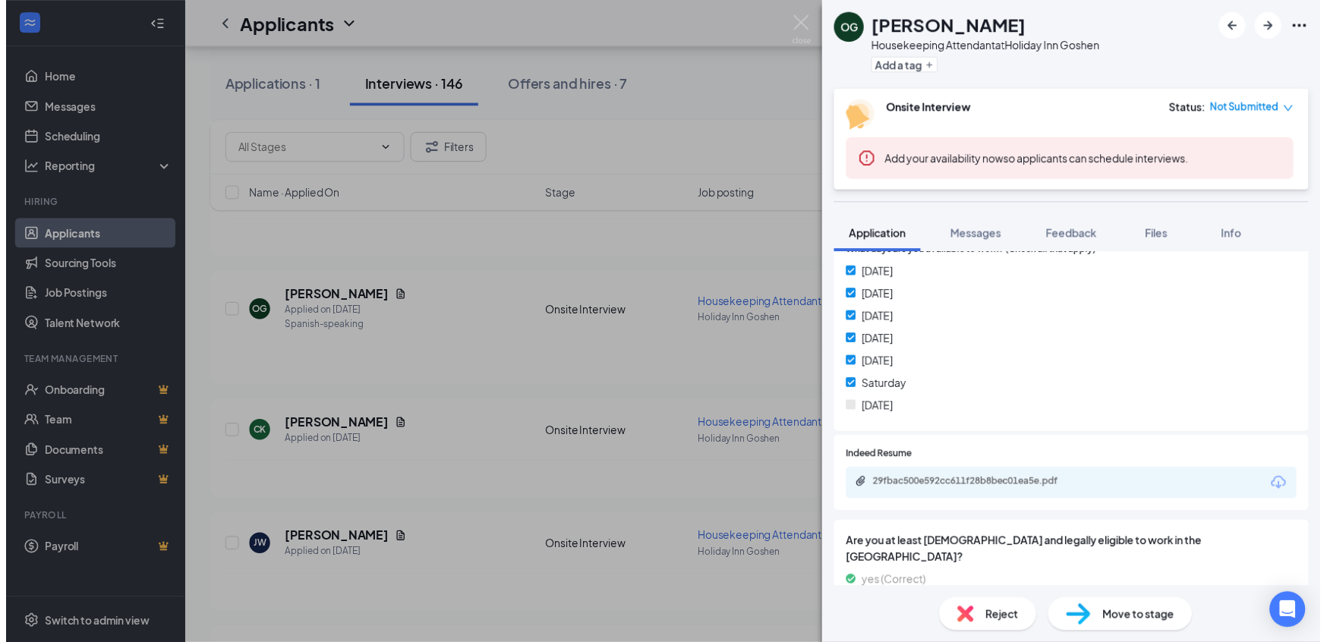
scroll to position [379, 0]
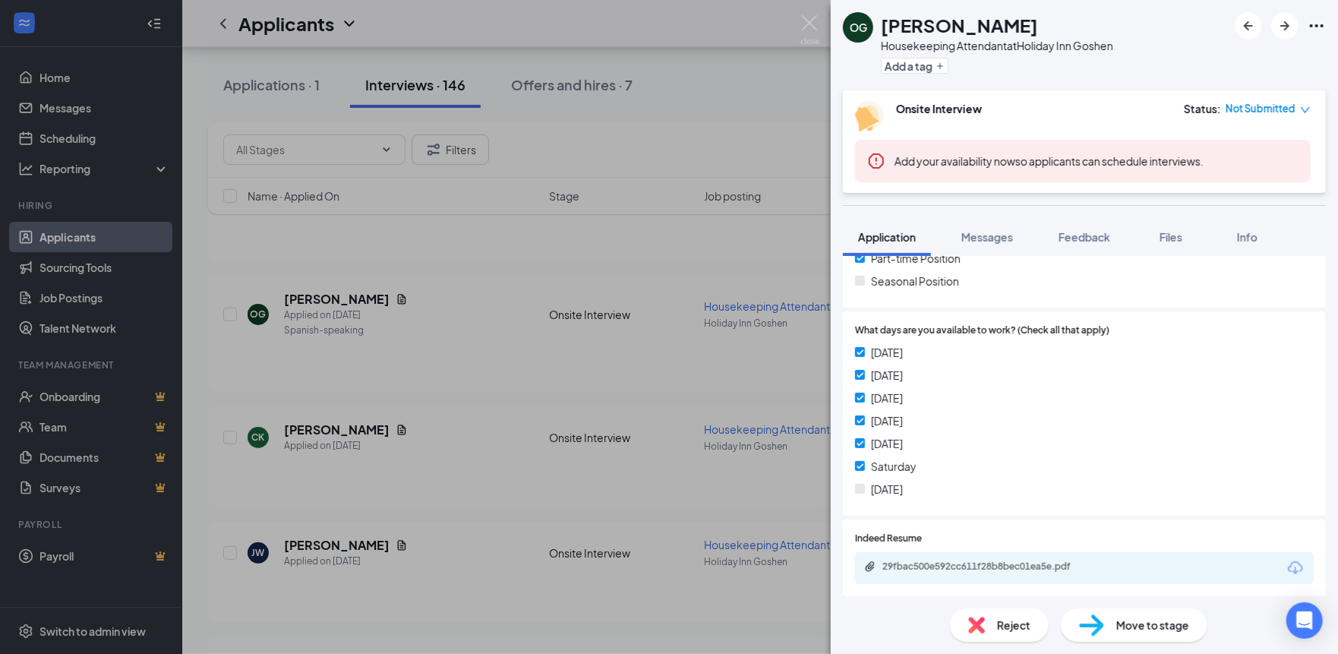
click at [822, 22] on div "OG [PERSON_NAME] Housekeeping Attendant at [GEOGRAPHIC_DATA] Goshen Add a tag O…" at bounding box center [669, 327] width 1338 height 654
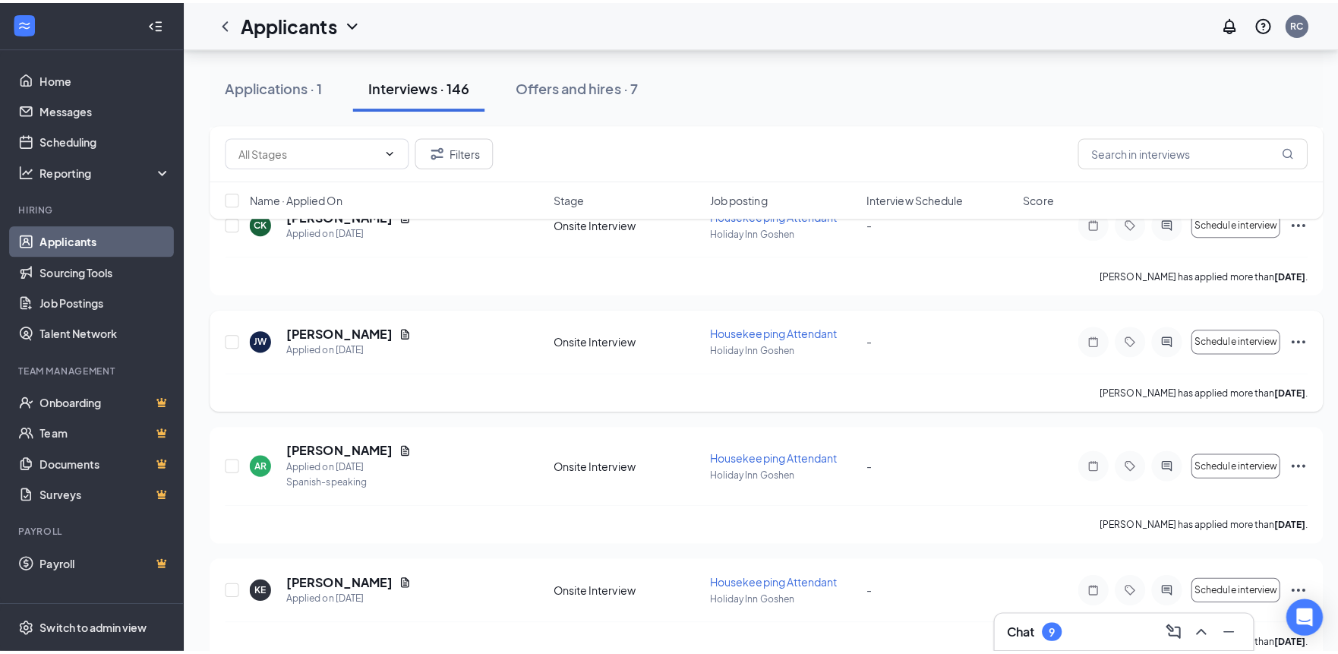
scroll to position [6759, 0]
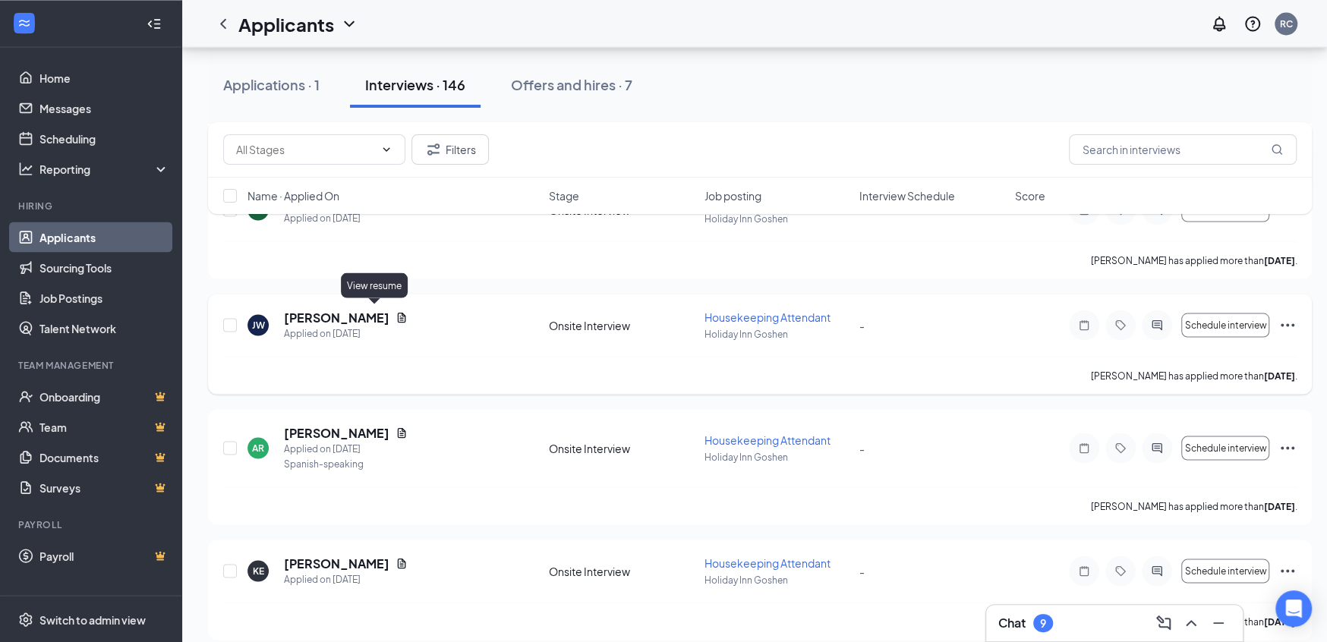
click at [396, 311] on icon "Document" at bounding box center [402, 317] width 12 height 12
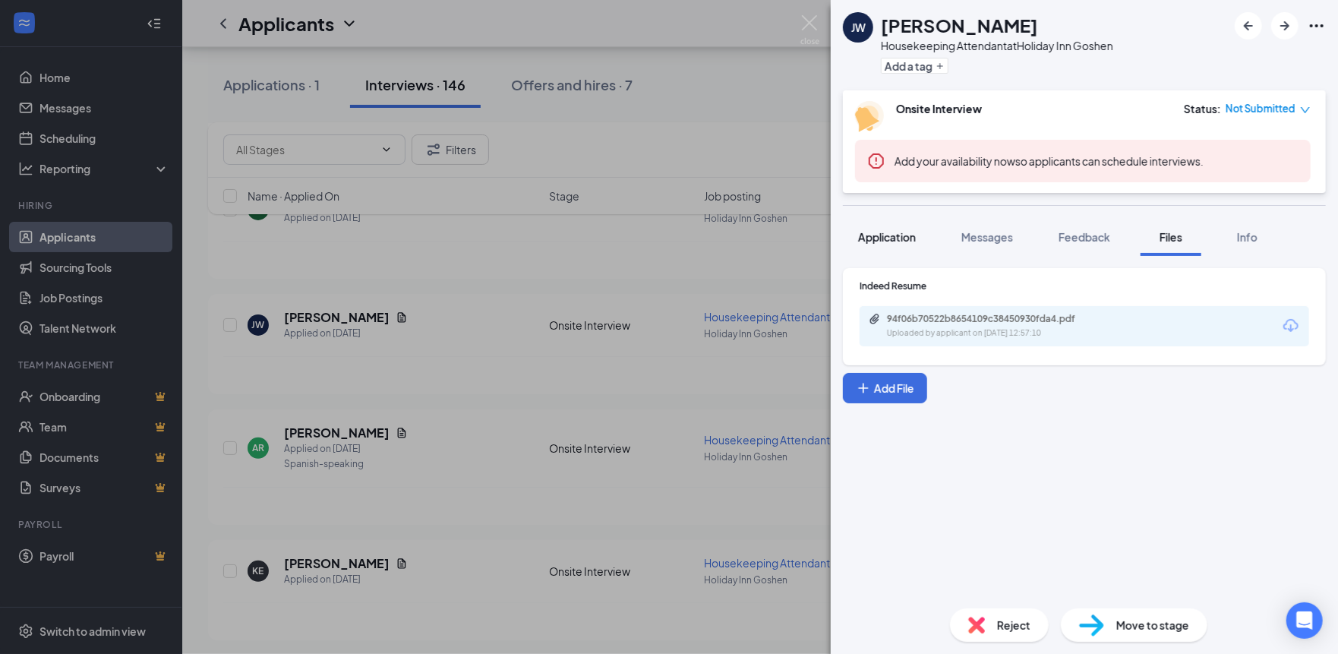
click at [889, 238] on span "Application" at bounding box center [887, 237] width 58 height 14
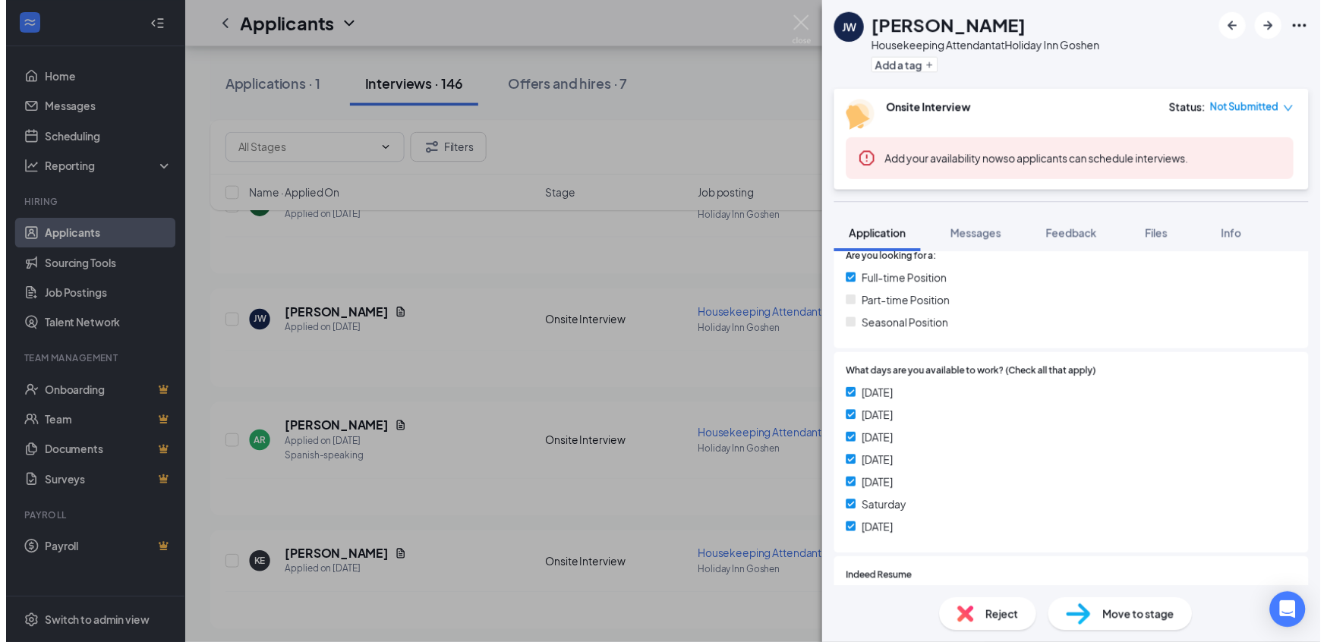
scroll to position [456, 0]
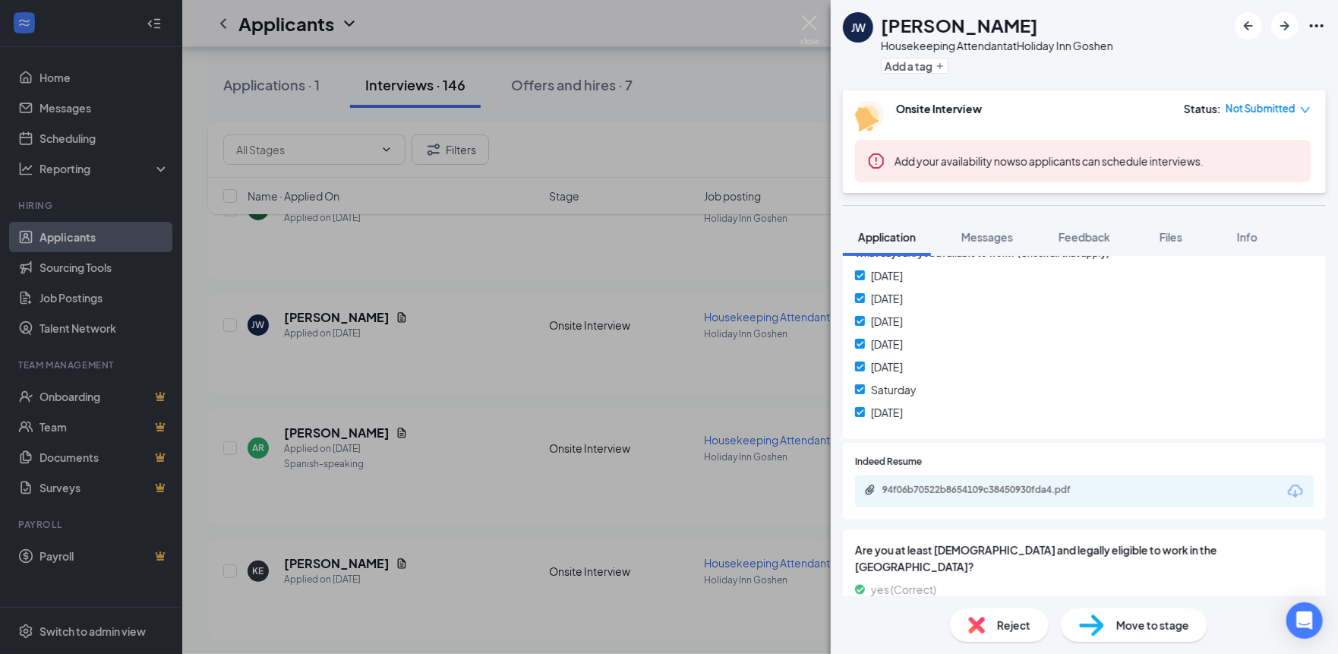
click at [1038, 479] on div "94f06b70522b8654109c38450930fda4.pdf" at bounding box center [1084, 491] width 459 height 32
click at [996, 489] on div "94f06b70522b8654109c38450930fda4.pdf" at bounding box center [988, 490] width 213 height 12
click at [805, 15] on img at bounding box center [809, 30] width 19 height 30
click at [824, 22] on div "Applicants RC" at bounding box center [760, 23] width 1156 height 47
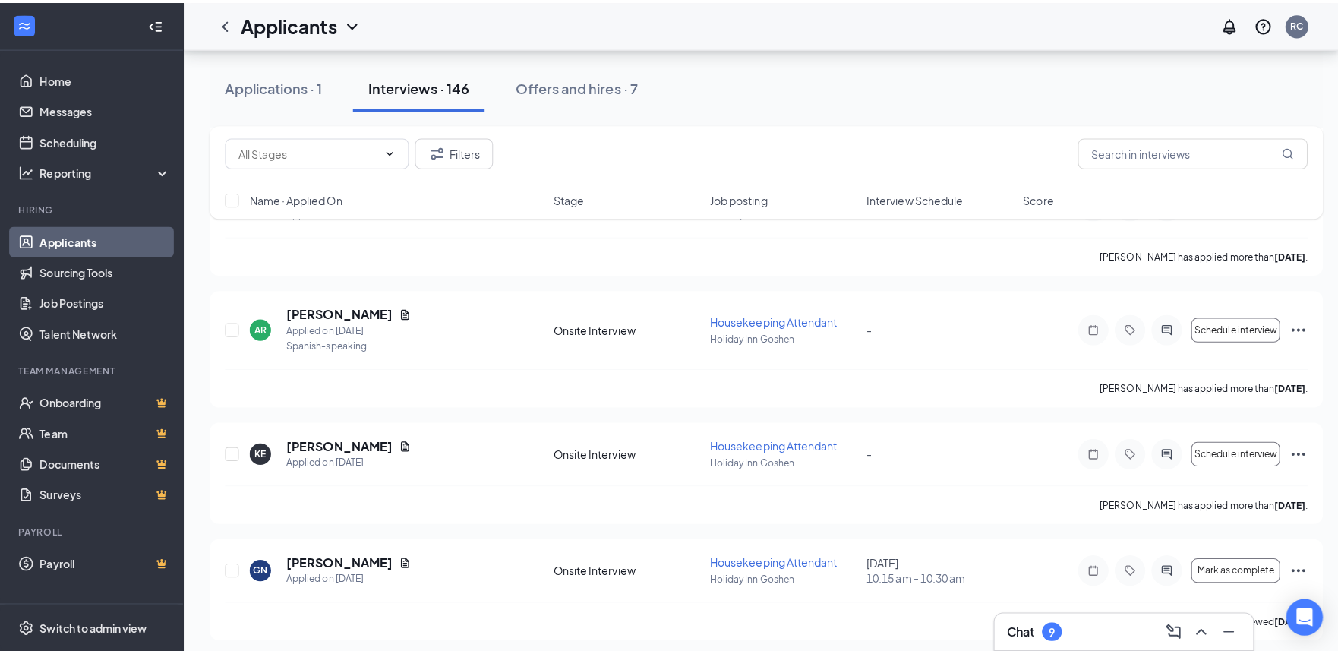
scroll to position [6986, 0]
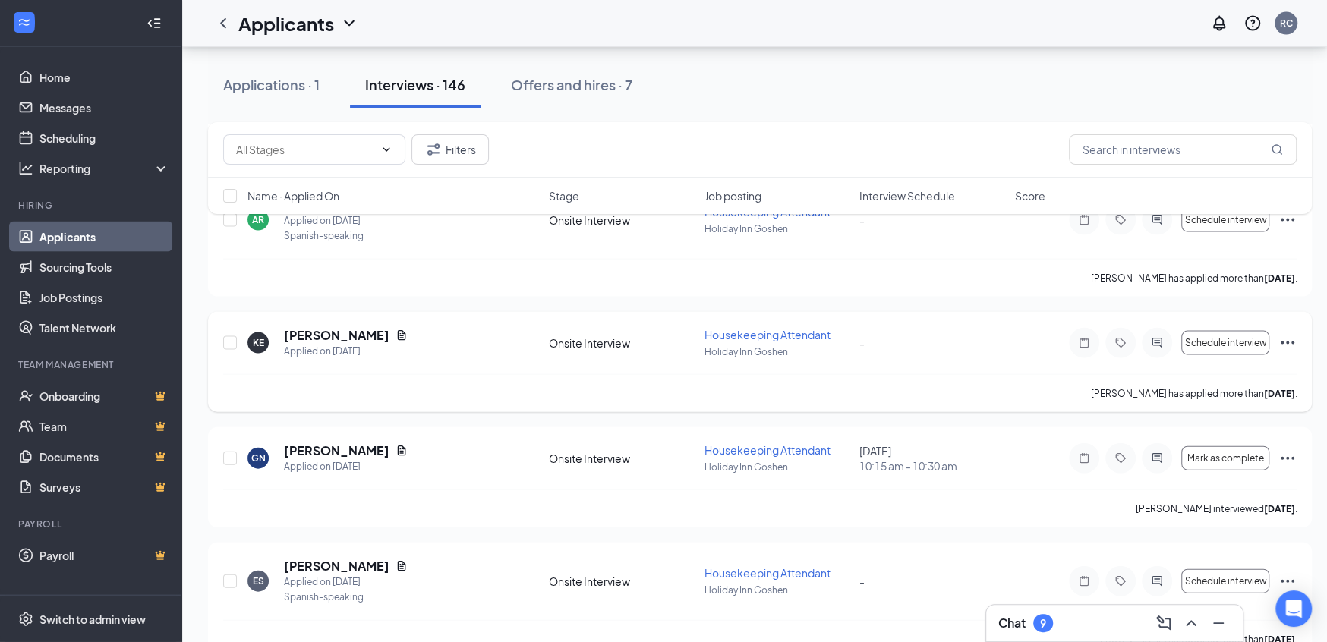
click at [375, 332] on div "[PERSON_NAME]" at bounding box center [346, 335] width 124 height 17
click at [396, 332] on icon "Document" at bounding box center [402, 336] width 12 height 12
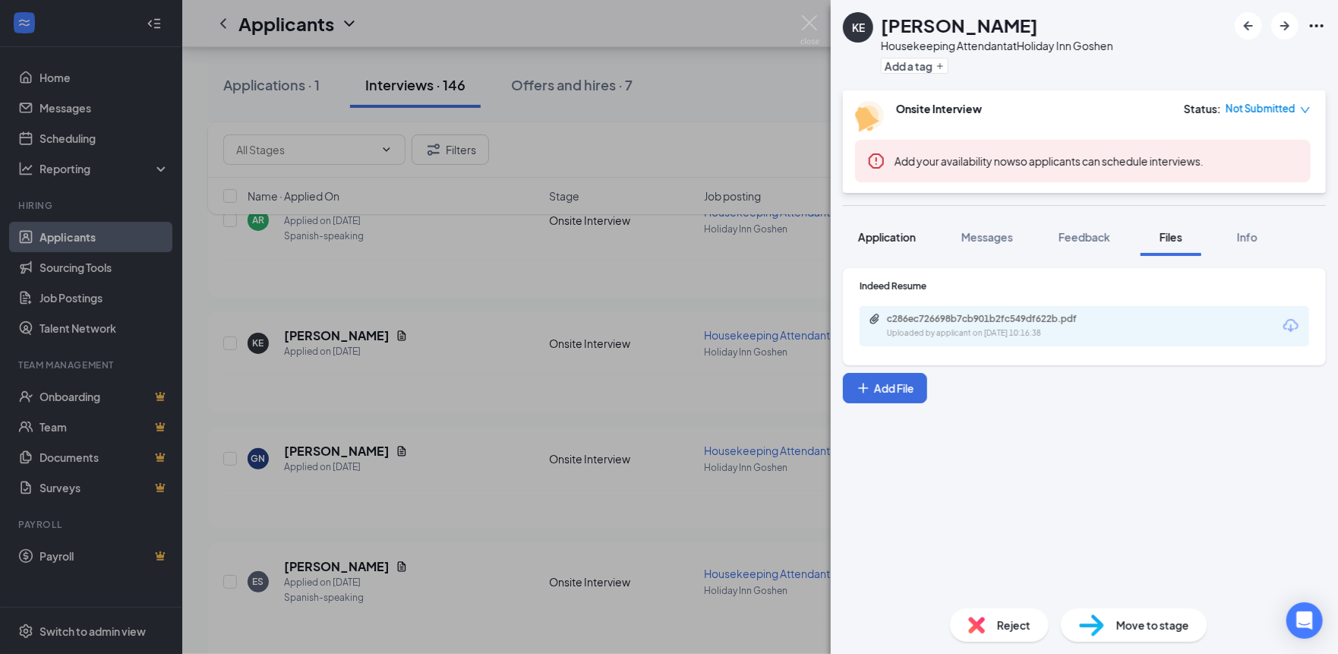
click at [902, 253] on button "Application" at bounding box center [887, 237] width 88 height 38
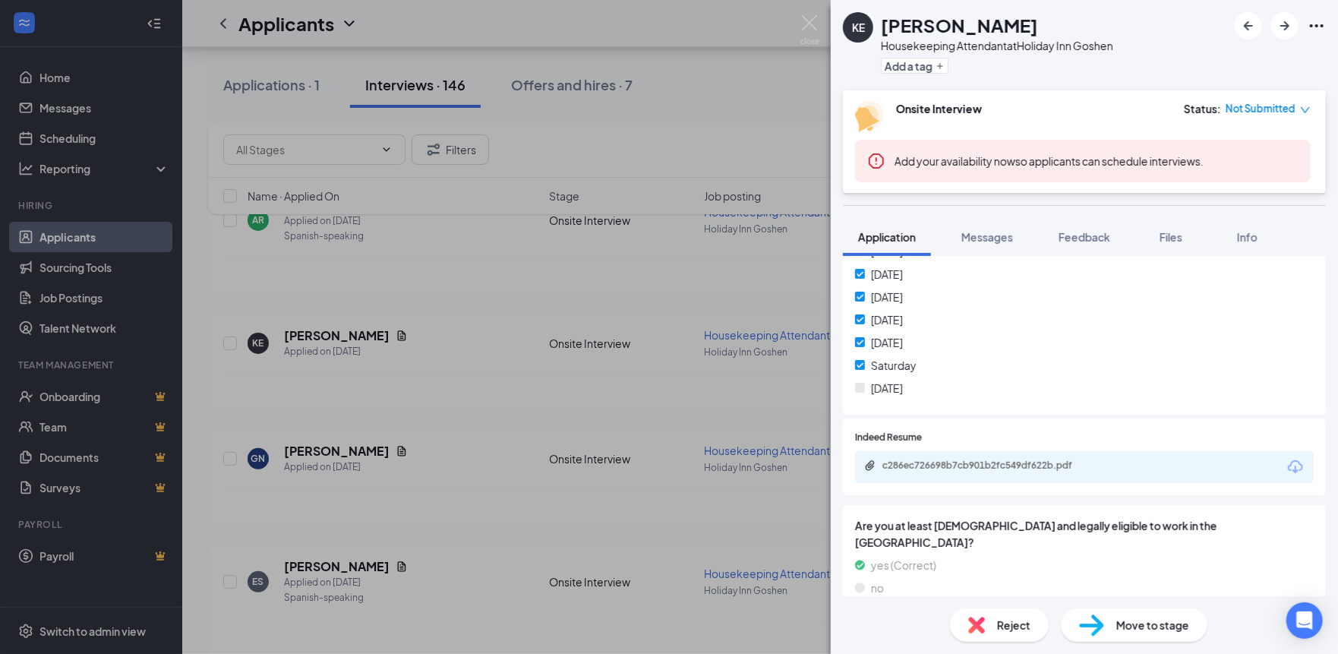
scroll to position [527, 0]
click at [970, 469] on div "c286ec726698b7cb901b2fc549df622b.pdf" at bounding box center [1084, 463] width 459 height 32
click at [971, 464] on div "c286ec726698b7cb901b2fc549df622b.pdf" at bounding box center [988, 461] width 213 height 12
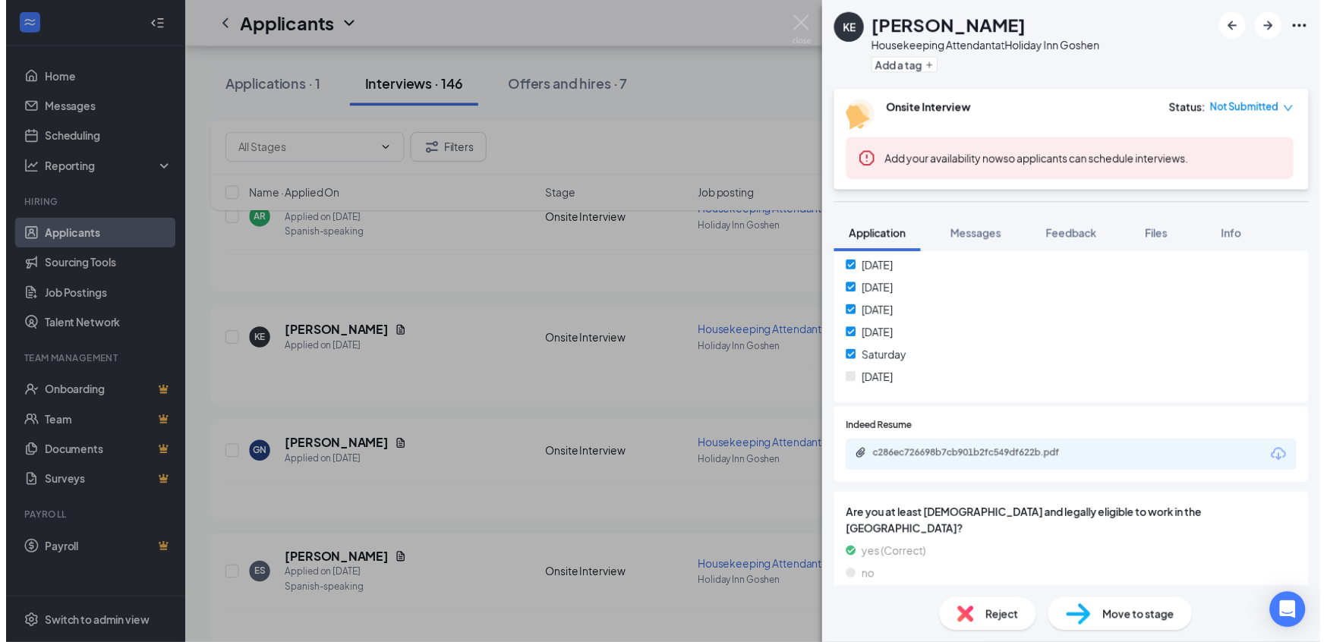
scroll to position [522, 0]
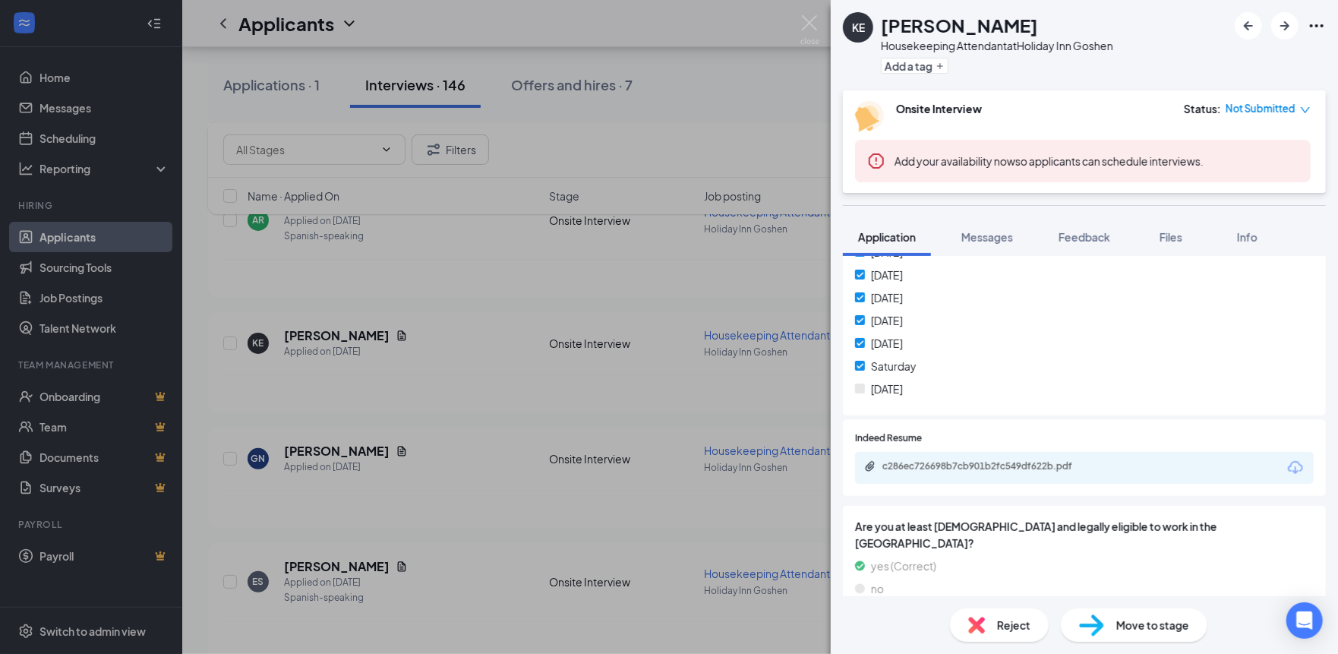
click at [822, 29] on div "KE [PERSON_NAME] Housekeeping Attendant at [GEOGRAPHIC_DATA] Goshen Add a tag O…" at bounding box center [669, 327] width 1338 height 654
click at [819, 27] on div "Applicants RC" at bounding box center [760, 23] width 1156 height 47
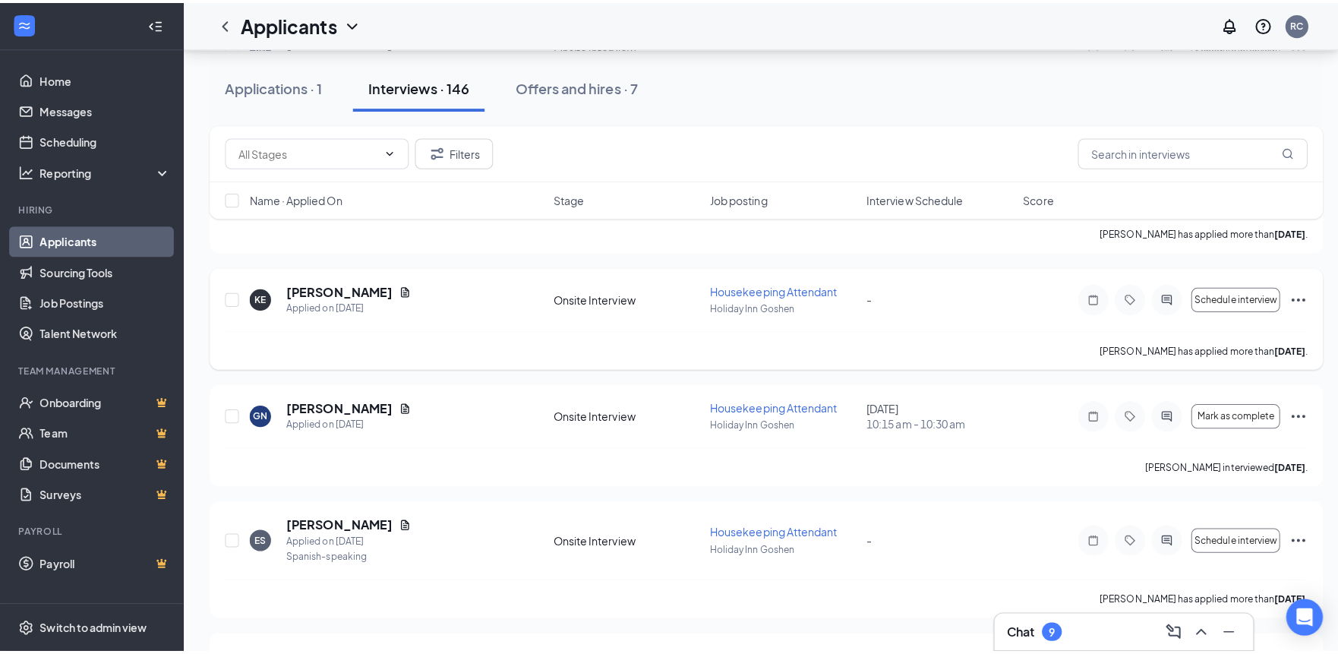
scroll to position [7062, 0]
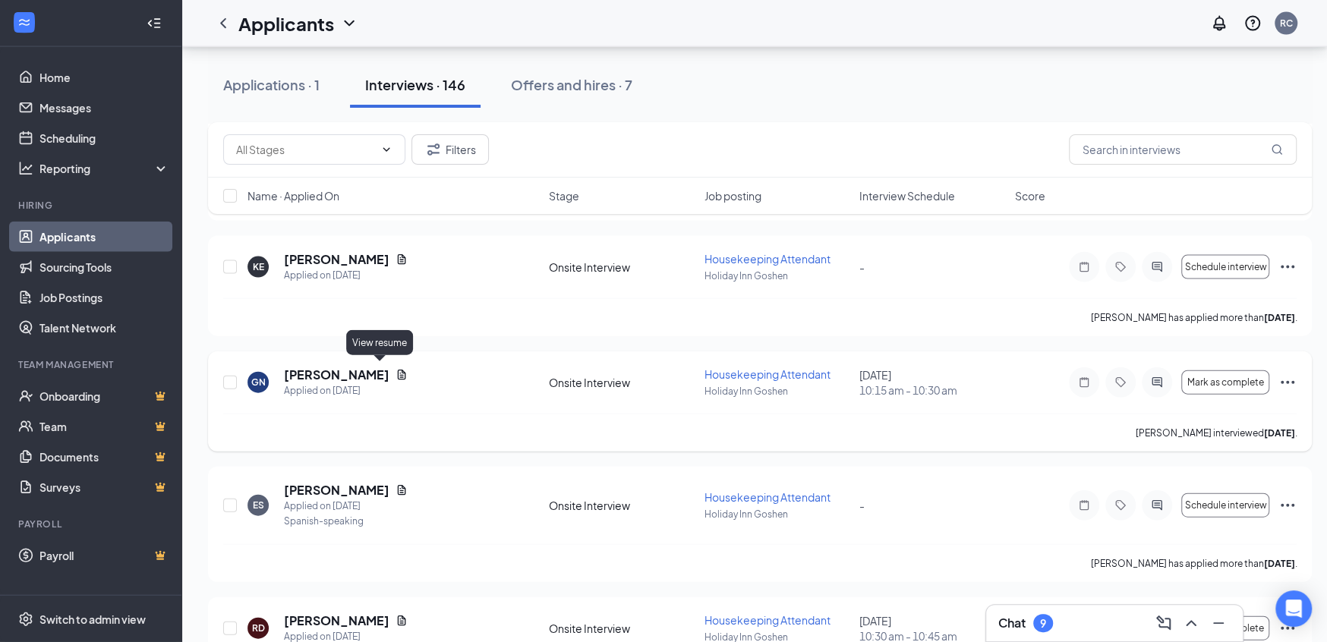
click at [396, 371] on icon "Document" at bounding box center [402, 375] width 12 height 12
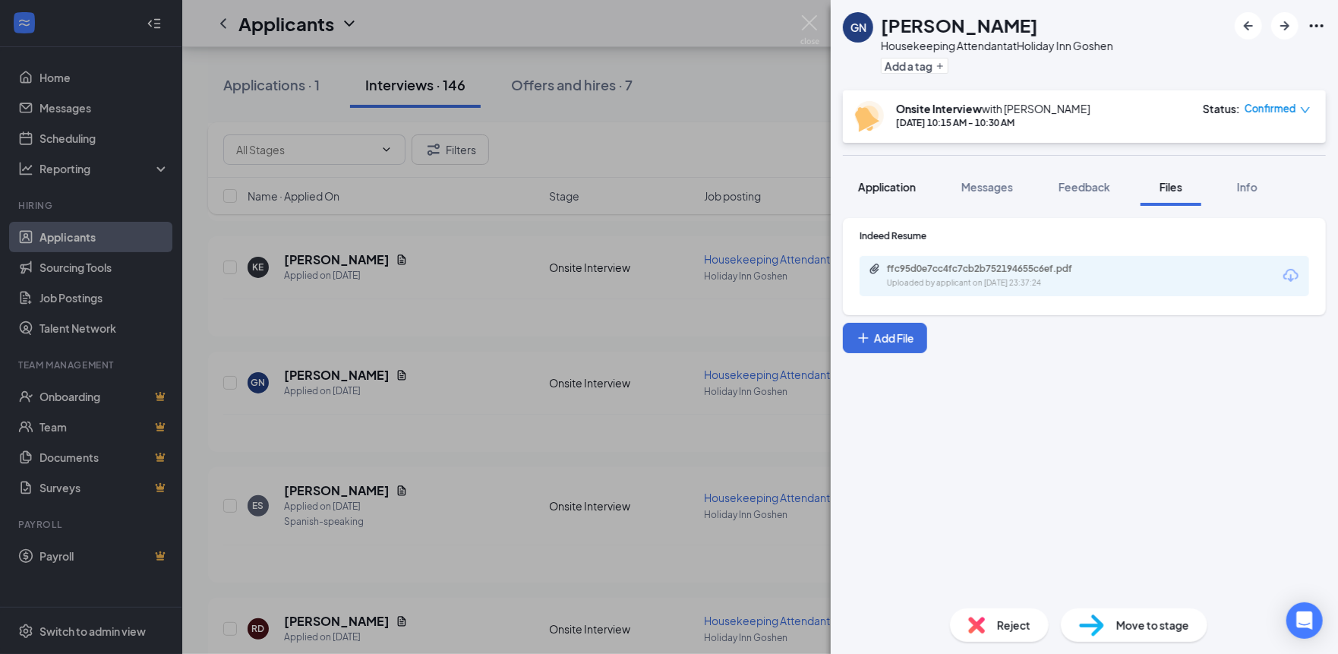
click at [904, 187] on span "Application" at bounding box center [887, 187] width 58 height 14
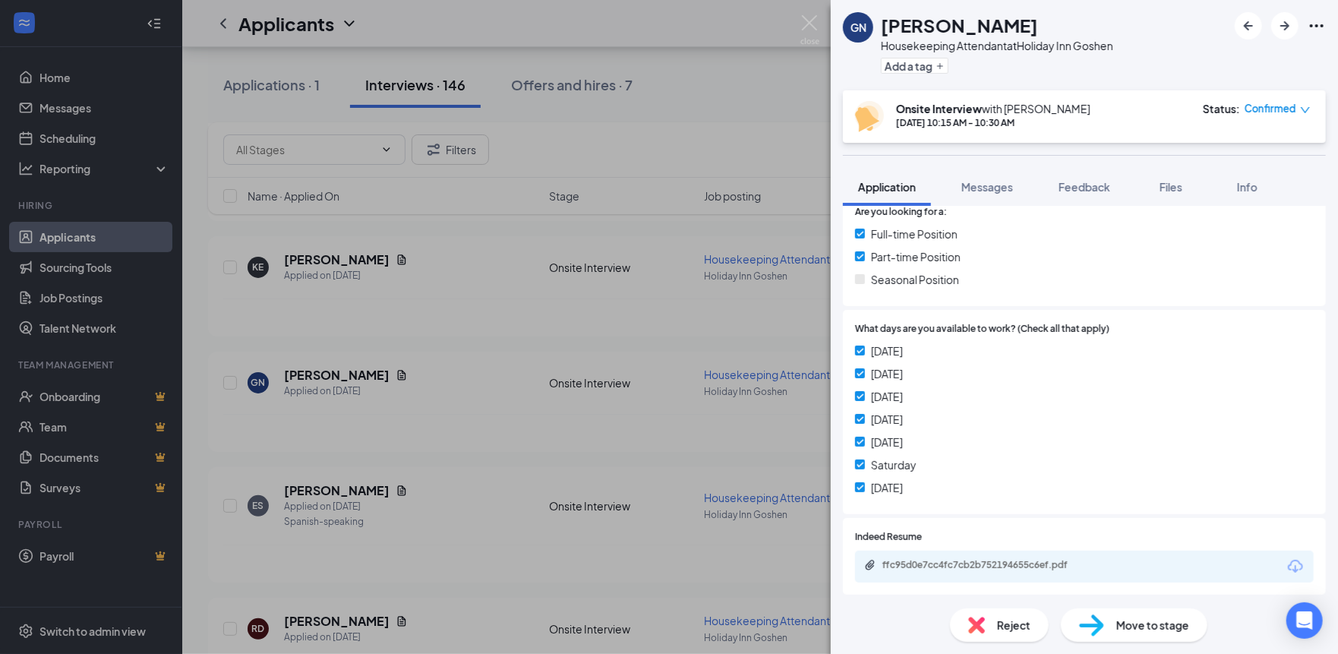
scroll to position [434, 0]
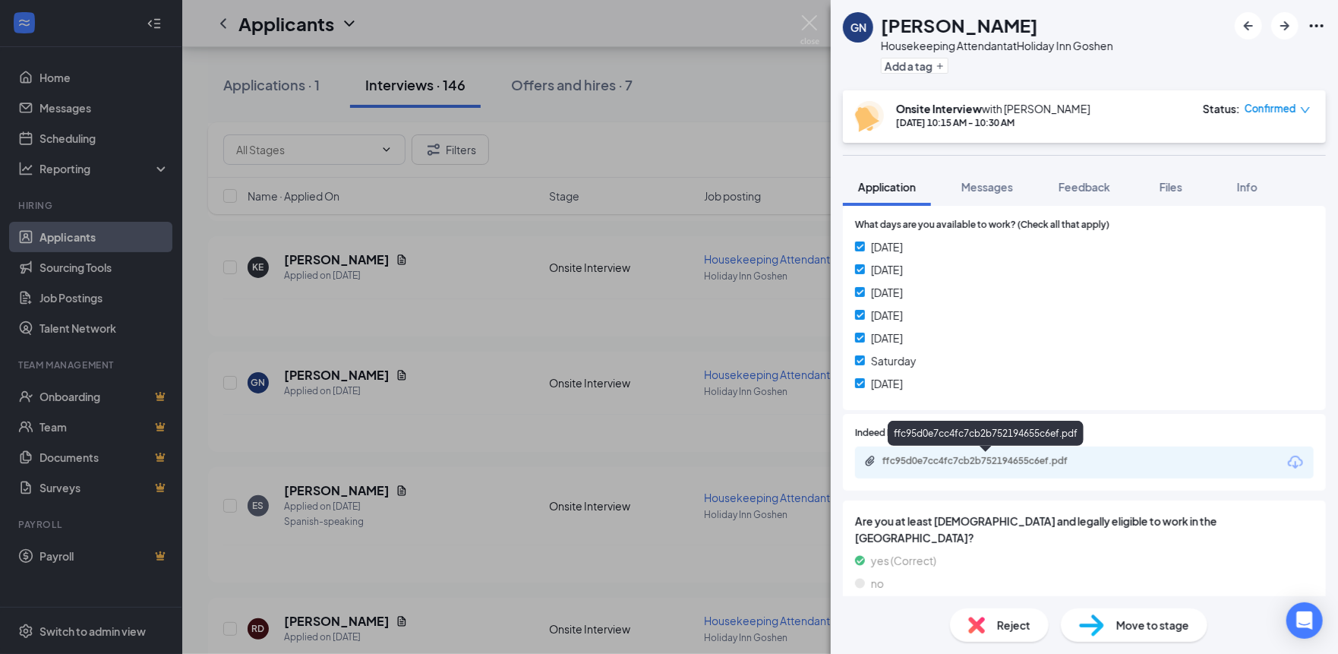
click at [1039, 440] on div "ffc95d0e7cc4fc7cb2b752194655c6ef.pdf" at bounding box center [986, 433] width 196 height 25
click at [1034, 452] on div "ffc95d0e7cc4fc7cb2b752194655c6ef.pdf" at bounding box center [1084, 463] width 459 height 32
click at [1008, 450] on div "ffc95d0e7cc4fc7cb2b752194655c6ef.pdf" at bounding box center [1084, 463] width 459 height 32
click at [1004, 462] on div "ffc95d0e7cc4fc7cb2b752194655c6ef.pdf" at bounding box center [988, 461] width 213 height 12
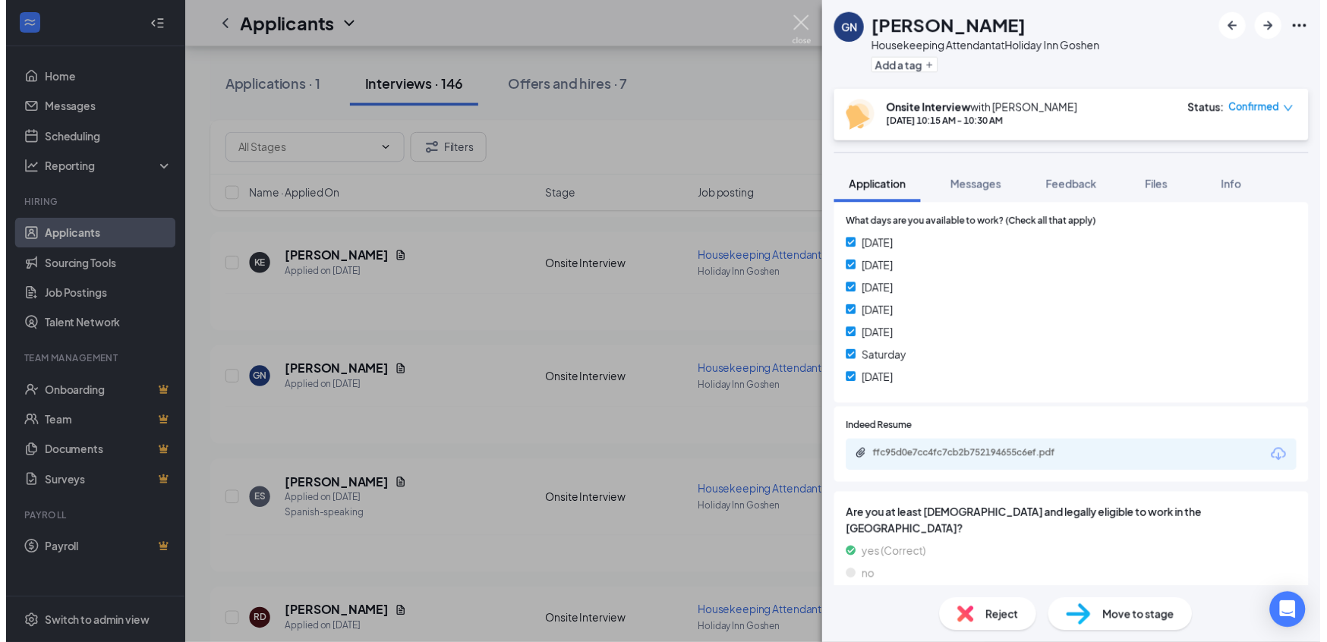
scroll to position [429, 0]
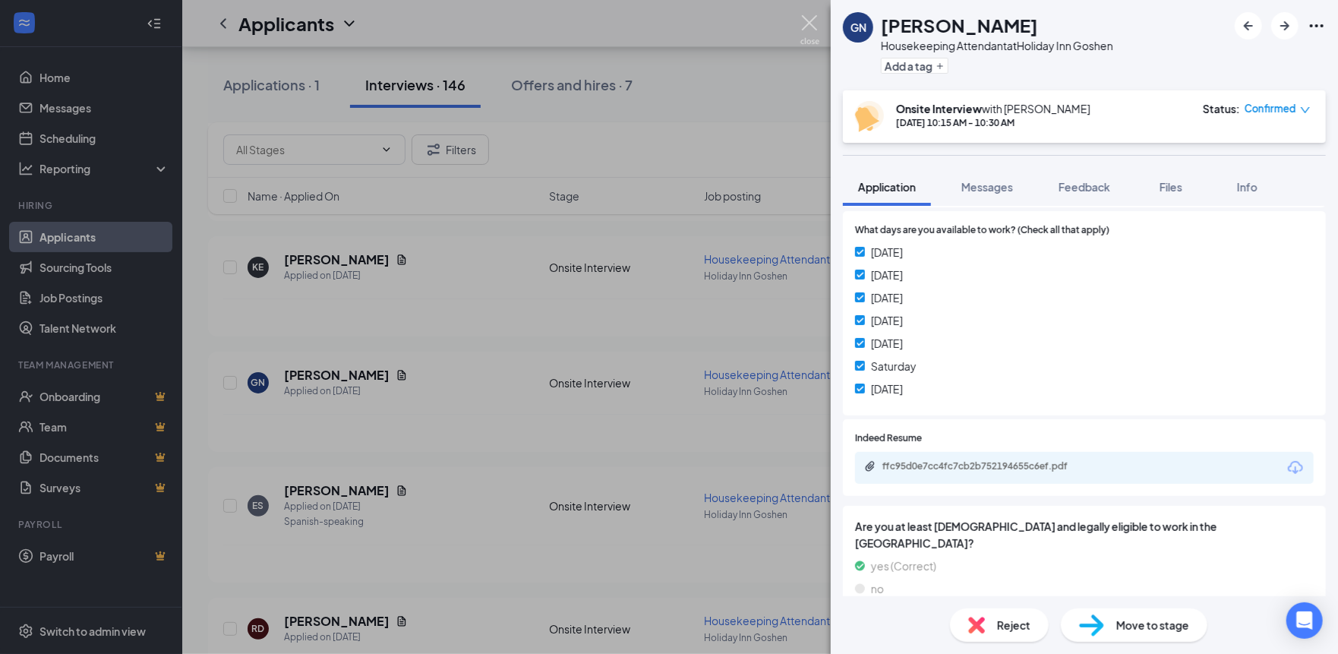
click at [818, 17] on img at bounding box center [809, 30] width 19 height 30
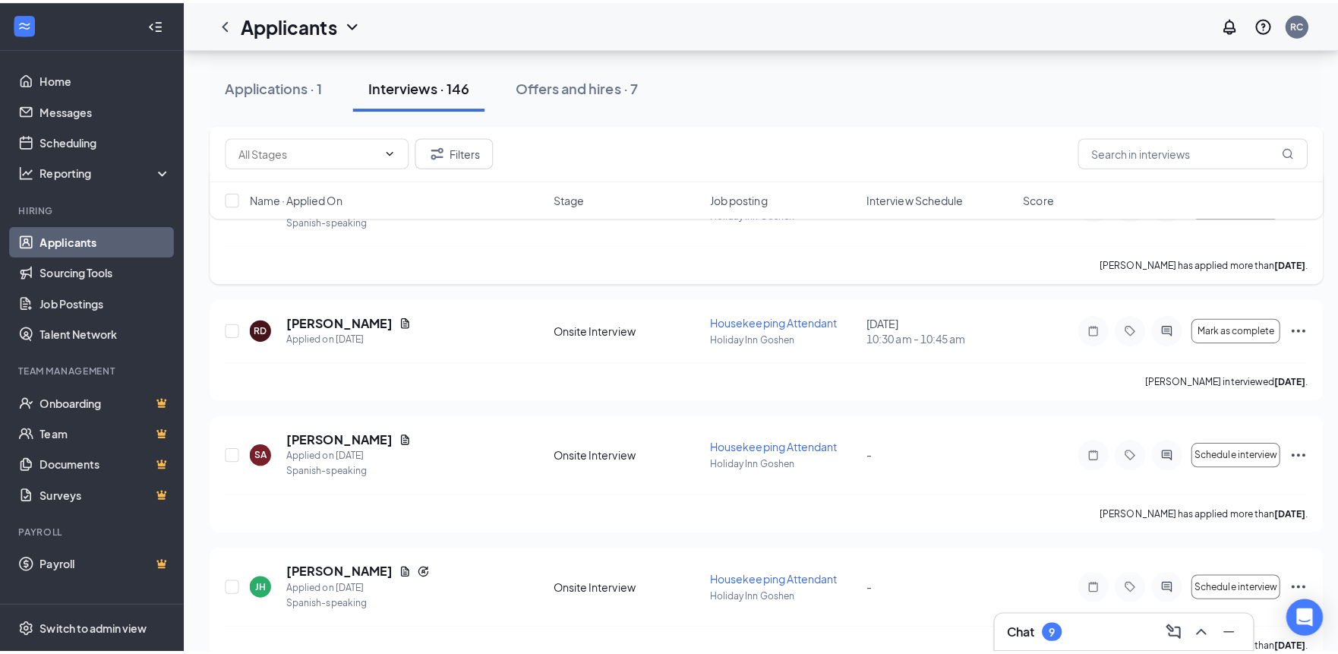
scroll to position [7290, 0]
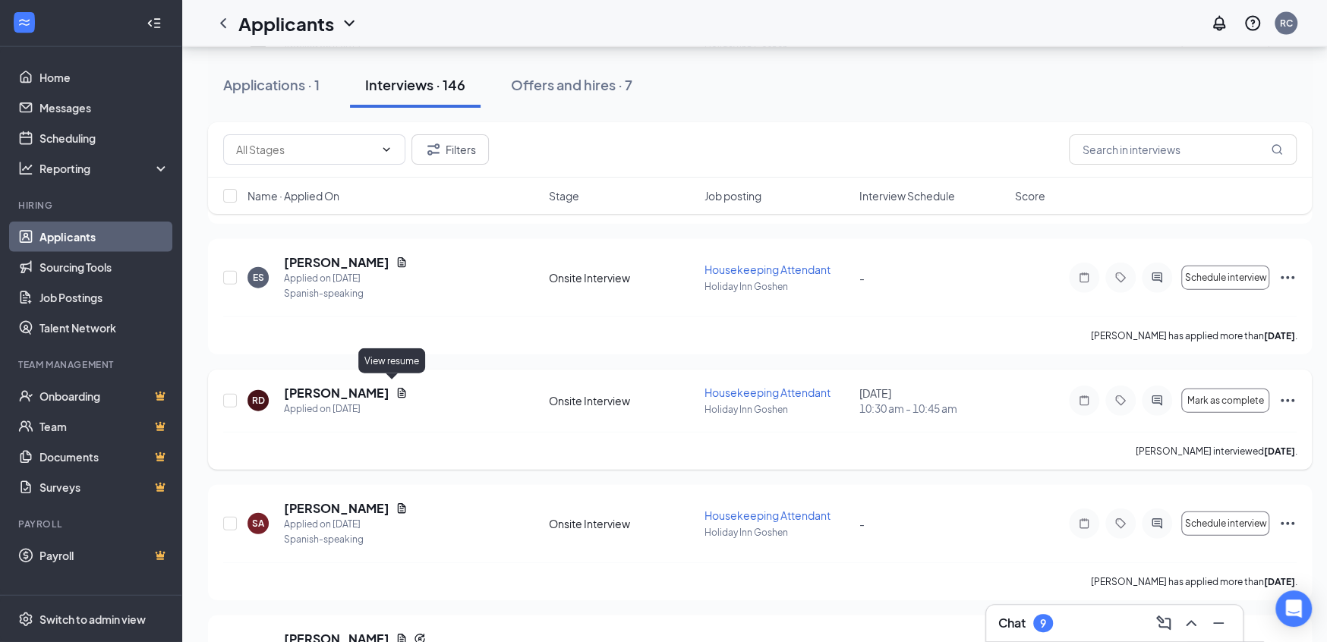
click at [398, 389] on icon "Document" at bounding box center [402, 393] width 8 height 10
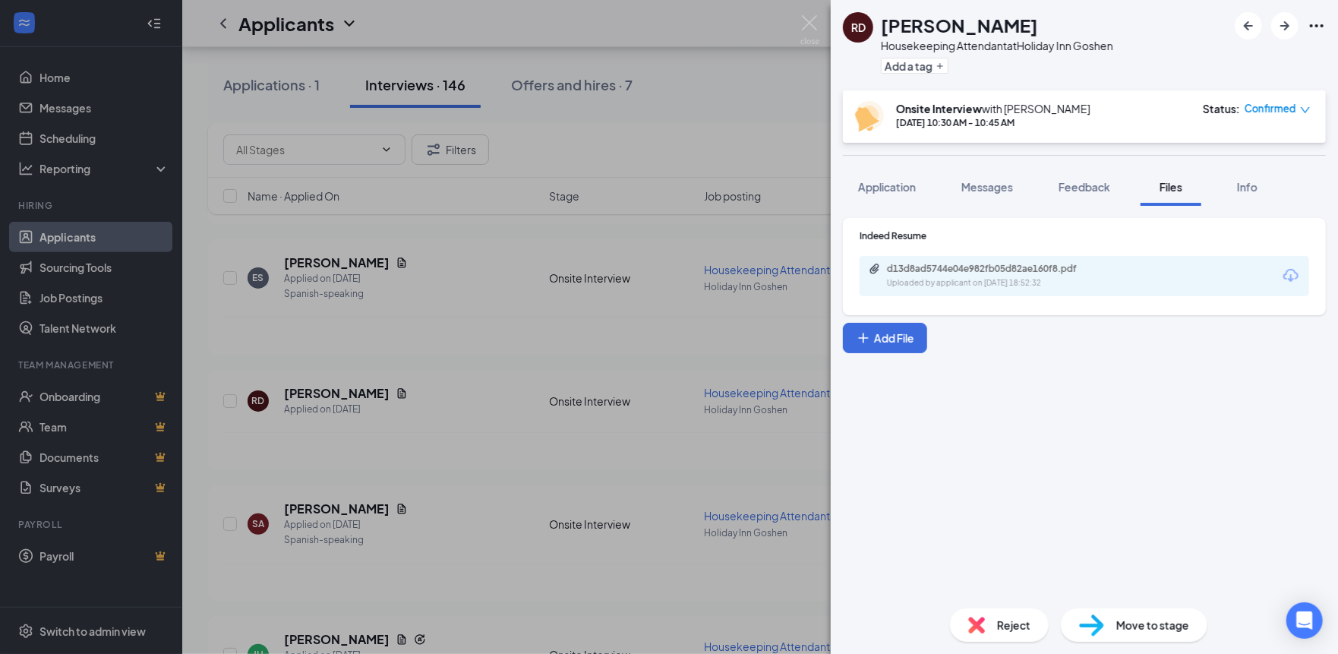
drag, startPoint x: 902, startPoint y: 186, endPoint x: 1078, endPoint y: 254, distance: 188.7
click at [902, 186] on span "Application" at bounding box center [887, 187] width 58 height 14
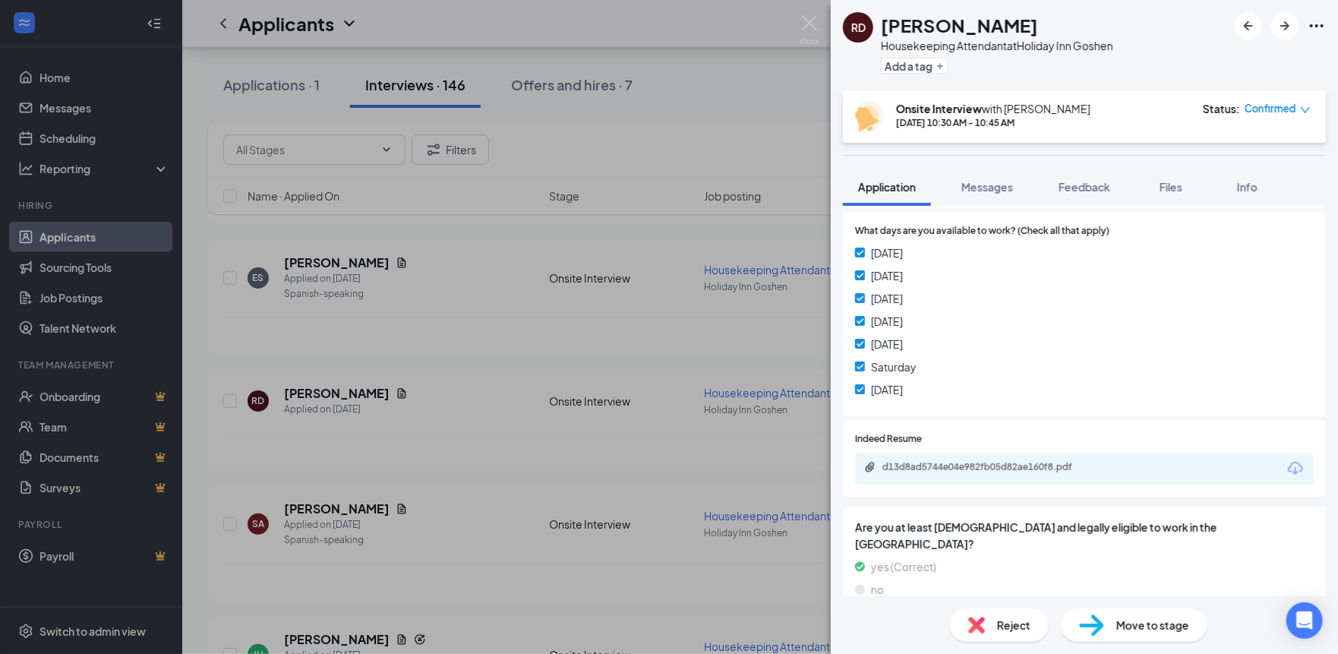
scroll to position [429, 0]
click at [1012, 462] on div "d13d8ad5744e04e982fb05d82ae160f8.pdf" at bounding box center [988, 466] width 213 height 12
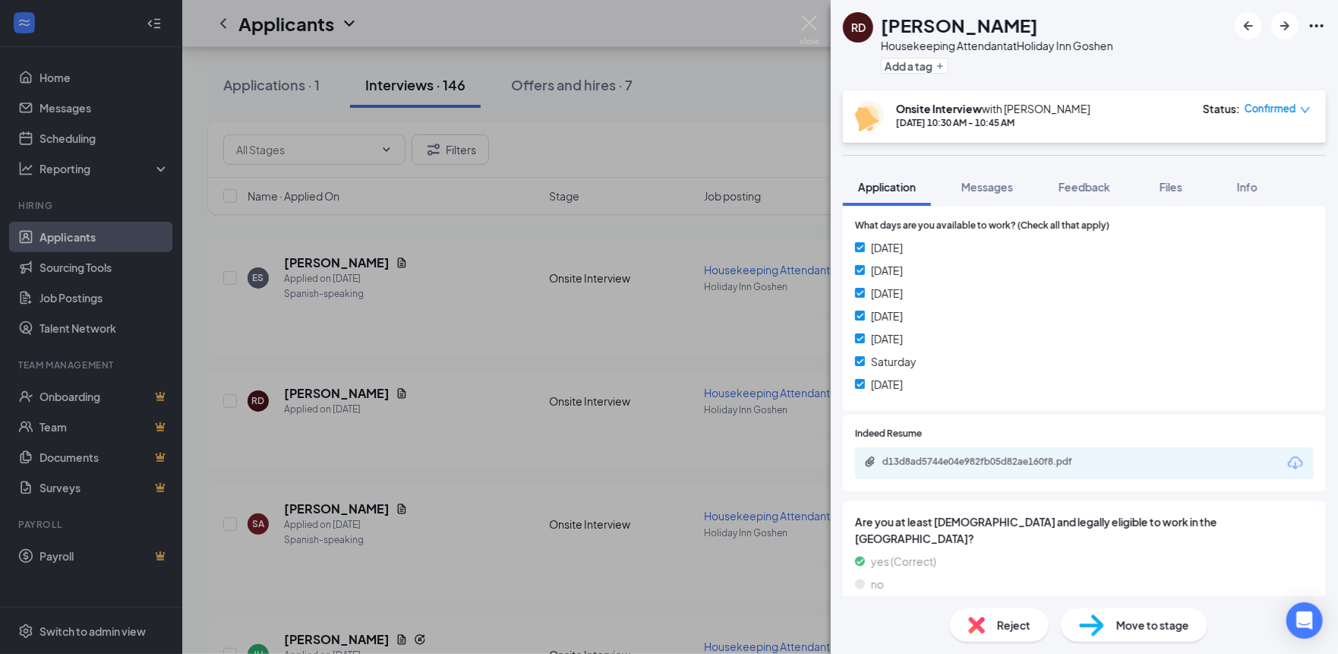
scroll to position [434, 0]
click at [1008, 461] on div "d13d8ad5744e04e982fb05d82ae160f8.pdf" at bounding box center [988, 461] width 213 height 12
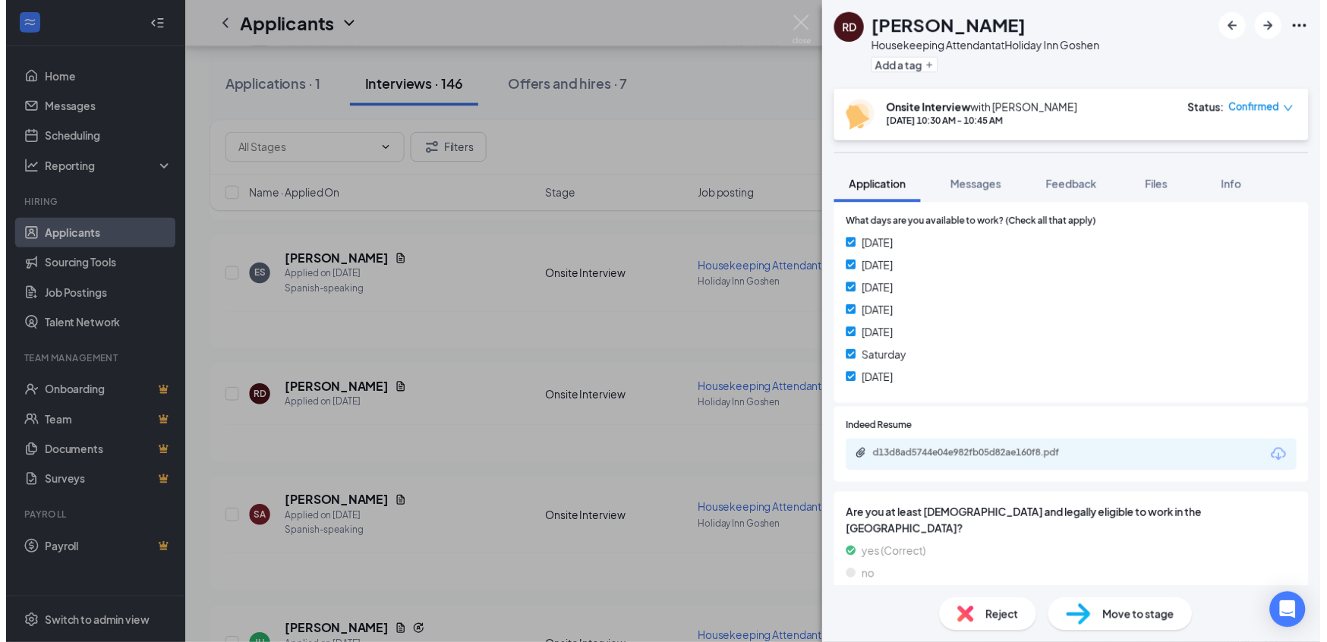
scroll to position [429, 0]
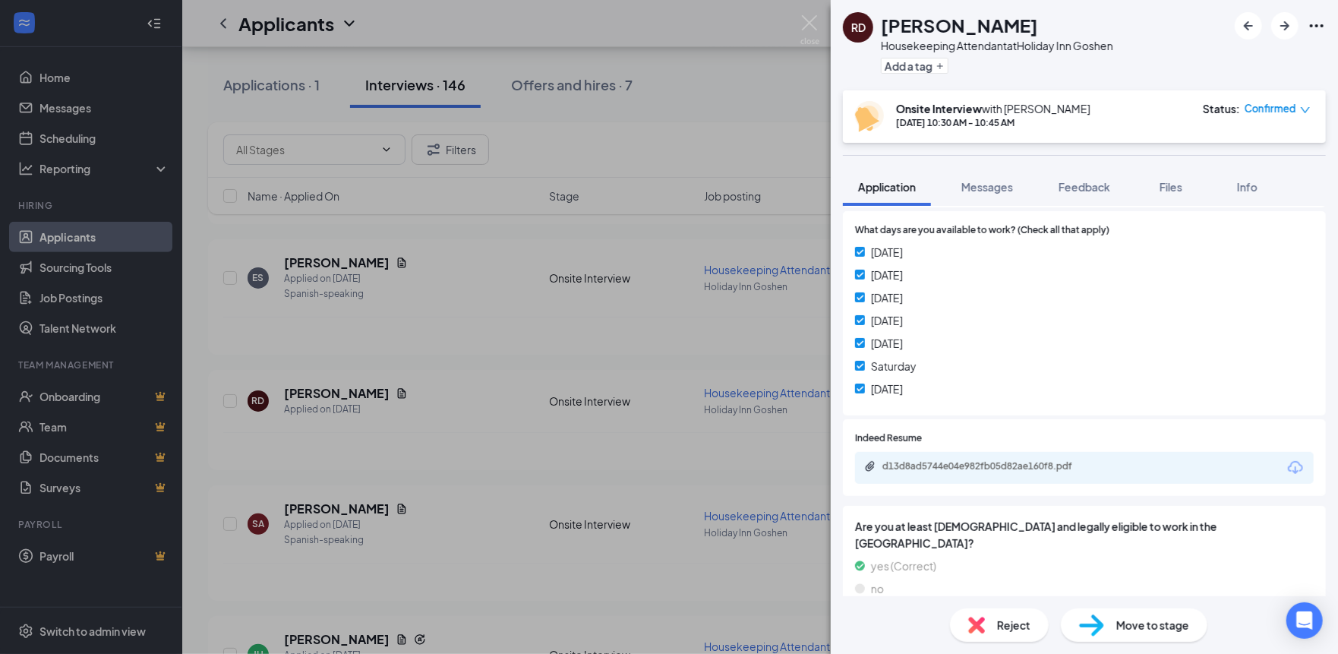
click at [826, 23] on div "RD [PERSON_NAME] Housekeeping Attendant at [GEOGRAPHIC_DATA] Goshen Add a tag O…" at bounding box center [669, 327] width 1338 height 654
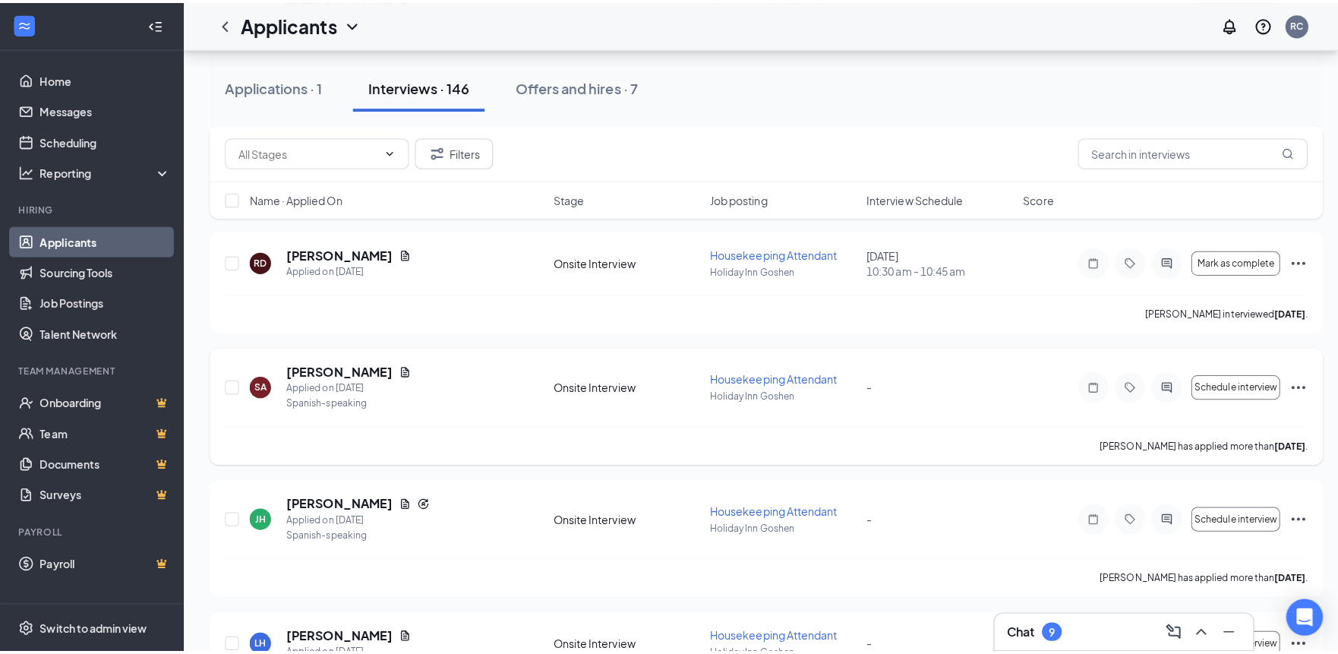
scroll to position [7442, 0]
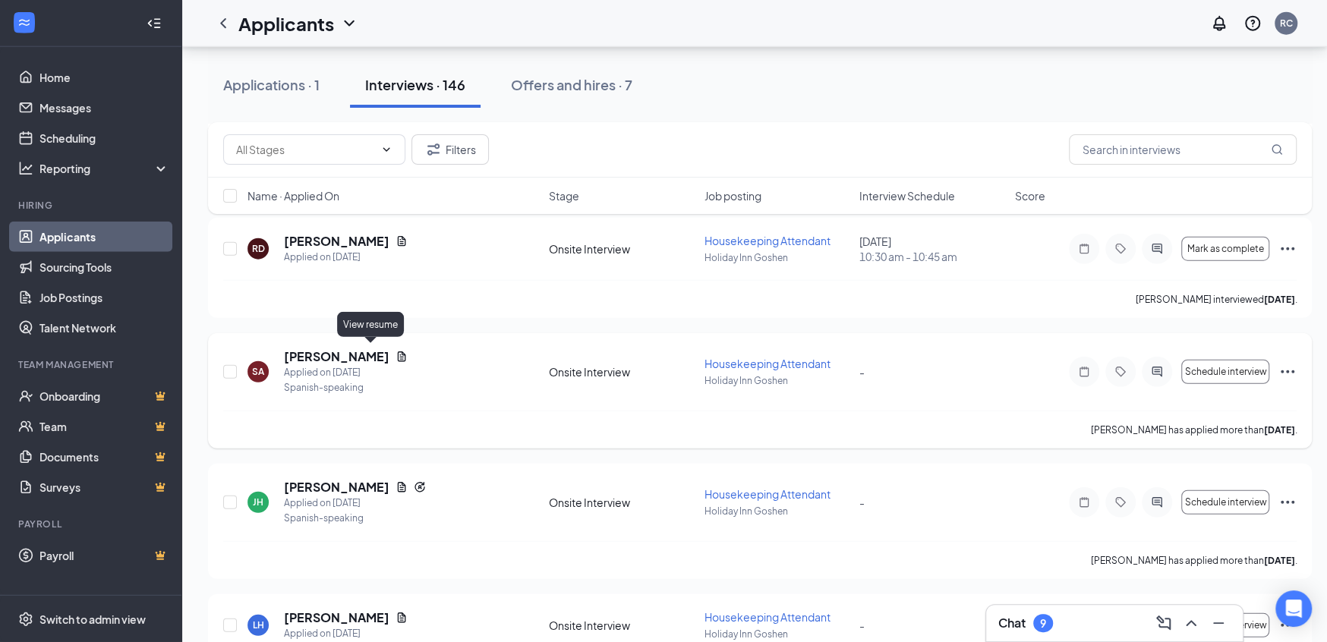
click at [396, 351] on icon "Document" at bounding box center [402, 357] width 12 height 12
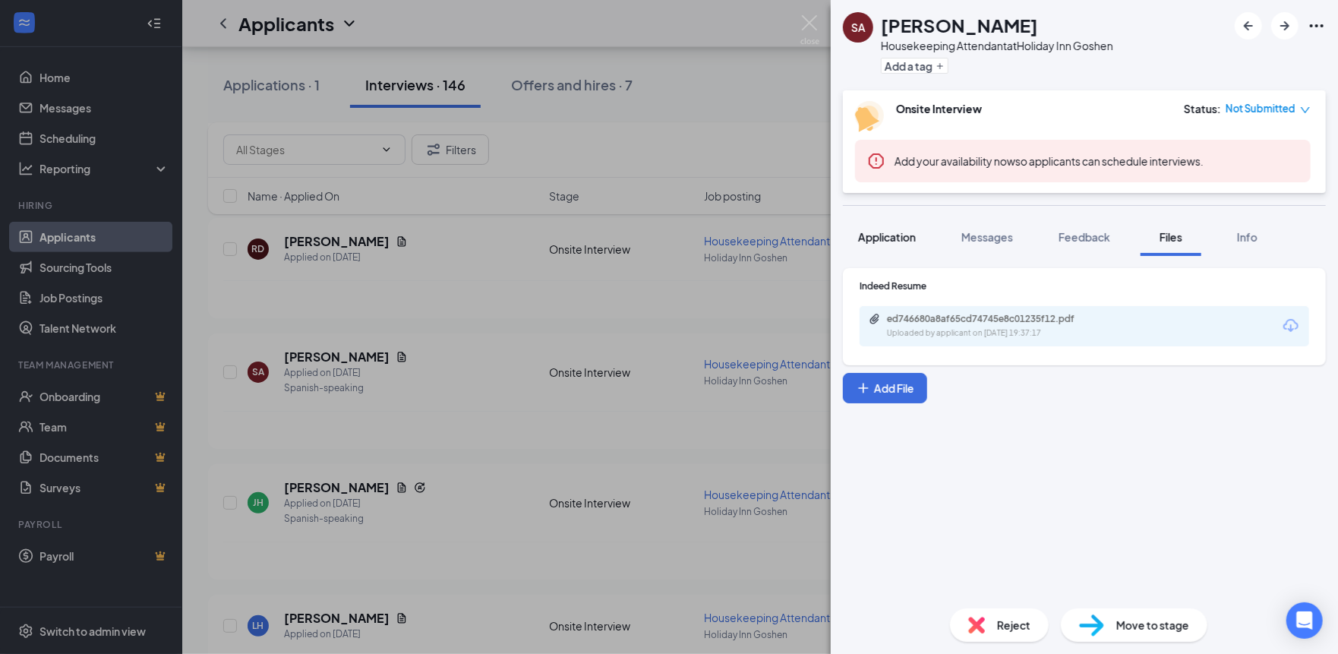
click at [895, 230] on span "Application" at bounding box center [887, 237] width 58 height 14
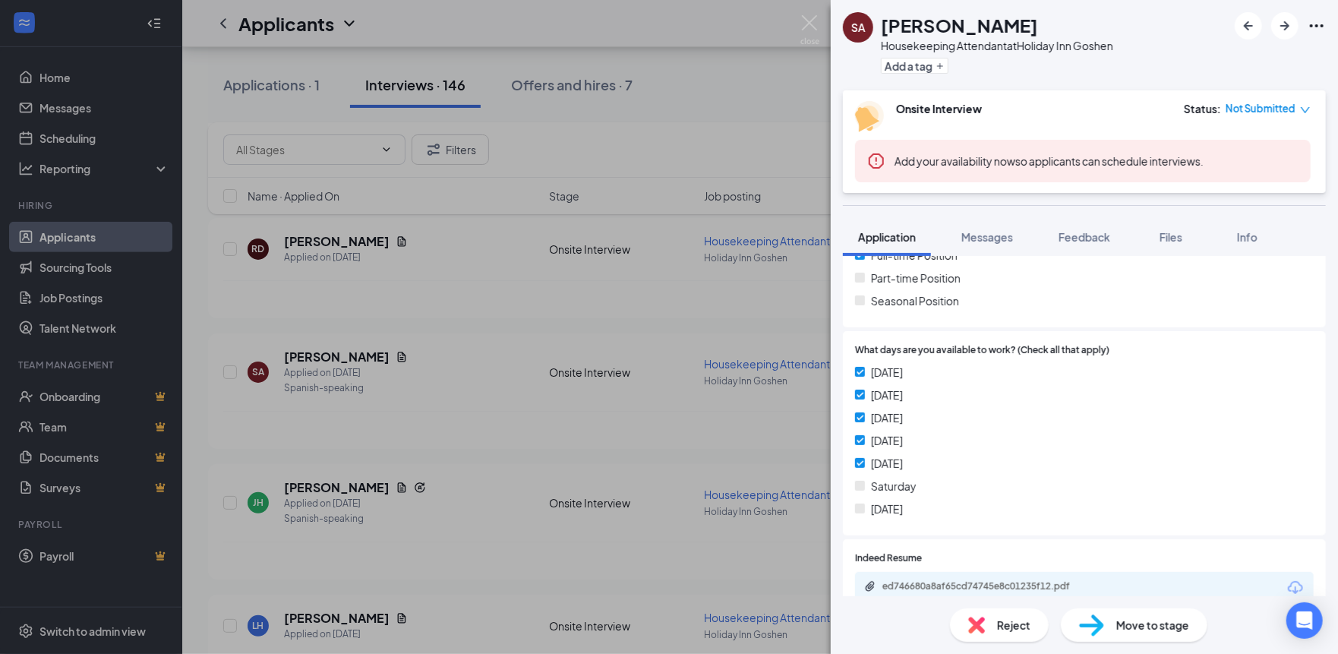
scroll to position [456, 0]
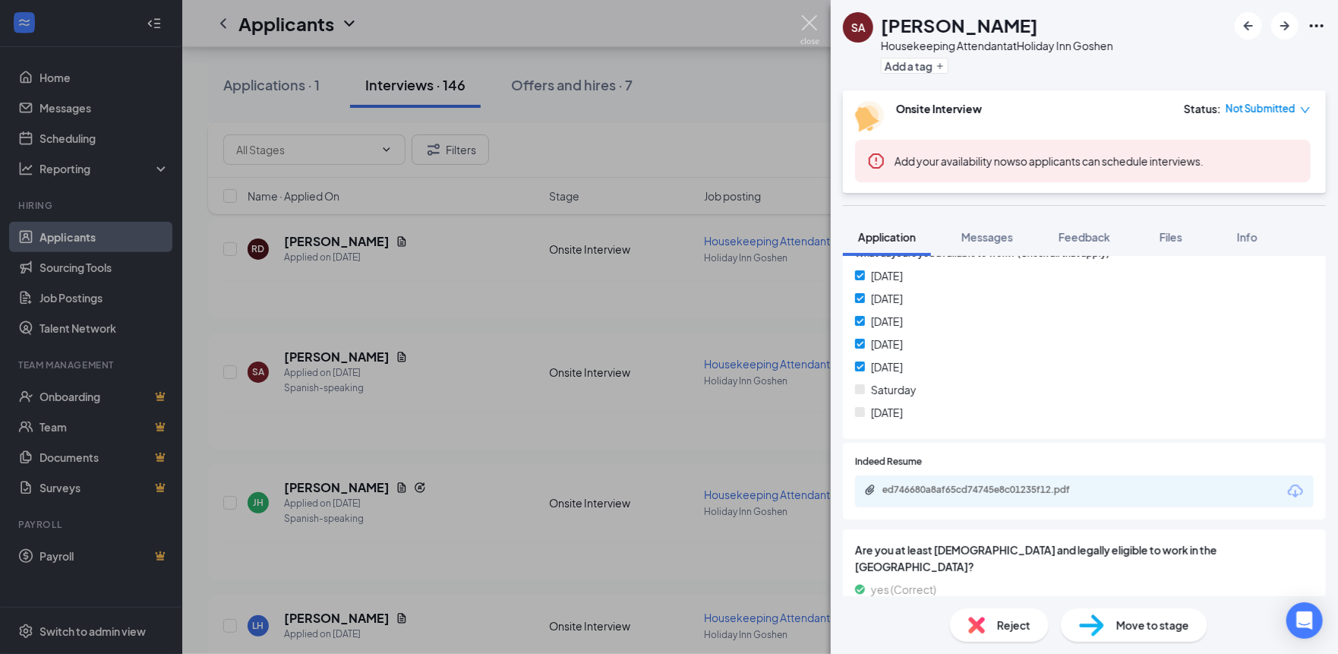
click at [805, 22] on img at bounding box center [809, 30] width 19 height 30
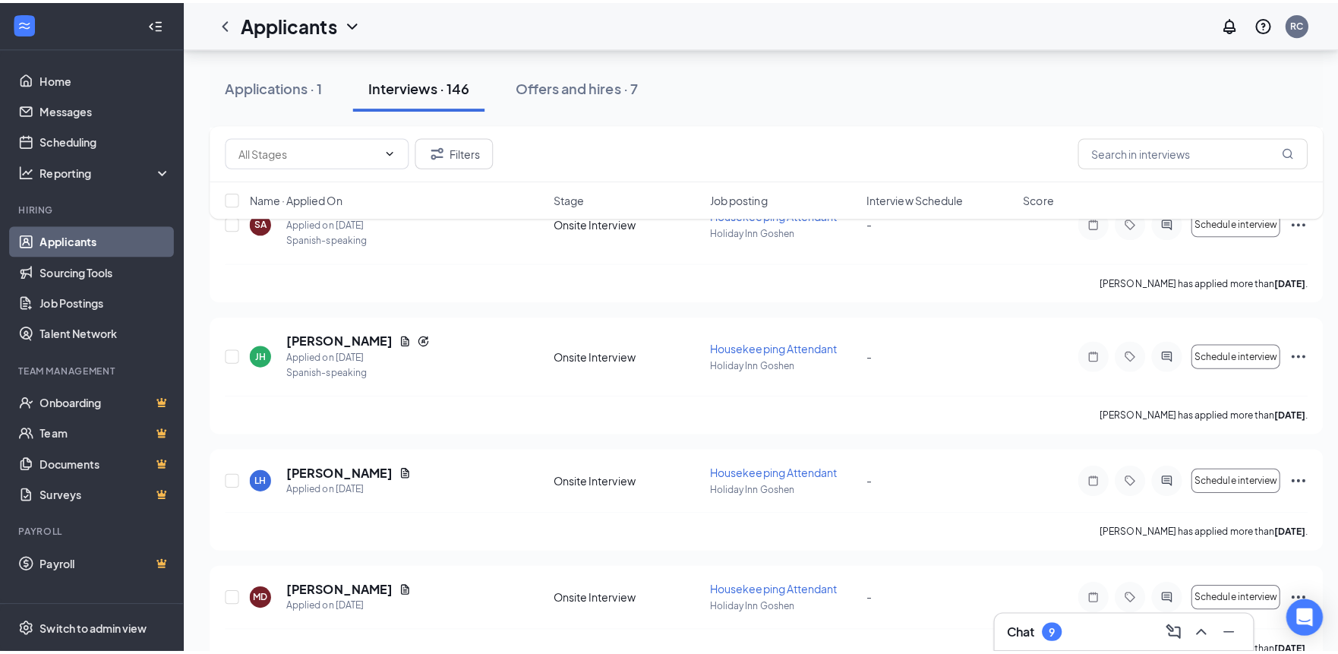
scroll to position [7670, 0]
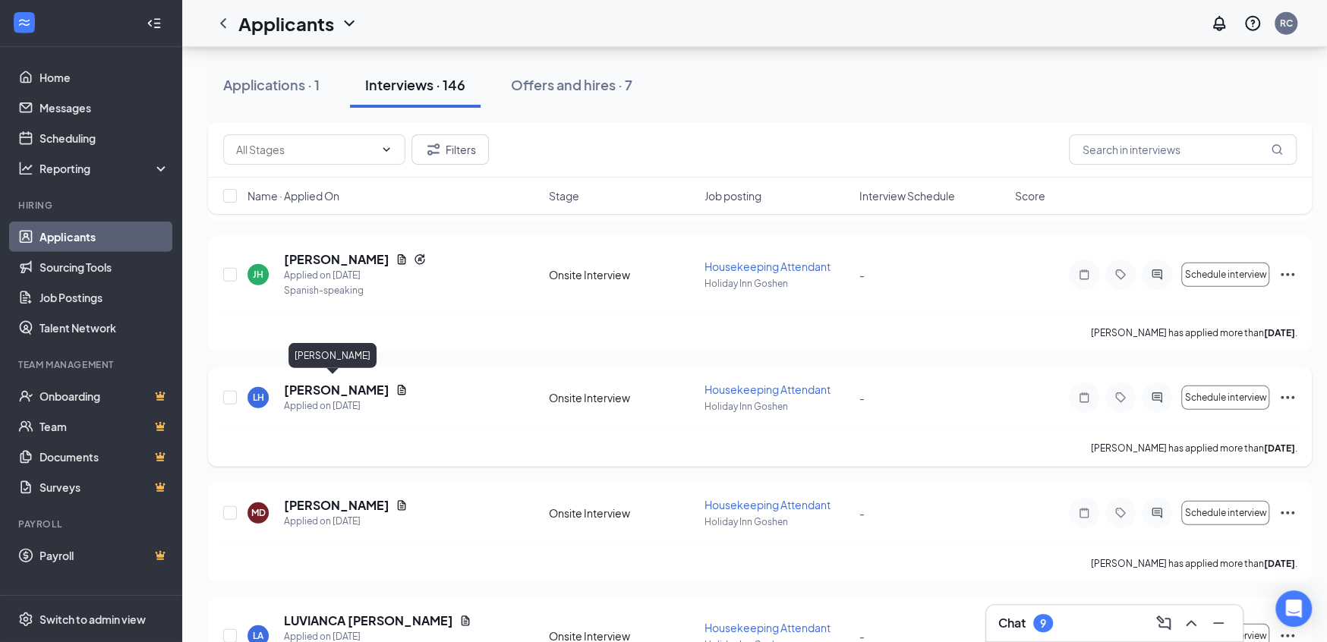
click at [336, 388] on h5 "[PERSON_NAME]" at bounding box center [337, 390] width 106 height 17
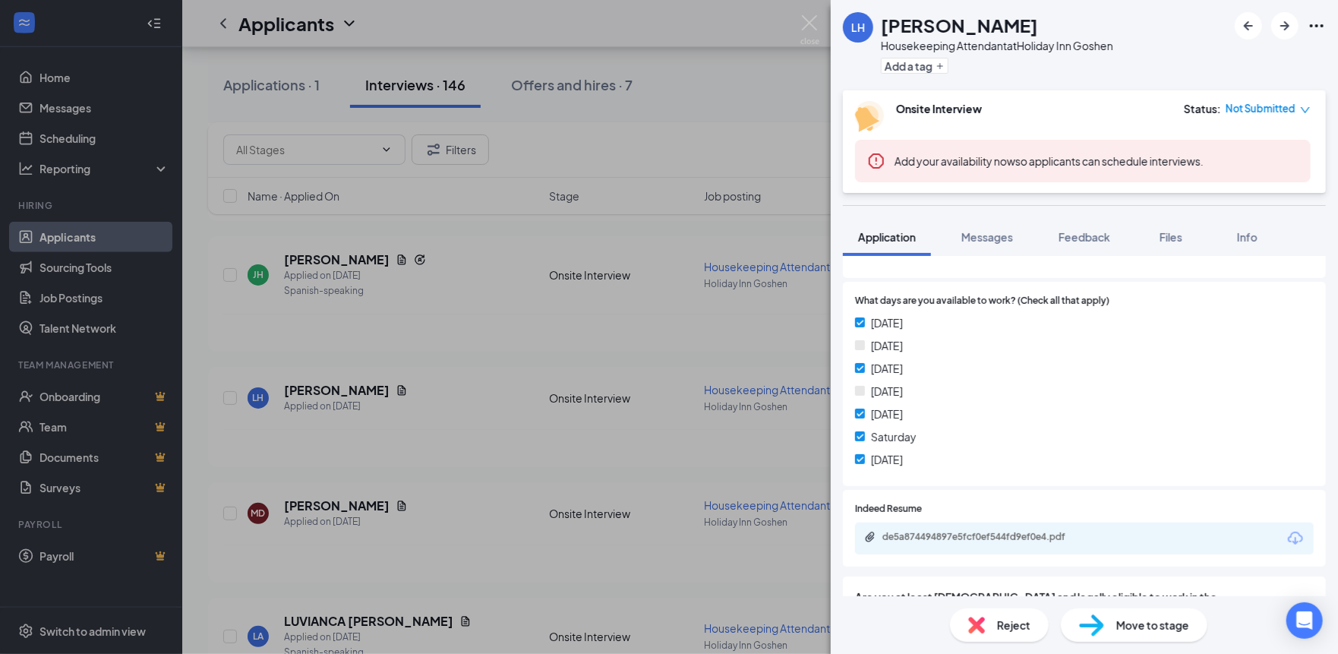
scroll to position [484, 0]
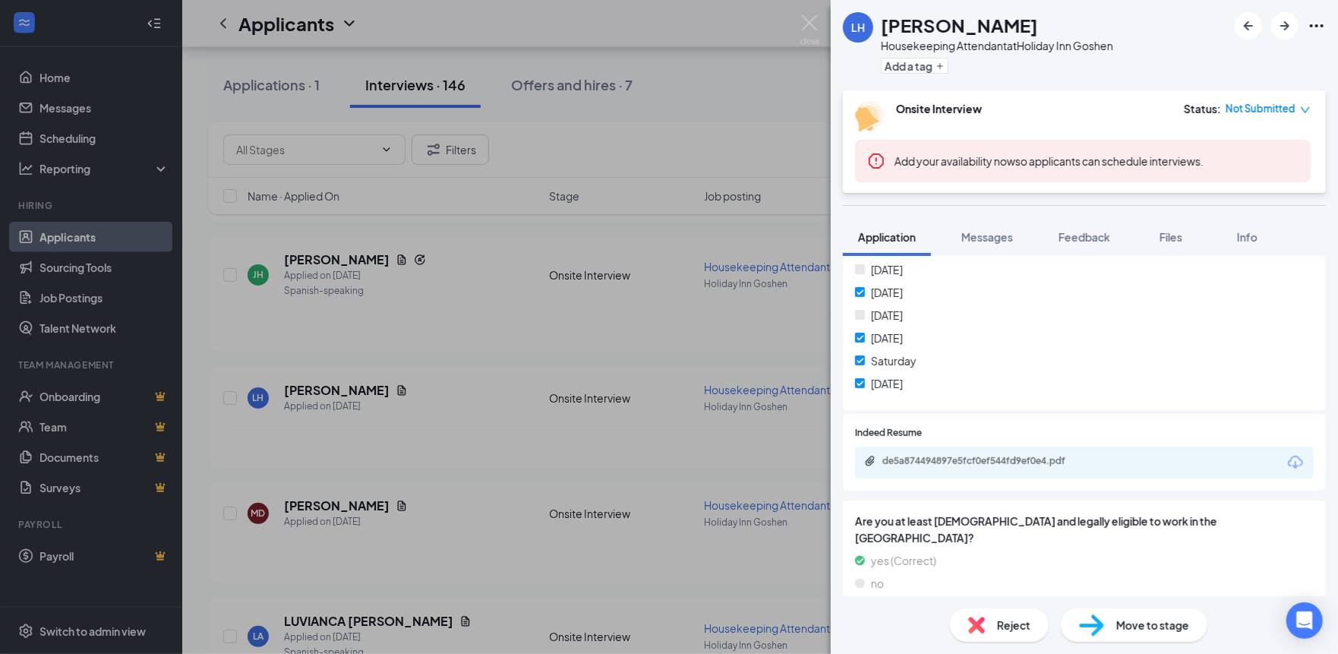
click at [1008, 448] on div "de5a874494897e5fcf0ef544fd9ef0e4.pdf" at bounding box center [1084, 463] width 459 height 32
click at [1040, 459] on div "de5a874494897e5fcf0ef544fd9ef0e4.pdf" at bounding box center [988, 461] width 213 height 12
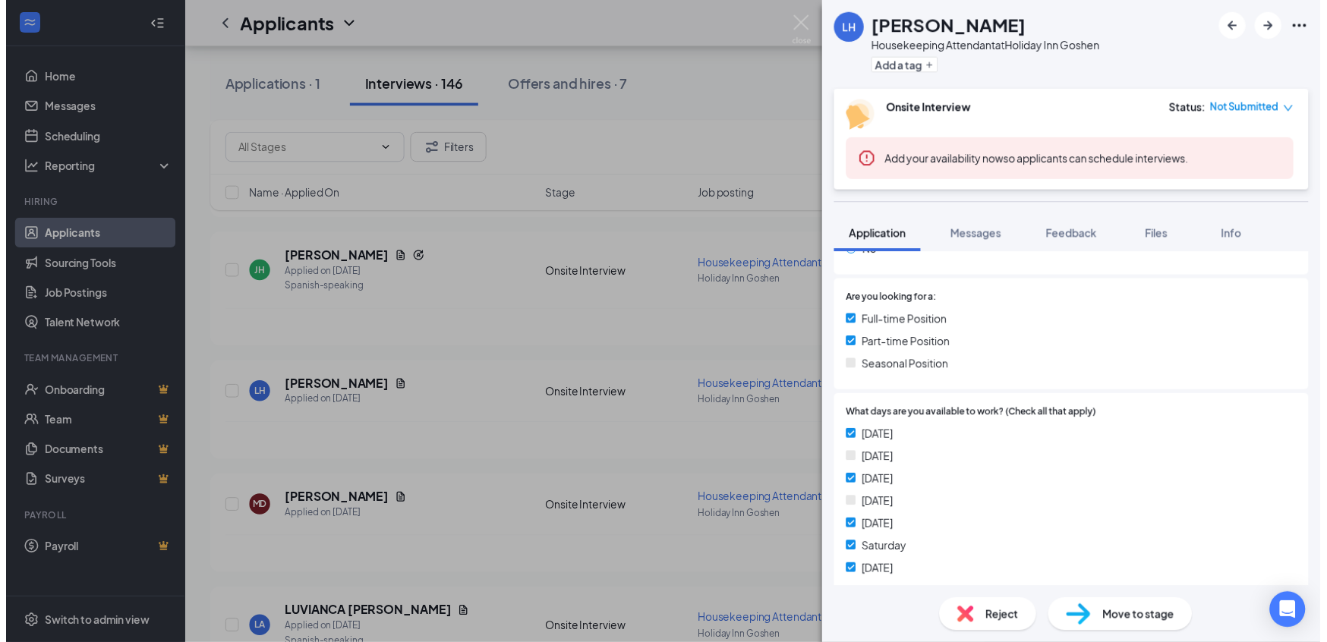
scroll to position [327, 0]
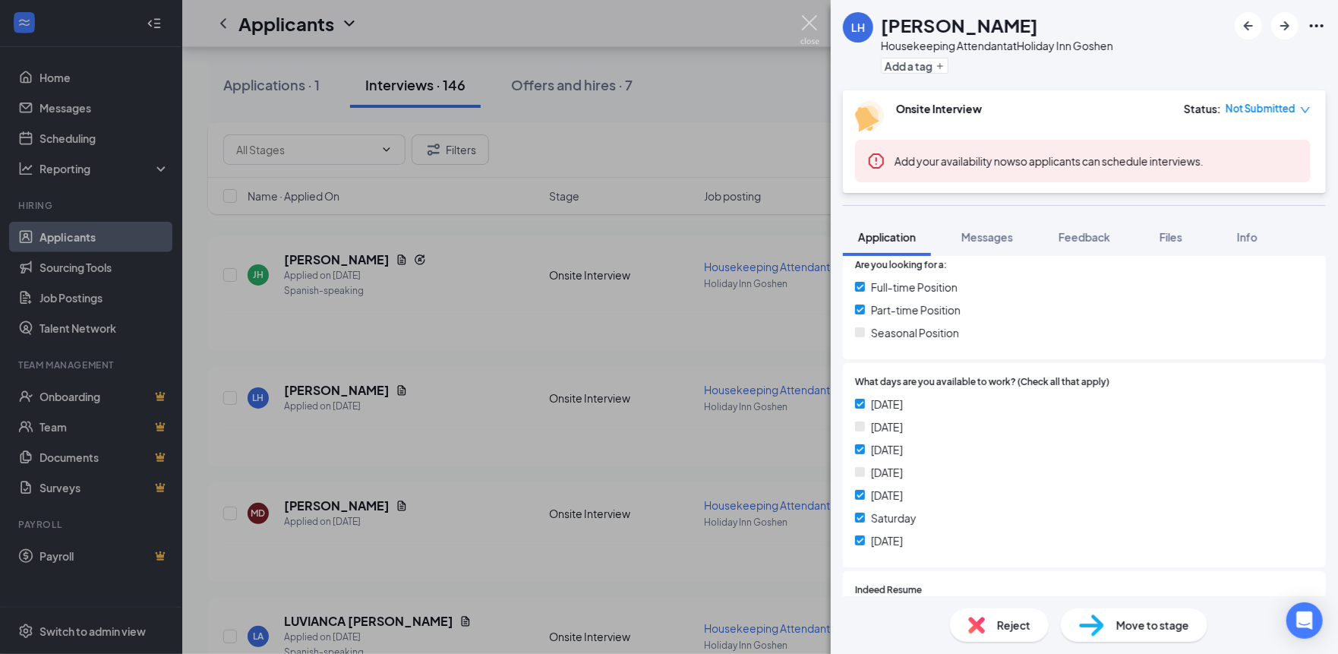
click at [813, 27] on img at bounding box center [809, 30] width 19 height 30
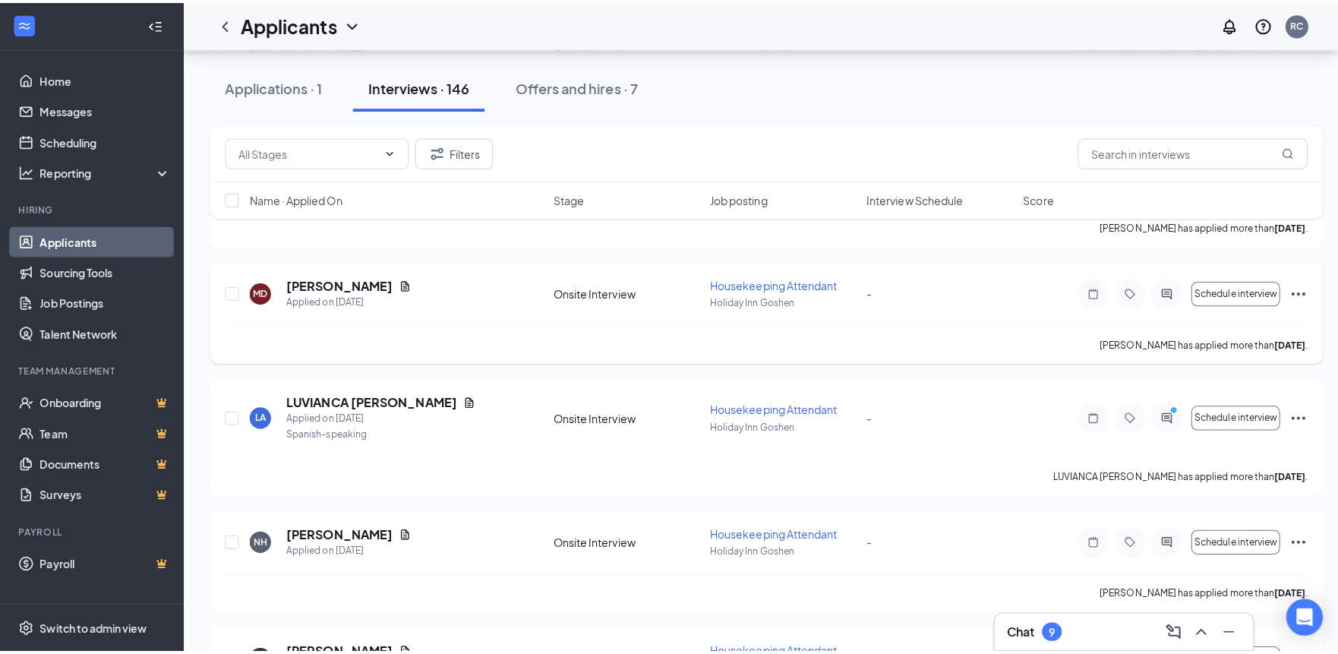
scroll to position [7898, 0]
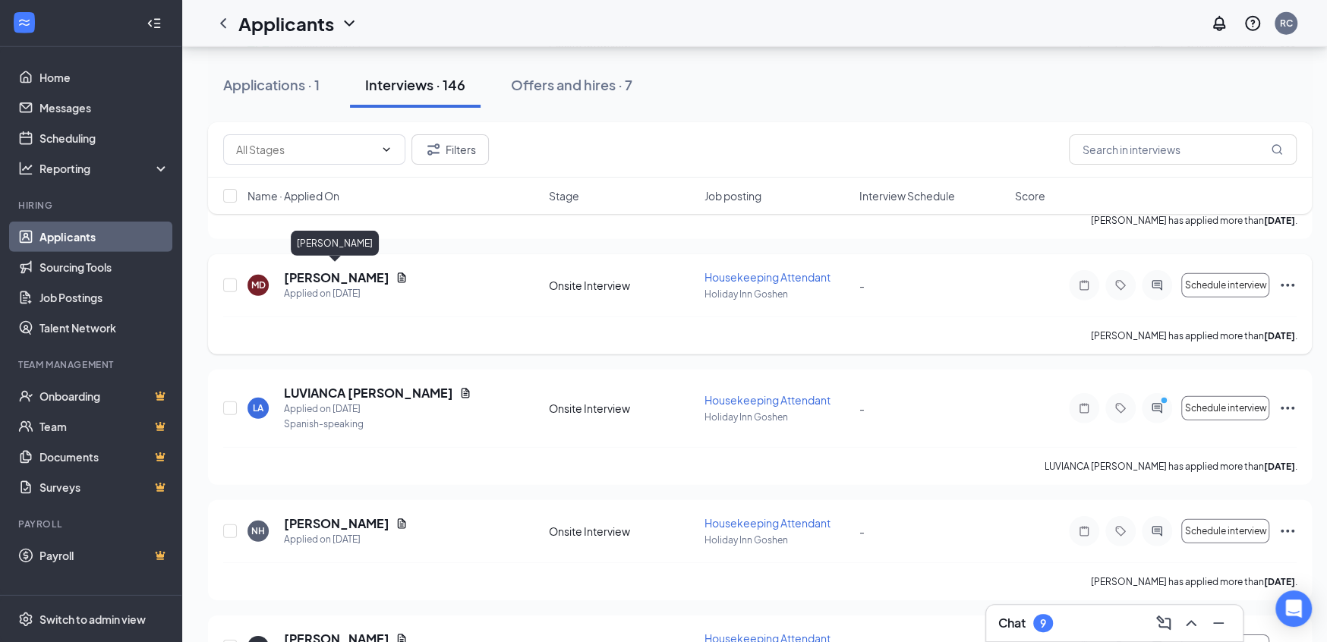
click at [334, 275] on h5 "[PERSON_NAME]" at bounding box center [337, 278] width 106 height 17
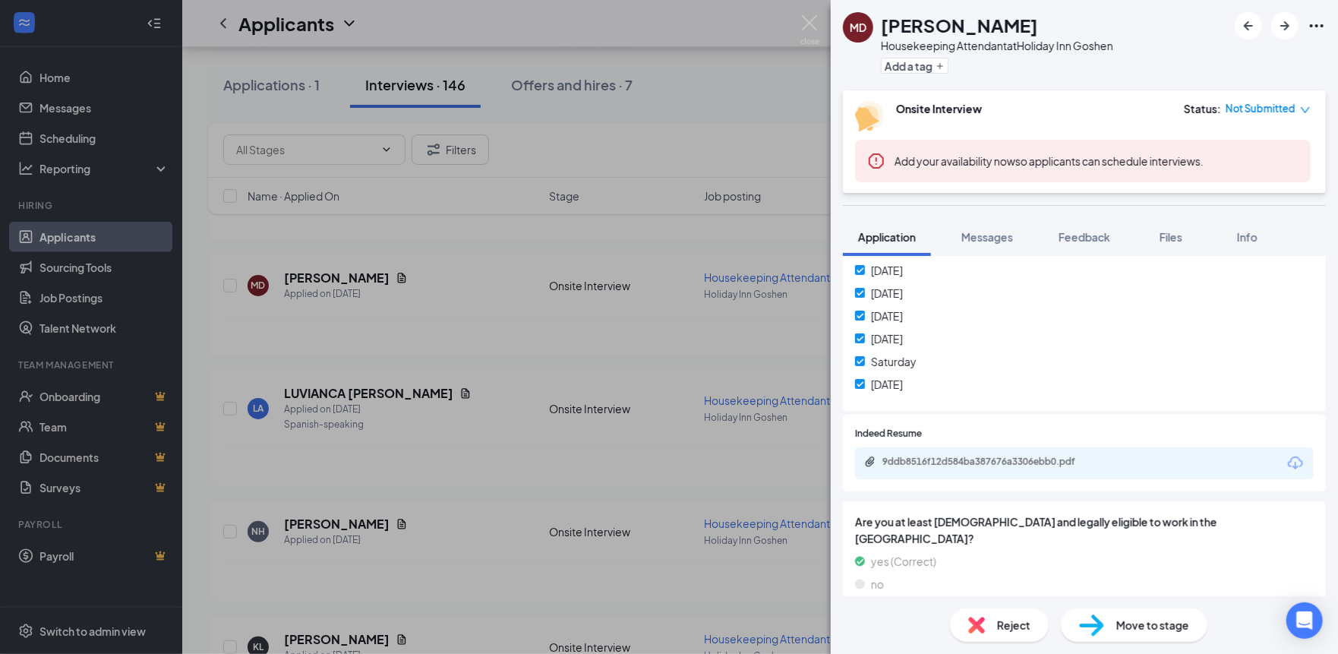
scroll to position [484, 0]
click at [993, 464] on div "9ddb8516f12d584ba387676a3306ebb0.pdf" at bounding box center [988, 461] width 213 height 12
